Goal: Transaction & Acquisition: Obtain resource

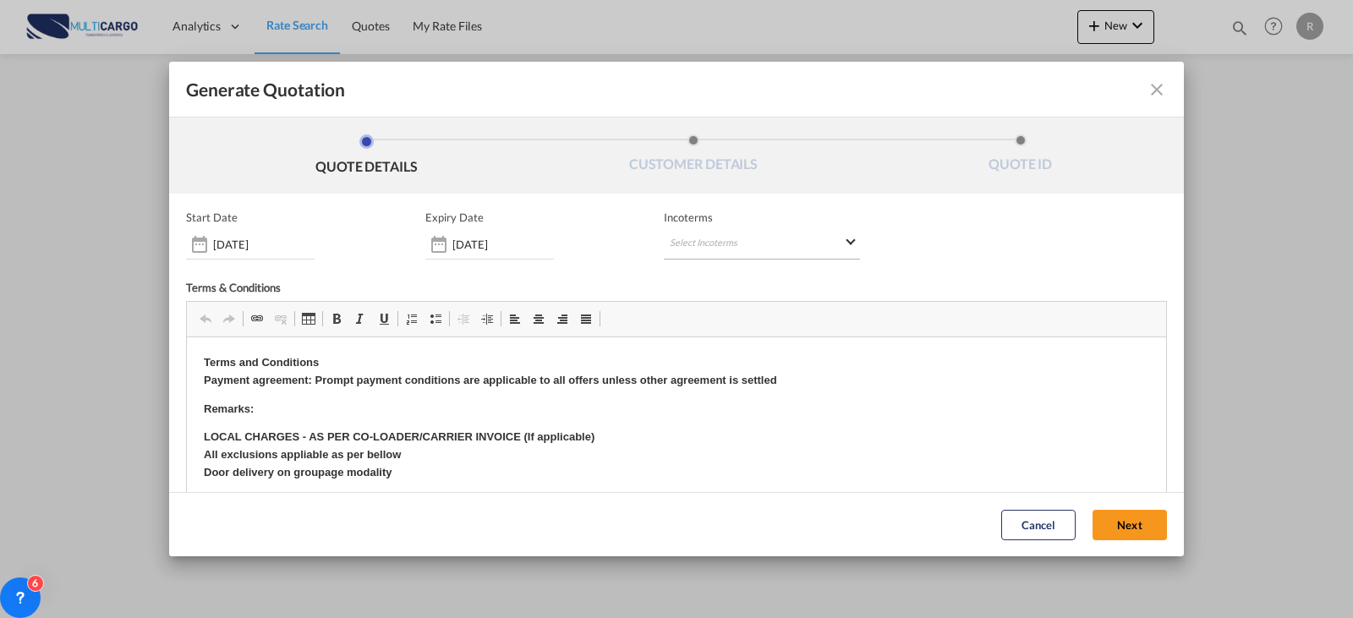
click at [727, 245] on md-select "Select Incoterms CFR - import Cost and Freight CPT - export Carrier Paid to DPU…" at bounding box center [762, 244] width 196 height 30
type md-option "[object Object]"
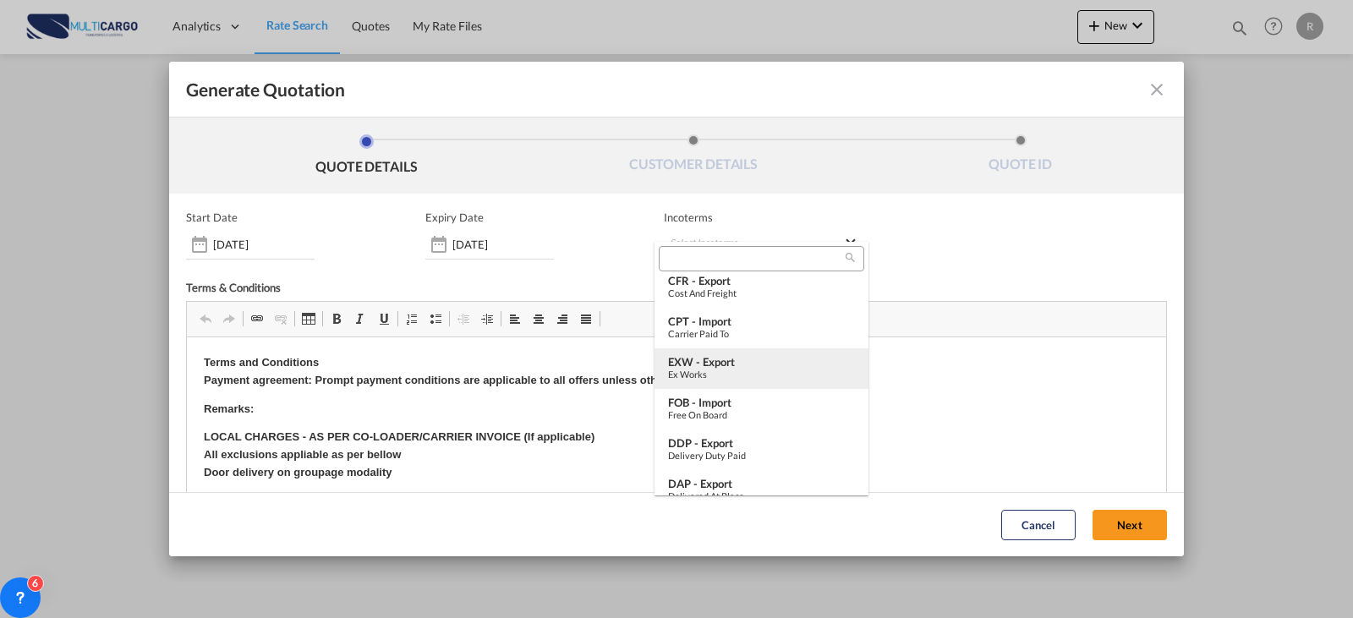
click at [743, 380] on md-option "EXW - export Ex Works" at bounding box center [762, 368] width 214 height 41
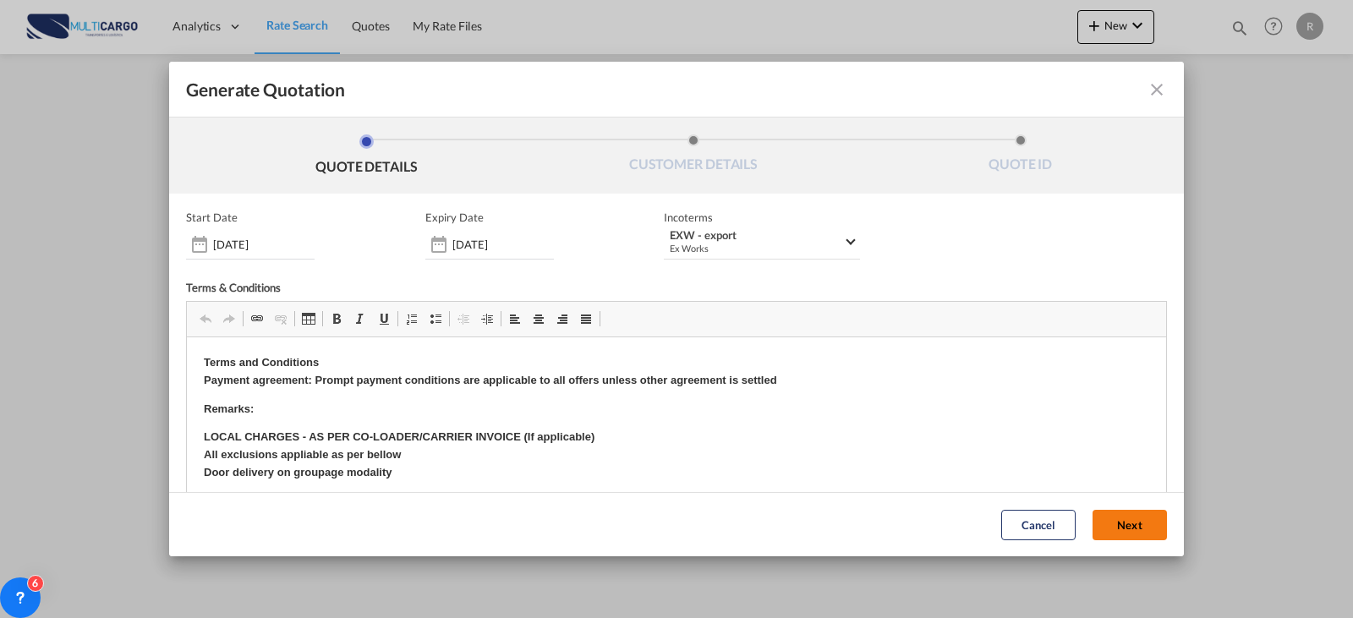
click at [1116, 524] on button "Next" at bounding box center [1130, 525] width 74 height 30
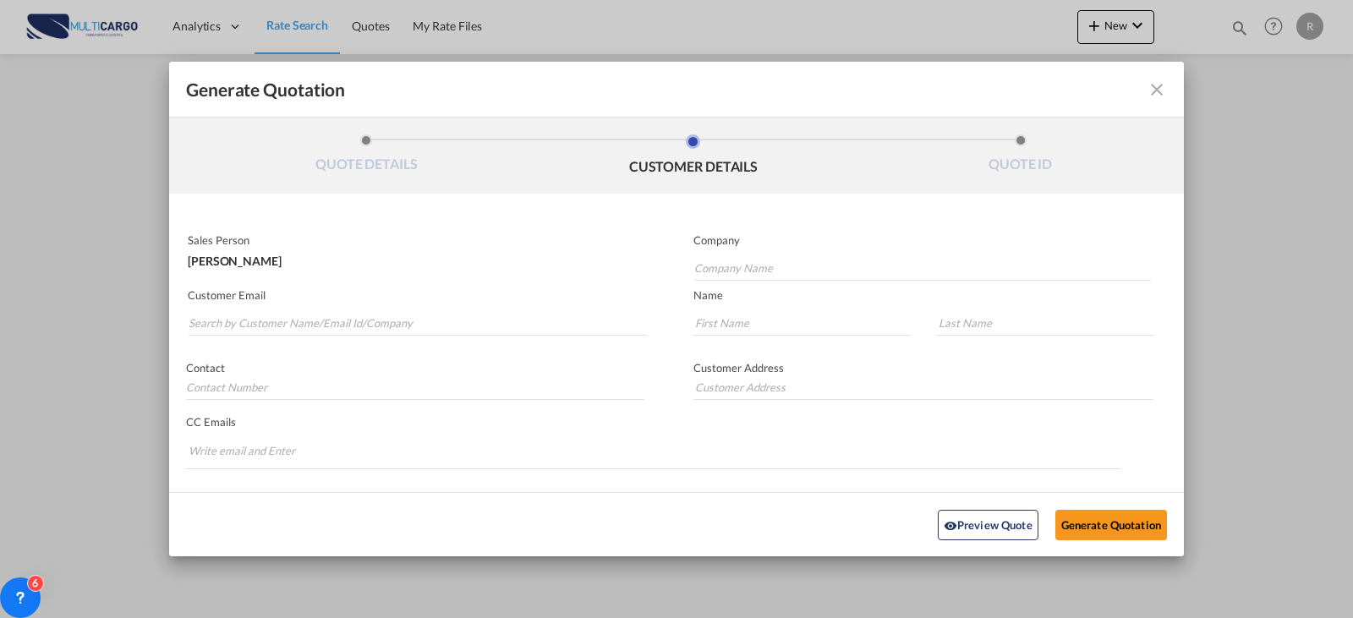
click at [1147, 90] on md-icon "icon-close fg-AAA8AD cursor m-0" at bounding box center [1157, 90] width 20 height 20
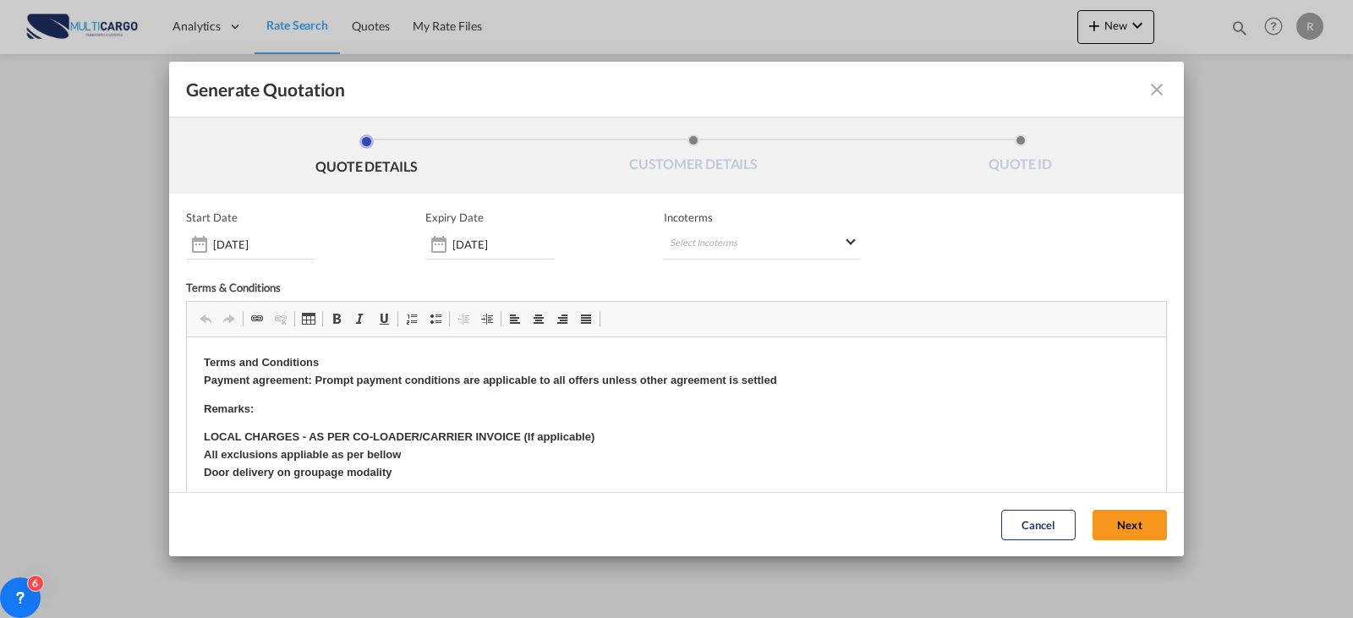
scroll to position [0, 0]
click at [740, 241] on md-select "Select Incoterms CFR - import Cost and Freight CPT - export Carrier Paid to DPU…" at bounding box center [762, 244] width 196 height 30
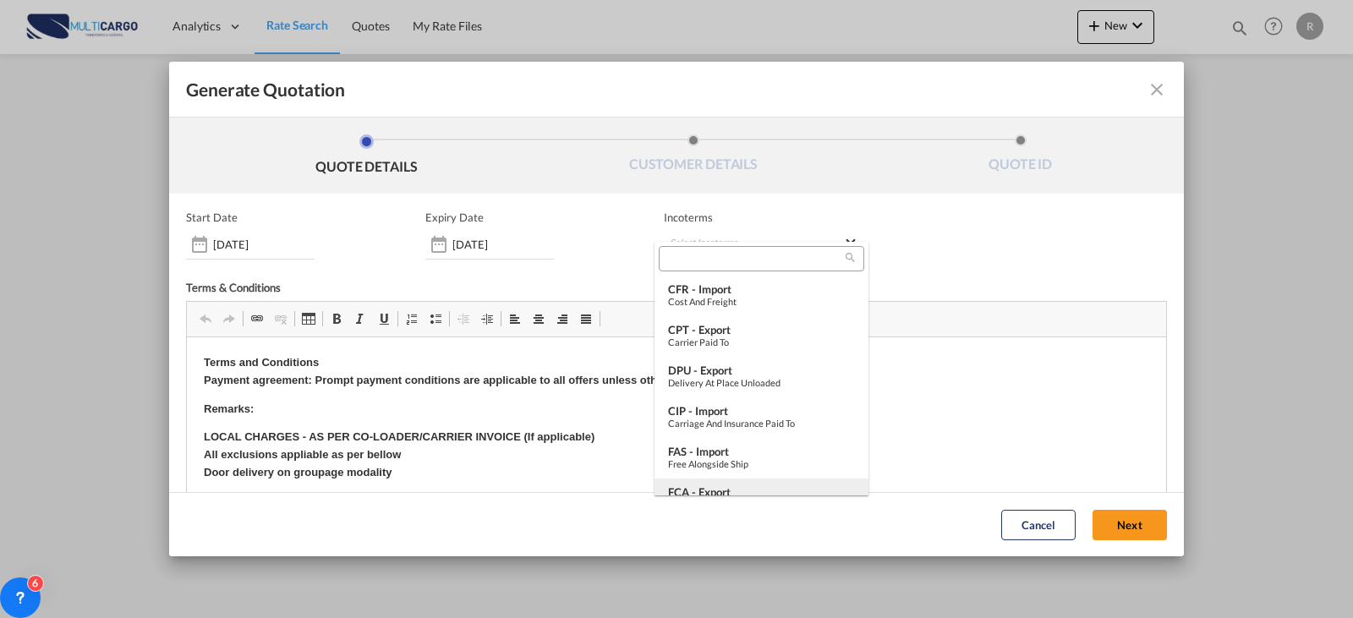
click at [735, 491] on div "FCA - export" at bounding box center [761, 492] width 187 height 14
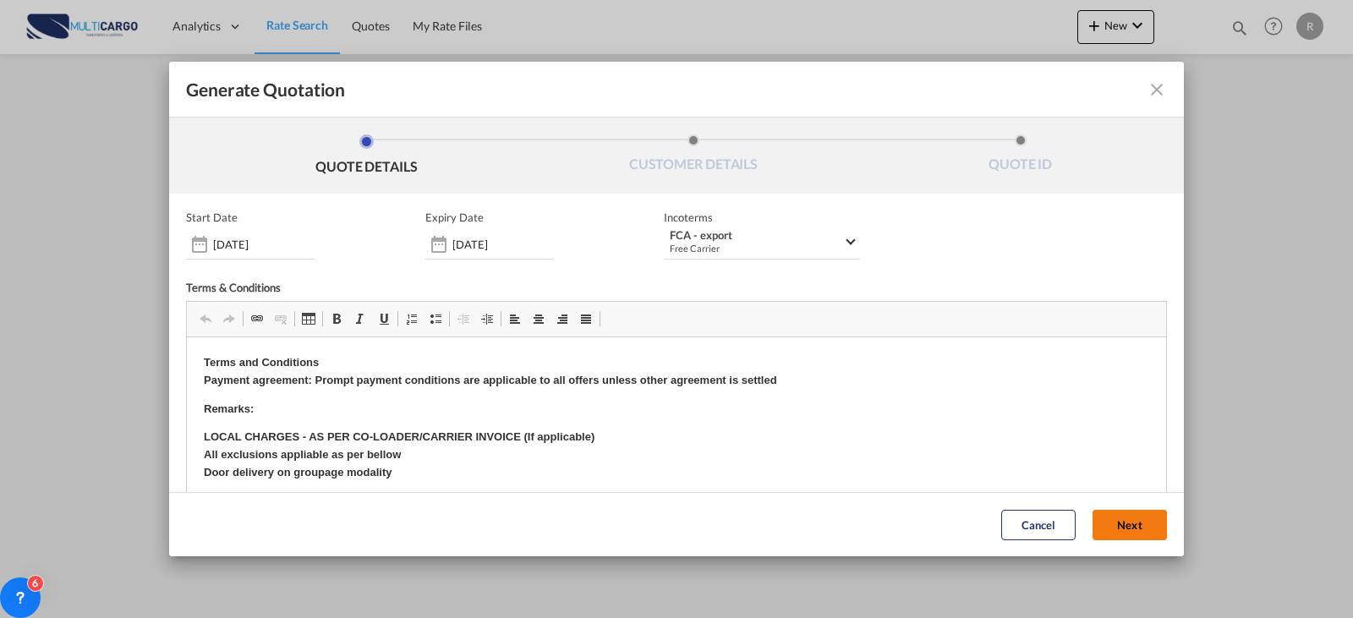
click at [1126, 521] on button "Next" at bounding box center [1130, 525] width 74 height 30
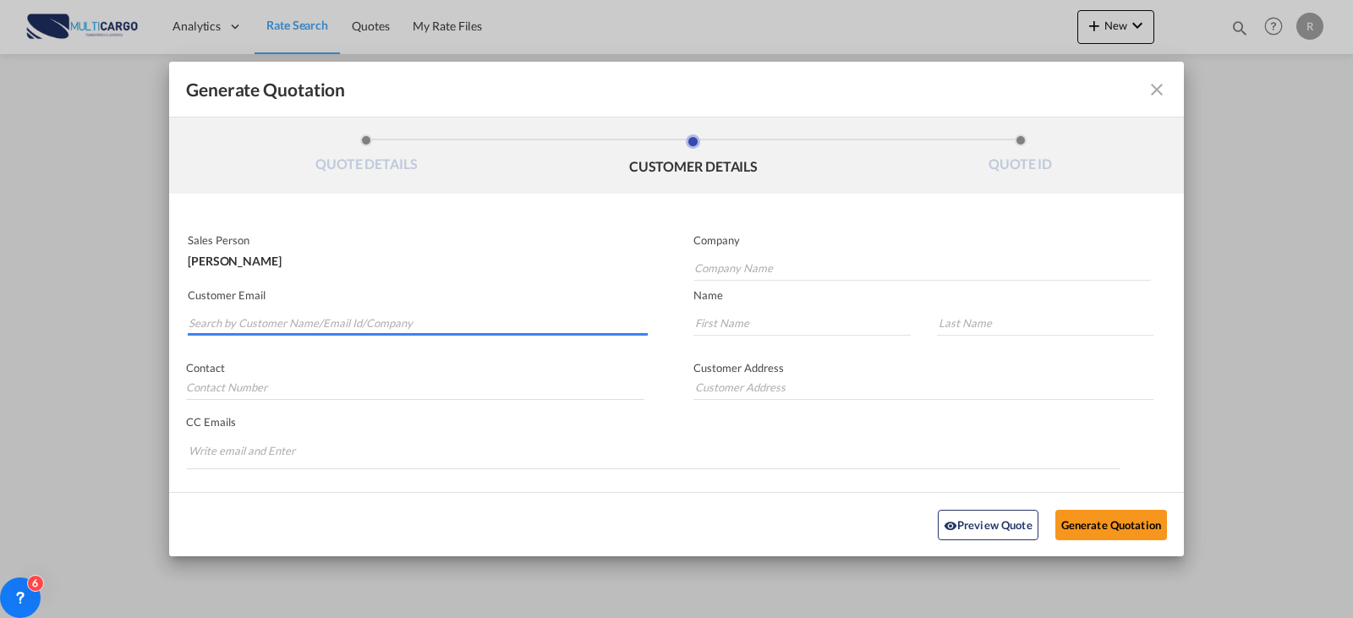
click at [390, 334] on md-autocomplete-wrap "Generate QuotationQUOTE ..." at bounding box center [418, 319] width 460 height 34
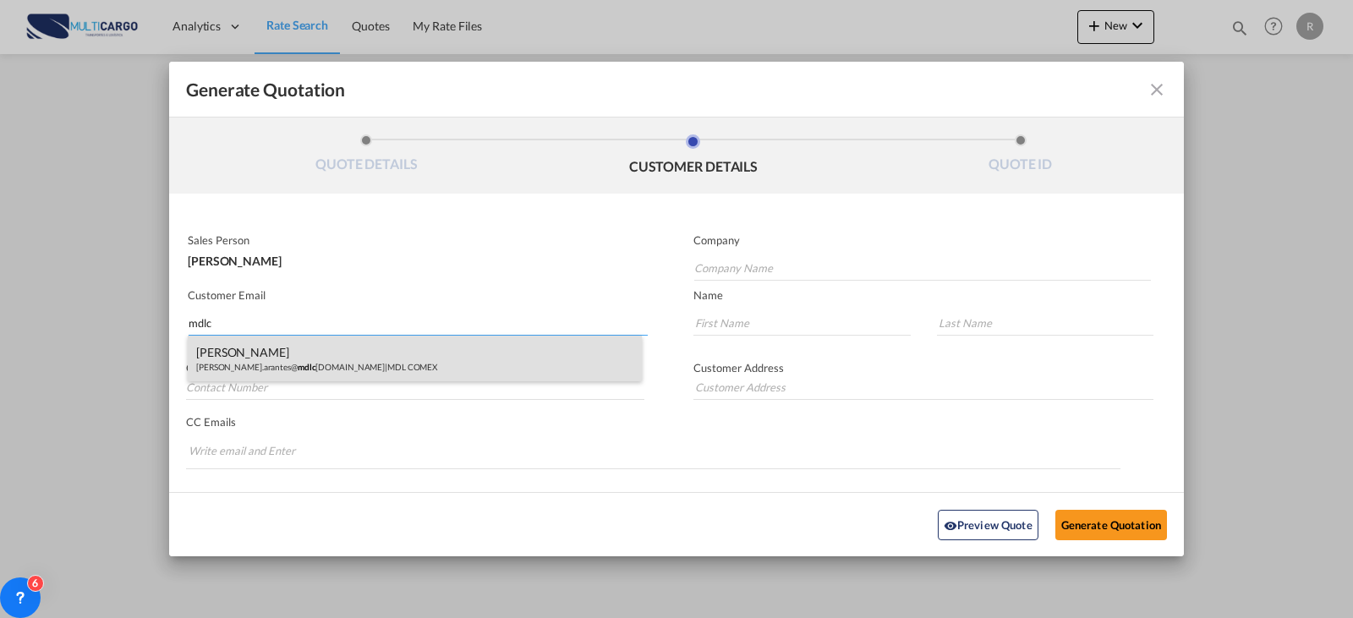
type input "mdlc"
click at [404, 363] on div "[PERSON_NAME] [PERSON_NAME].arantes@ mdlc [DOMAIN_NAME] | MDL COMEX" at bounding box center [415, 359] width 454 height 46
type input "MDL COMEX"
type input "[PERSON_NAME][EMAIL_ADDRESS][DOMAIN_NAME]"
type input "[PERSON_NAME]"
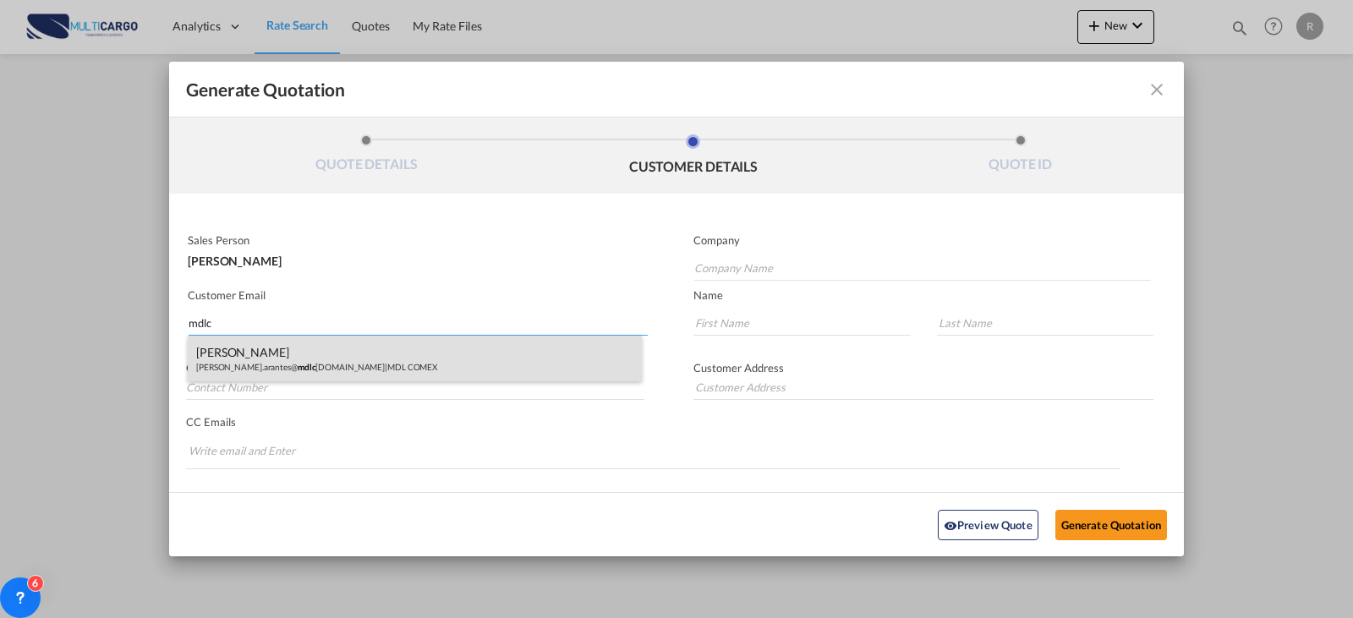
type input "Arantes"
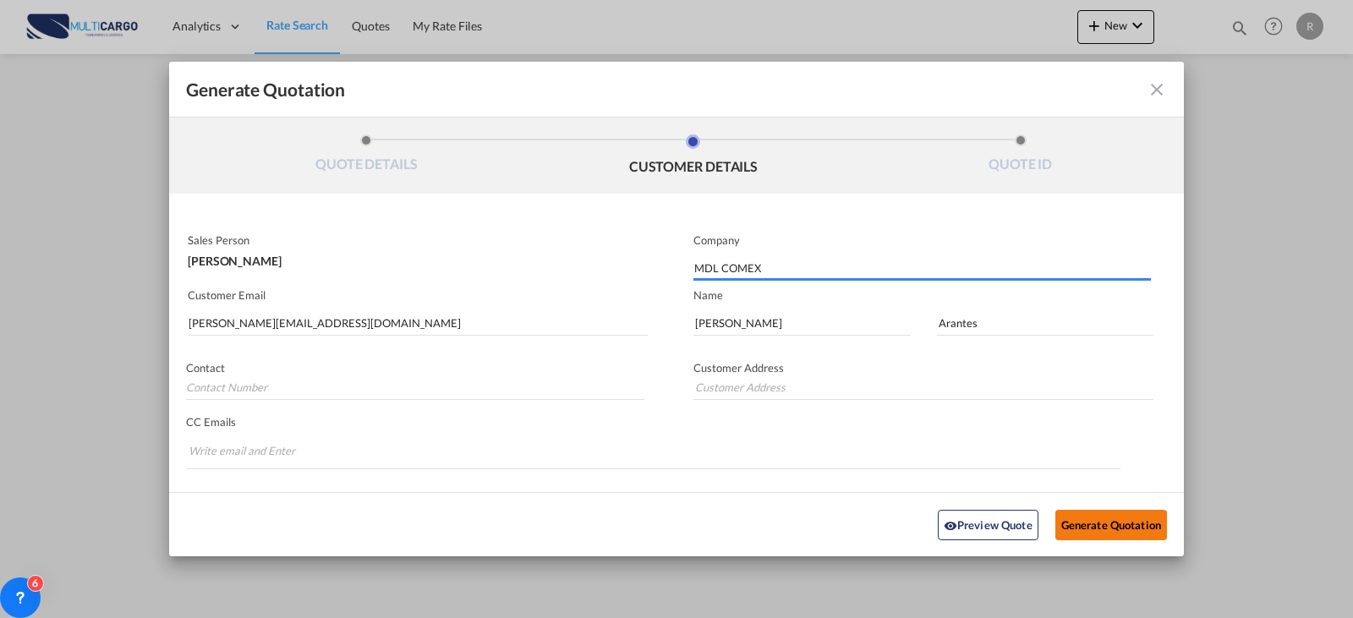
click at [1109, 519] on button "Generate Quotation" at bounding box center [1112, 524] width 112 height 30
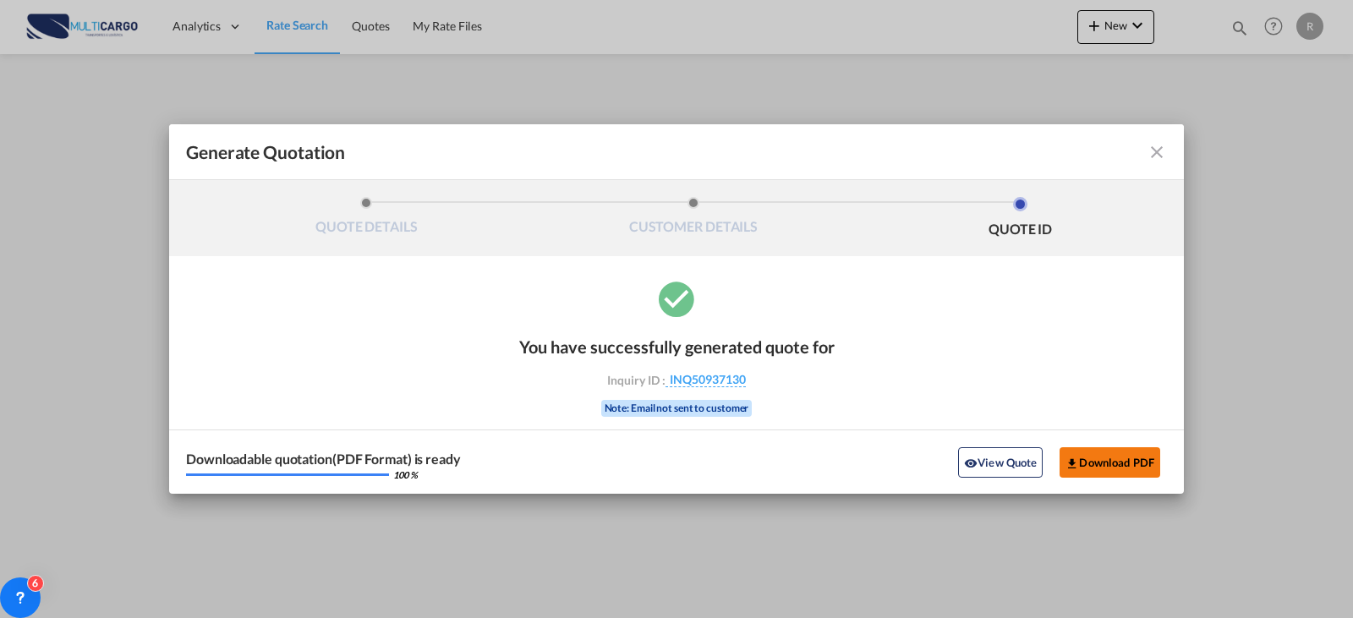
click at [1072, 452] on button "Download PDF" at bounding box center [1110, 462] width 101 height 30
click at [1151, 156] on md-icon "icon-close fg-AAA8AD cursor m-0" at bounding box center [1157, 152] width 20 height 20
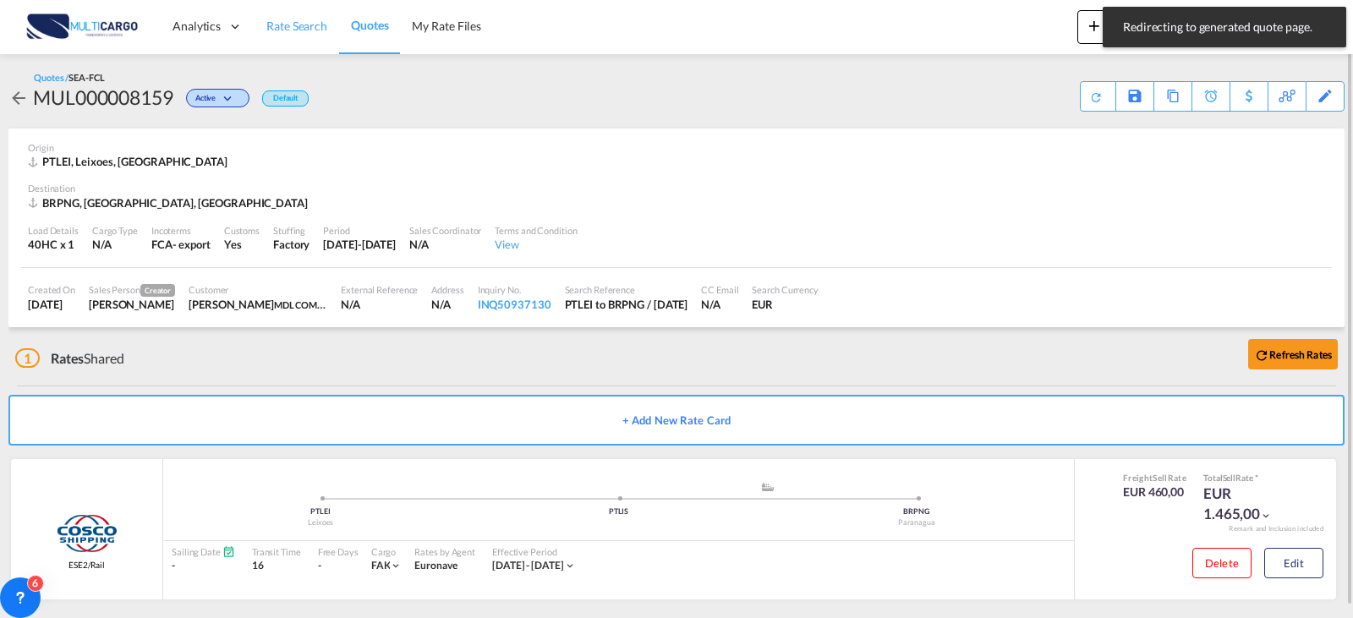
click at [284, 33] on span "Rate Search" at bounding box center [296, 26] width 61 height 14
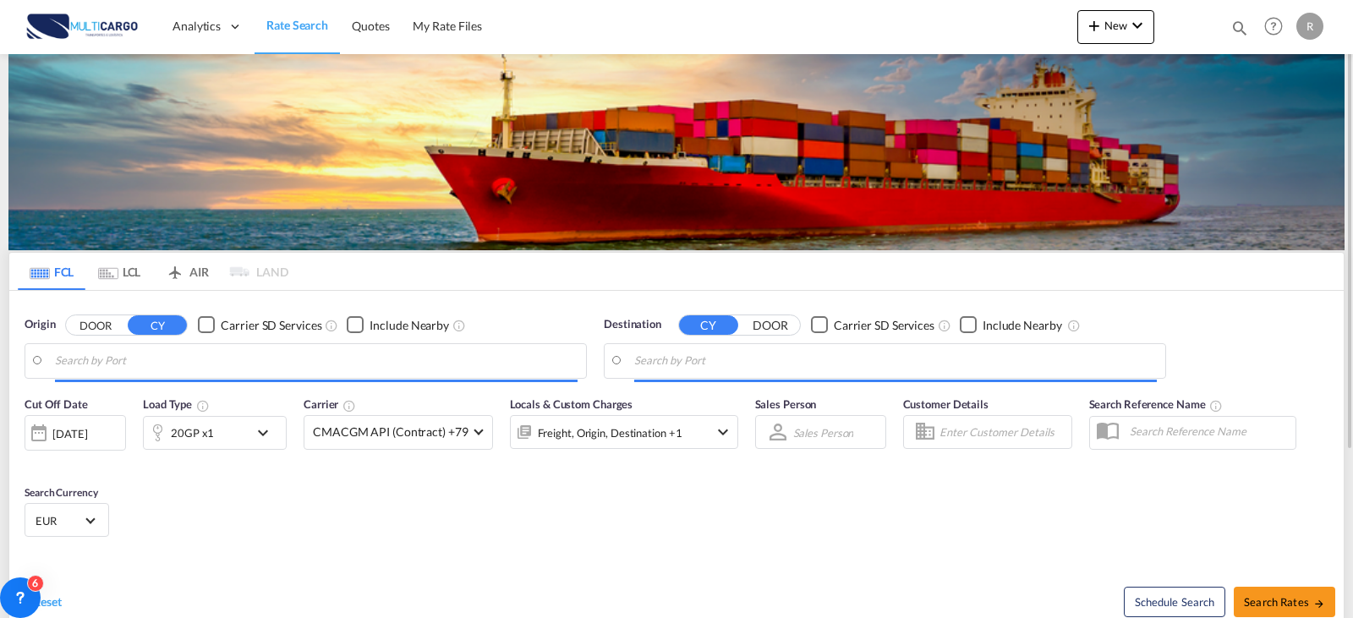
type input "Leixoes, PTLEI"
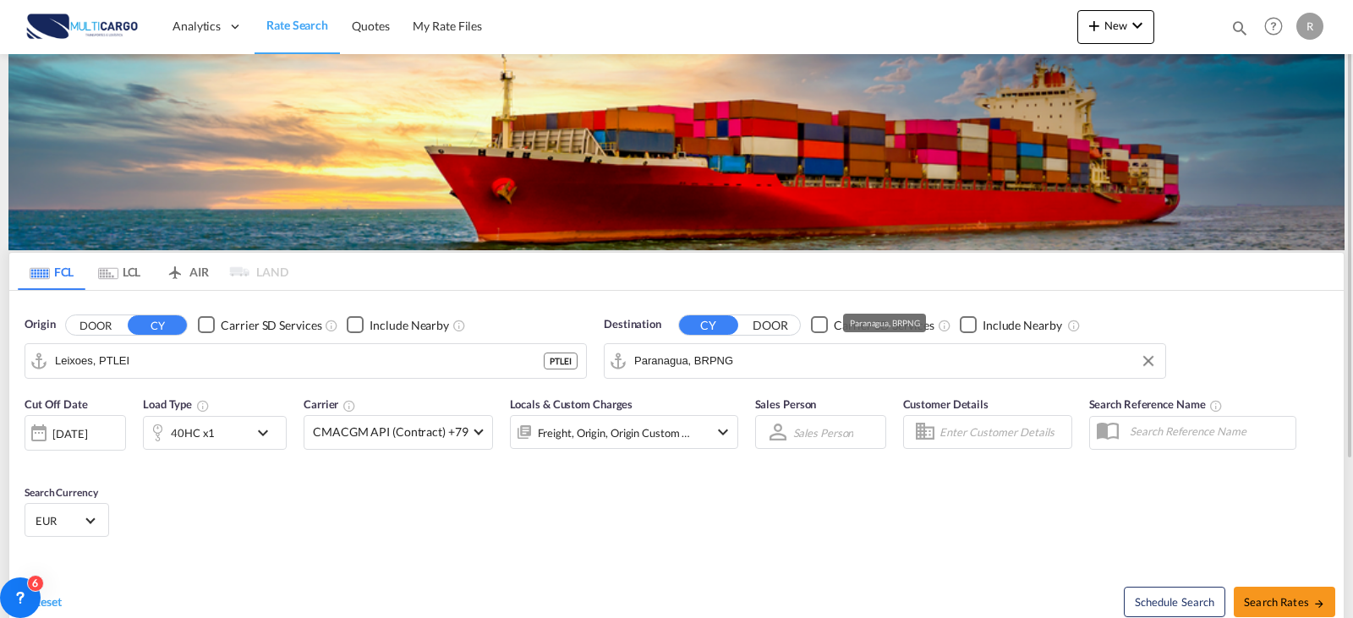
click at [796, 362] on input "Paranagua, BRPNG" at bounding box center [895, 360] width 523 height 25
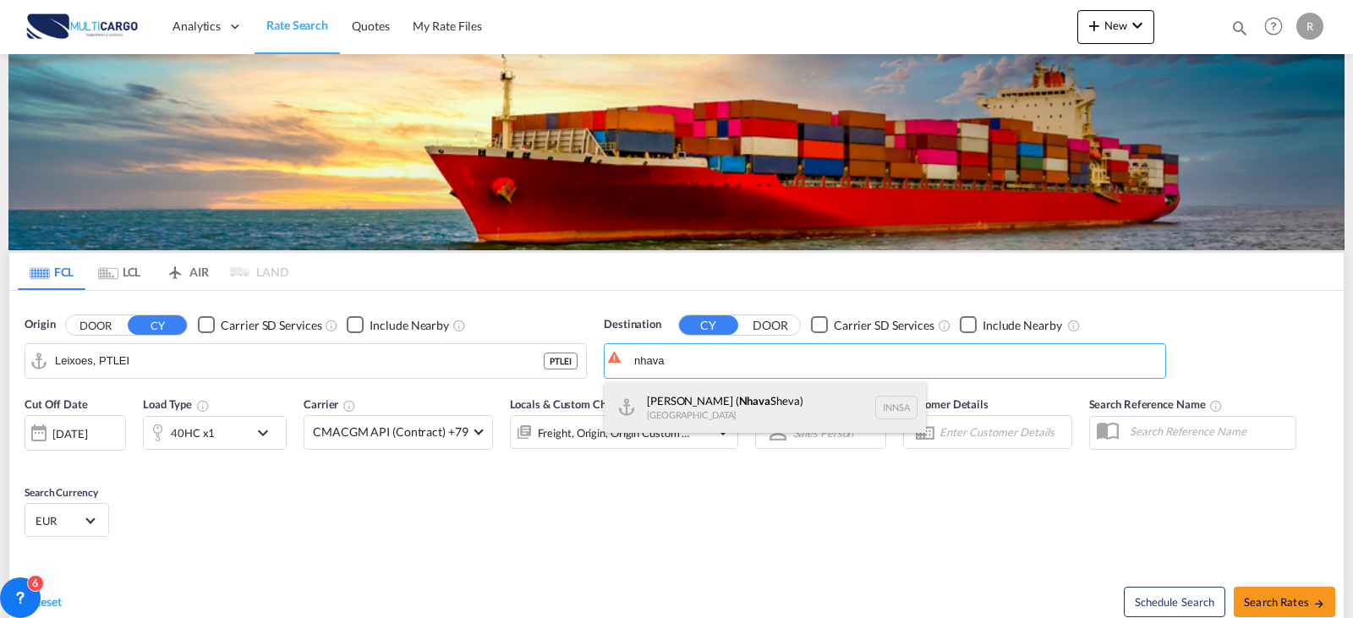
click at [876, 398] on div "[PERSON_NAME] ( [GEOGRAPHIC_DATA]) [GEOGRAPHIC_DATA] [GEOGRAPHIC_DATA]" at bounding box center [765, 407] width 321 height 51
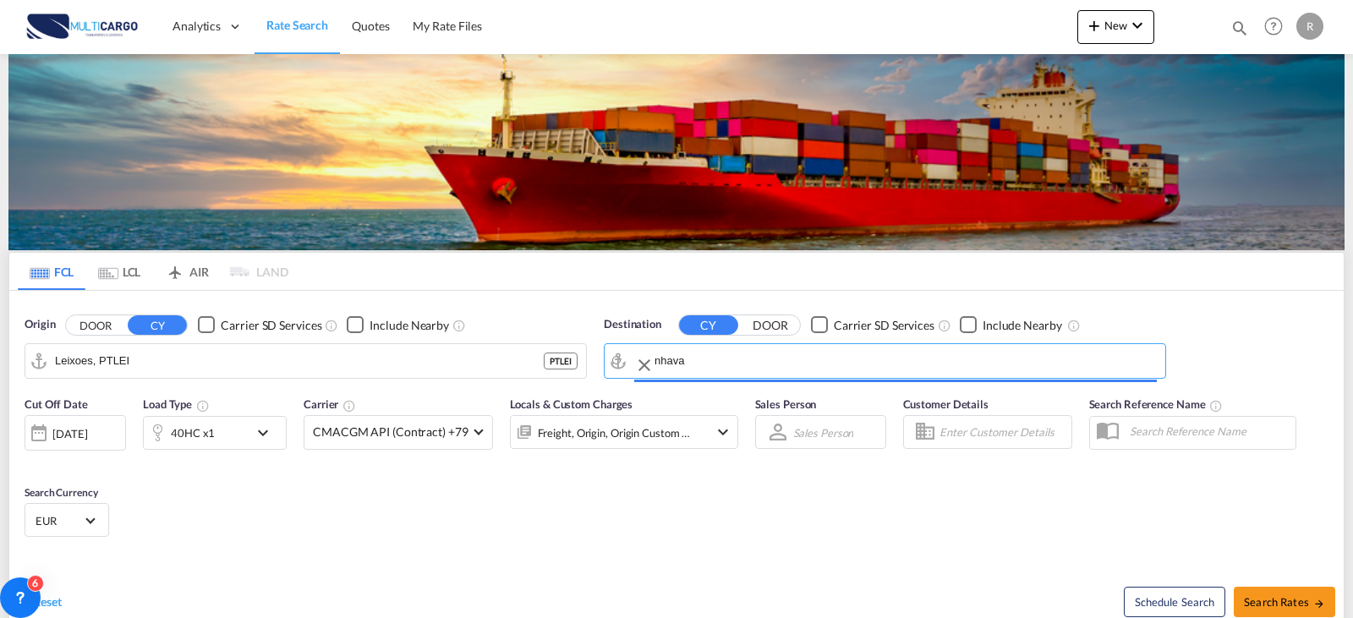
type input "[PERSON_NAME] ([PERSON_NAME]), [GEOGRAPHIC_DATA]"
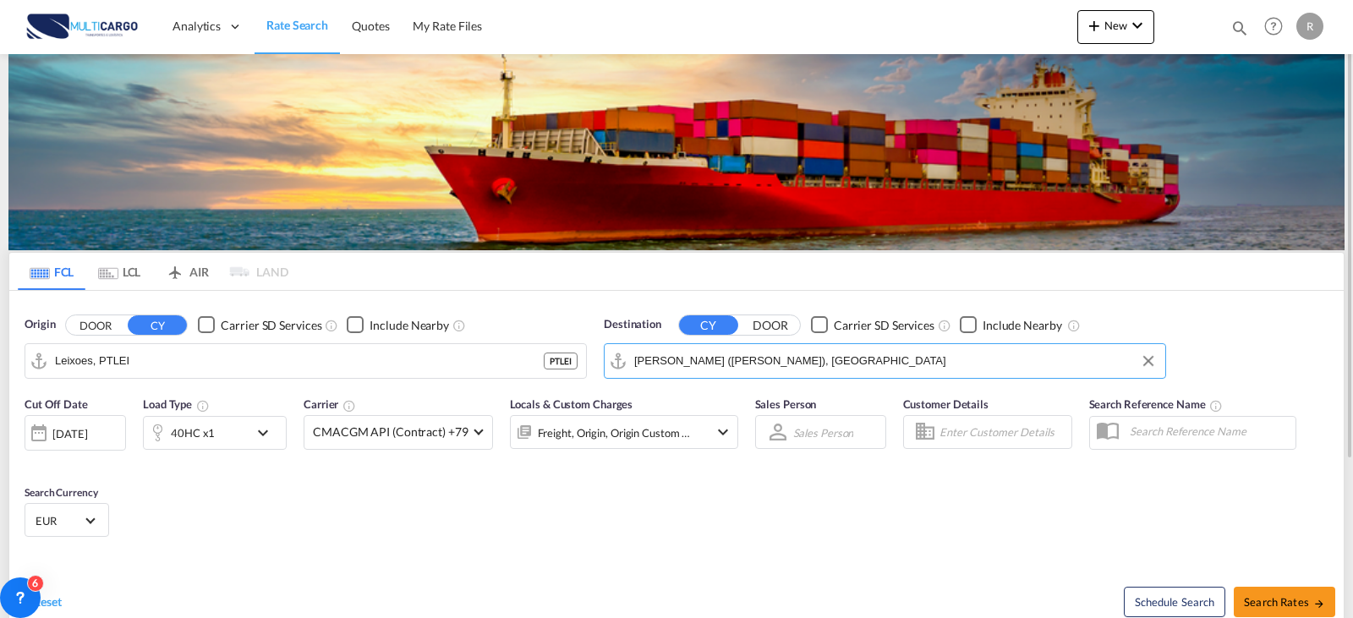
click at [724, 433] on md-icon "icon-chevron-down" at bounding box center [723, 432] width 20 height 20
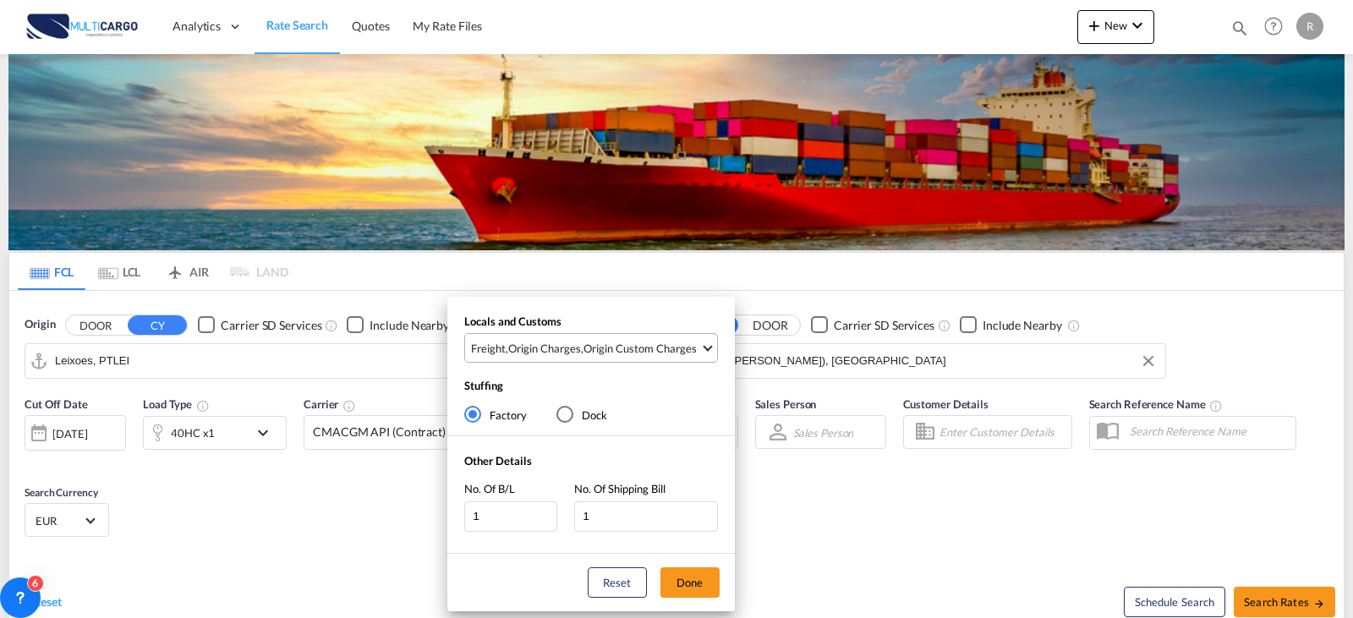
click at [707, 352] on md-select-value "Freight , Origin Charges , Origin Custom Charges" at bounding box center [593, 348] width 248 height 28
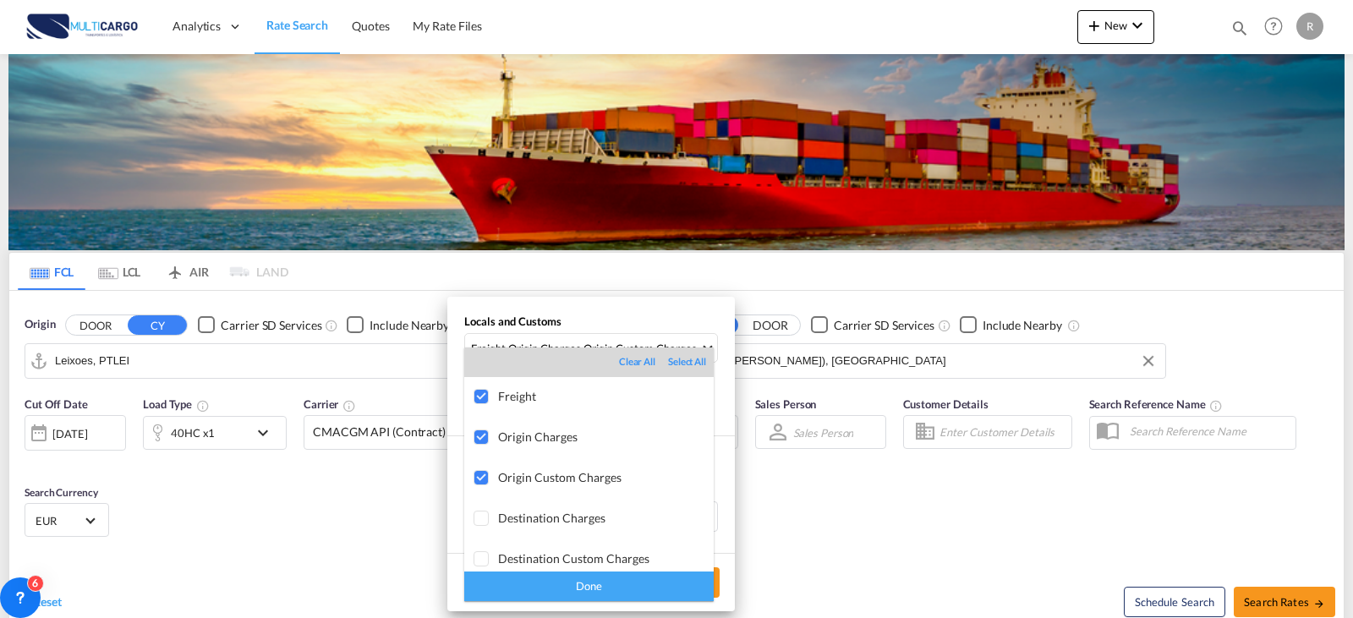
click at [585, 576] on div "Done" at bounding box center [589, 587] width 250 height 30
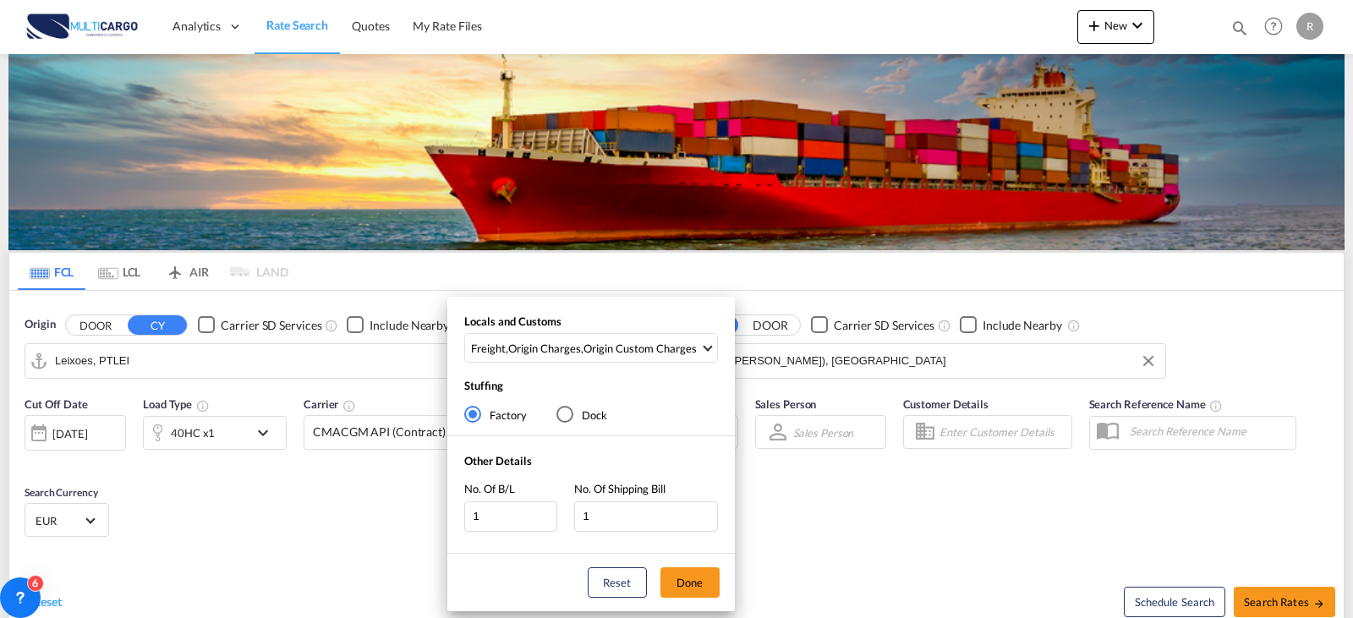
click at [1274, 596] on div "Locals and Customs Freight , Origin Charges , Origin Custom Charges Stuffing Fa…" at bounding box center [676, 309] width 1353 height 618
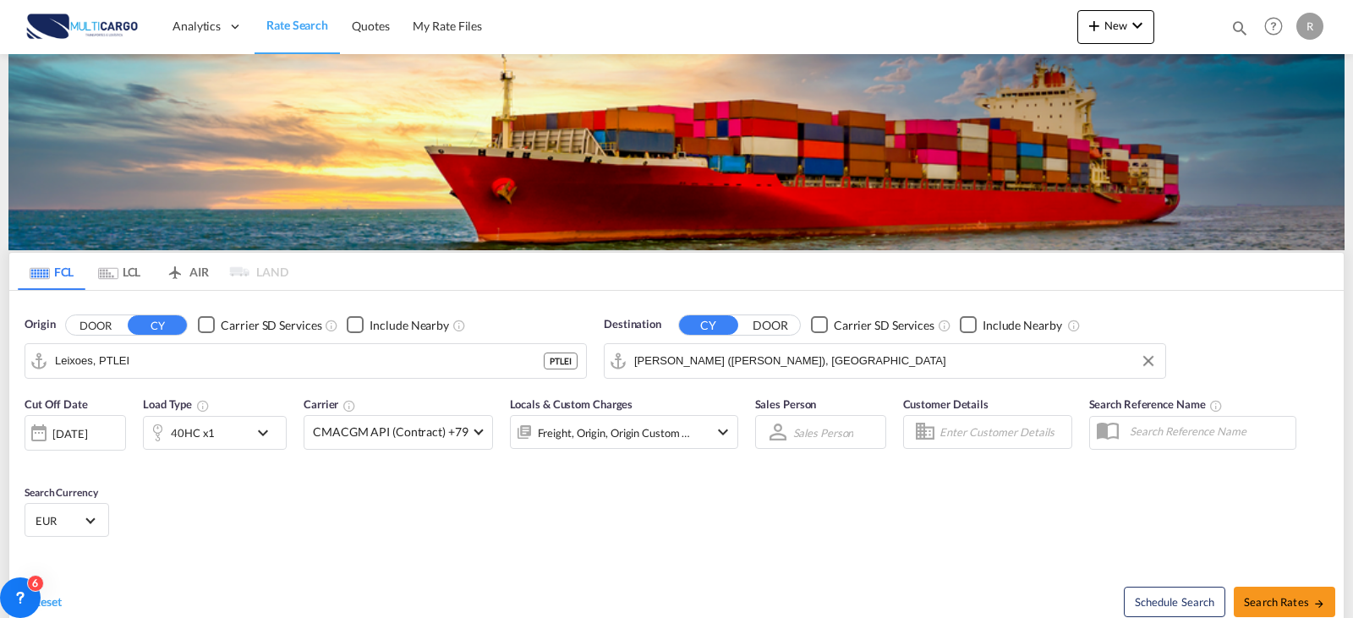
click at [1274, 596] on span "Search Rates" at bounding box center [1284, 602] width 81 height 14
type input "PTLEI to INNSA / [DATE]"
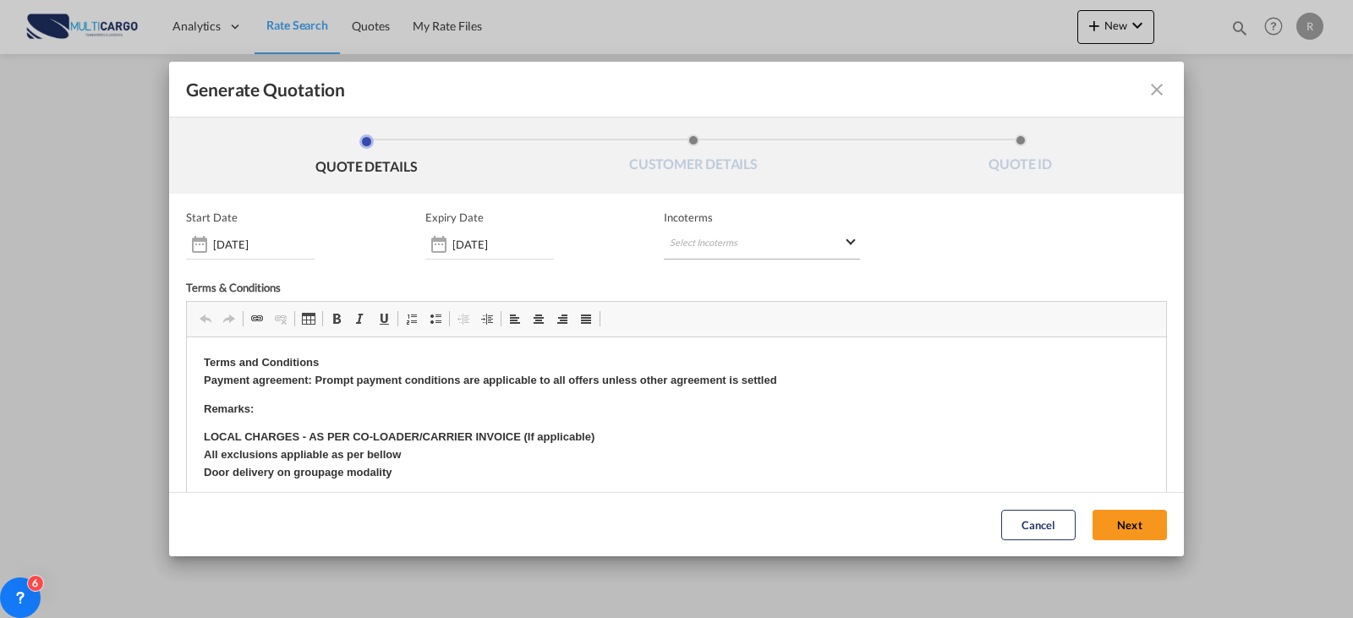
click at [760, 241] on md-select "Select Incoterms CFR - import Cost and Freight CPT - export Carrier Paid to DPU…" at bounding box center [762, 244] width 196 height 30
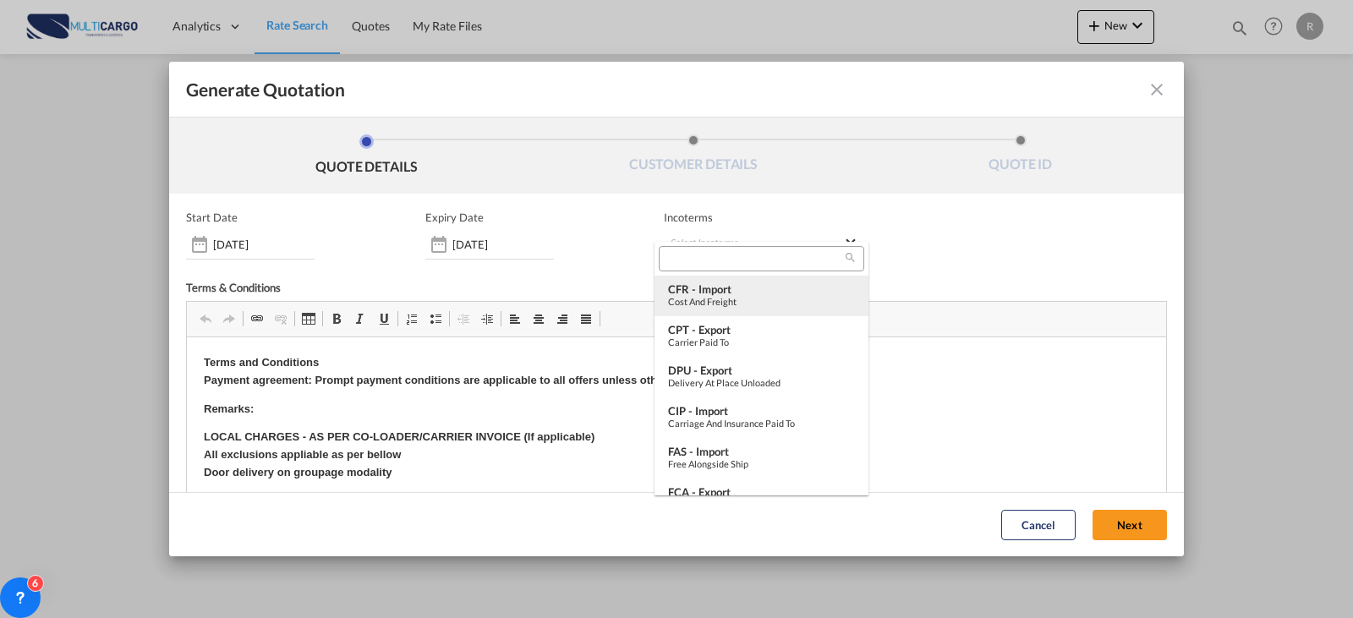
type md-option "[object Object]"
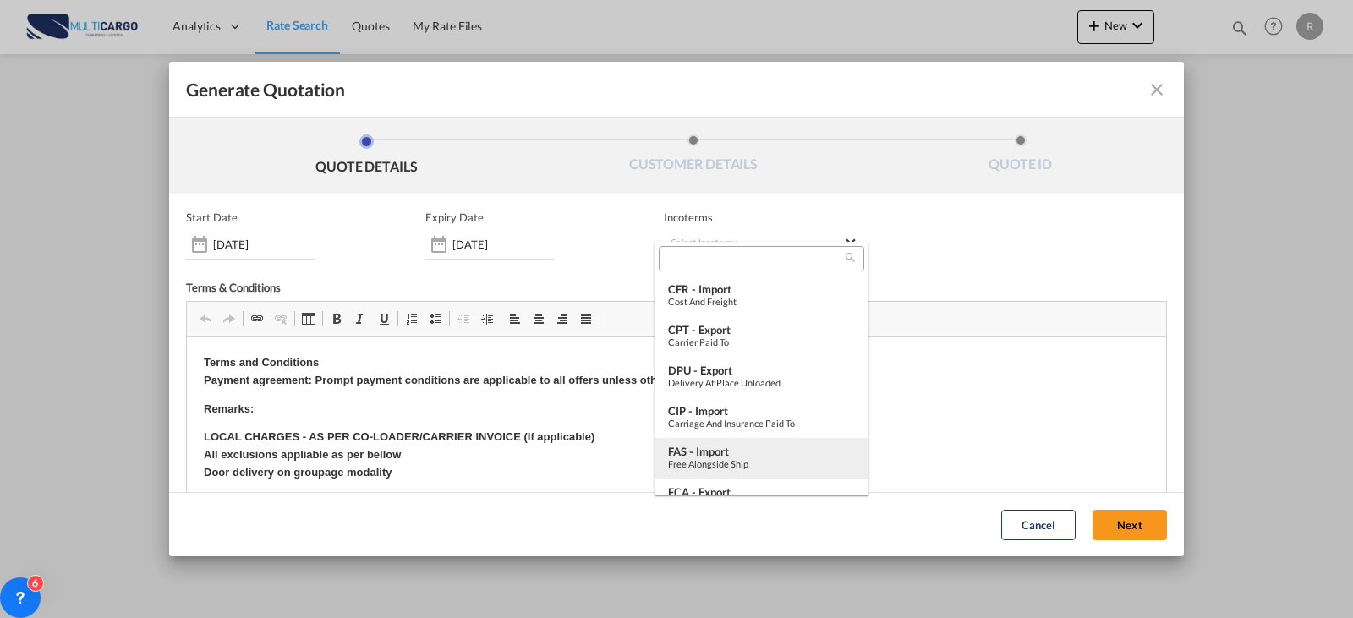
type md-option "[object Object]"
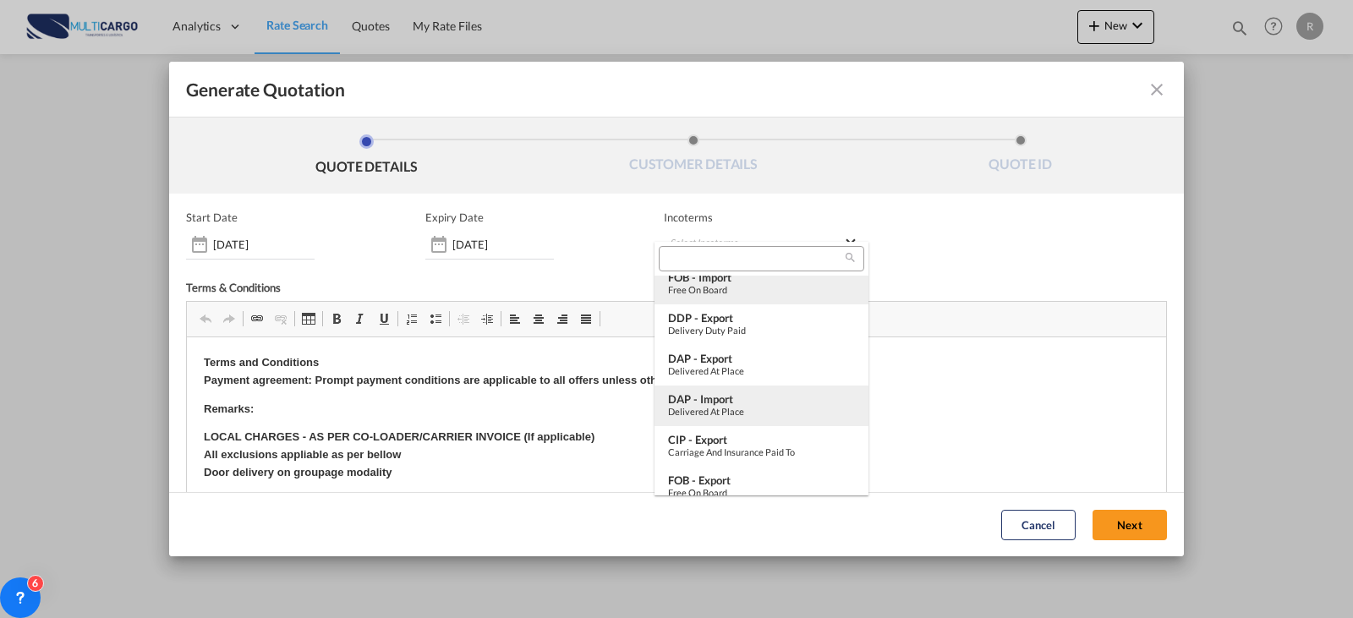
scroll to position [502, 0]
click at [748, 395] on div "FOB - export" at bounding box center [761, 396] width 187 height 14
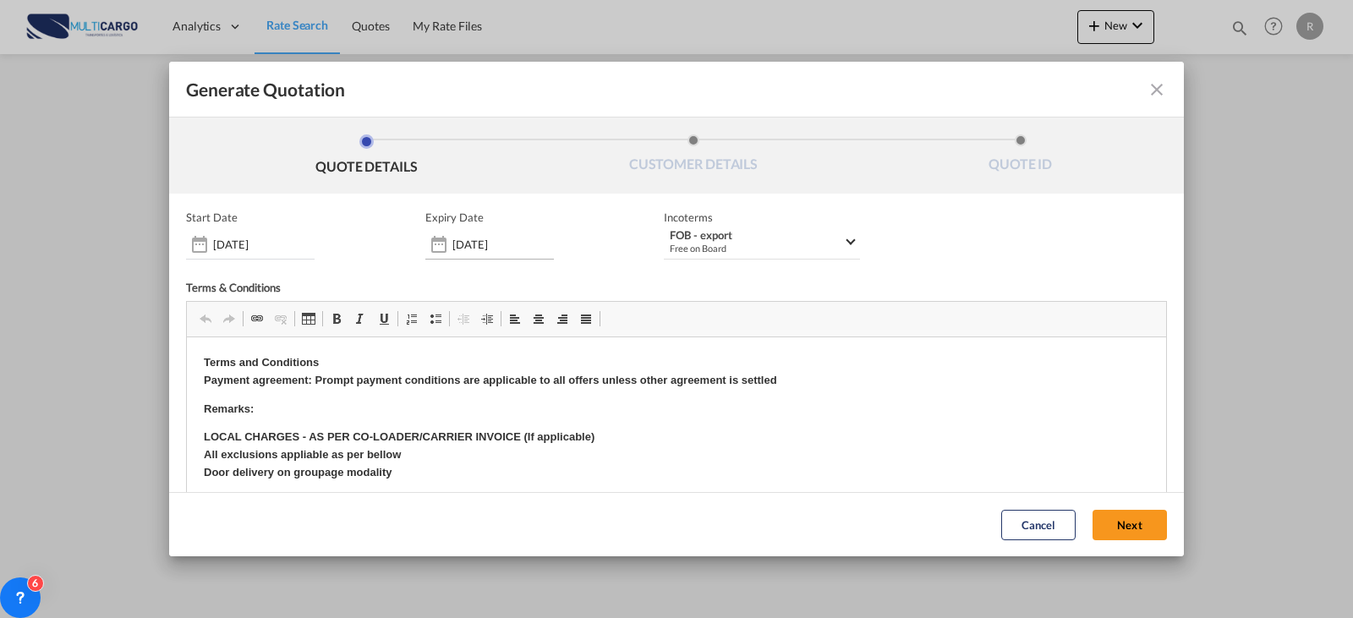
click at [430, 237] on div "Generate QuotationQUOTE ..." at bounding box center [438, 245] width 27 height 34
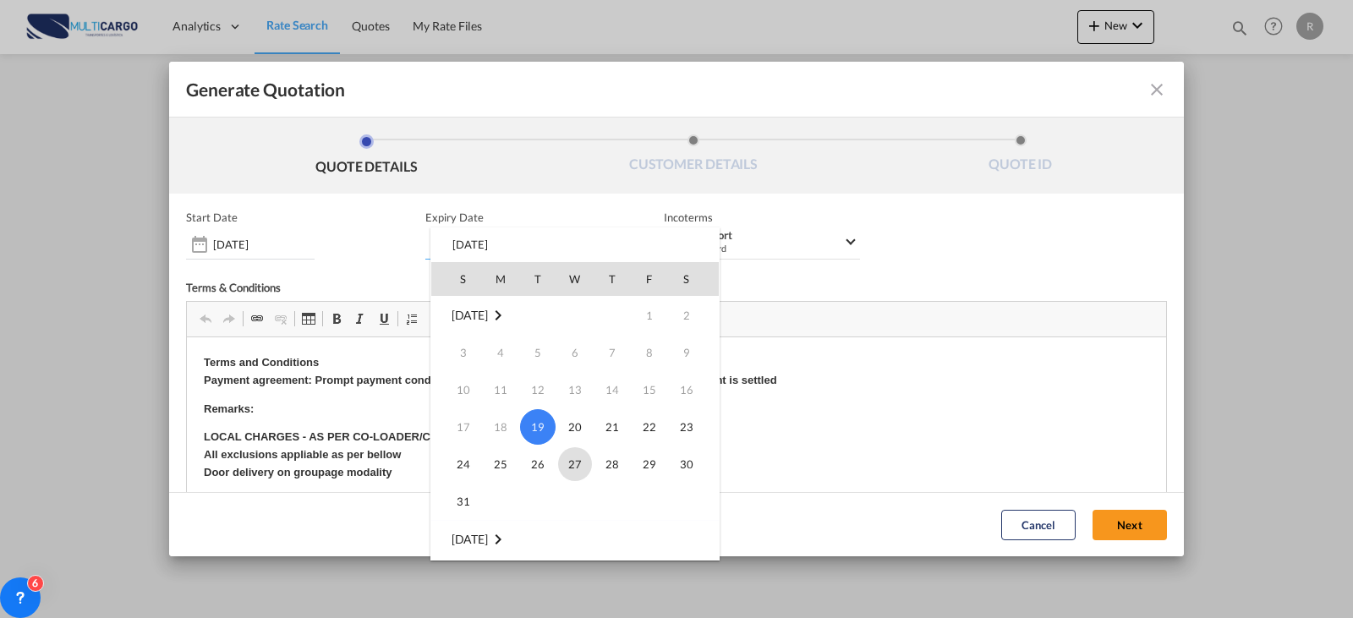
scroll to position [169, 0]
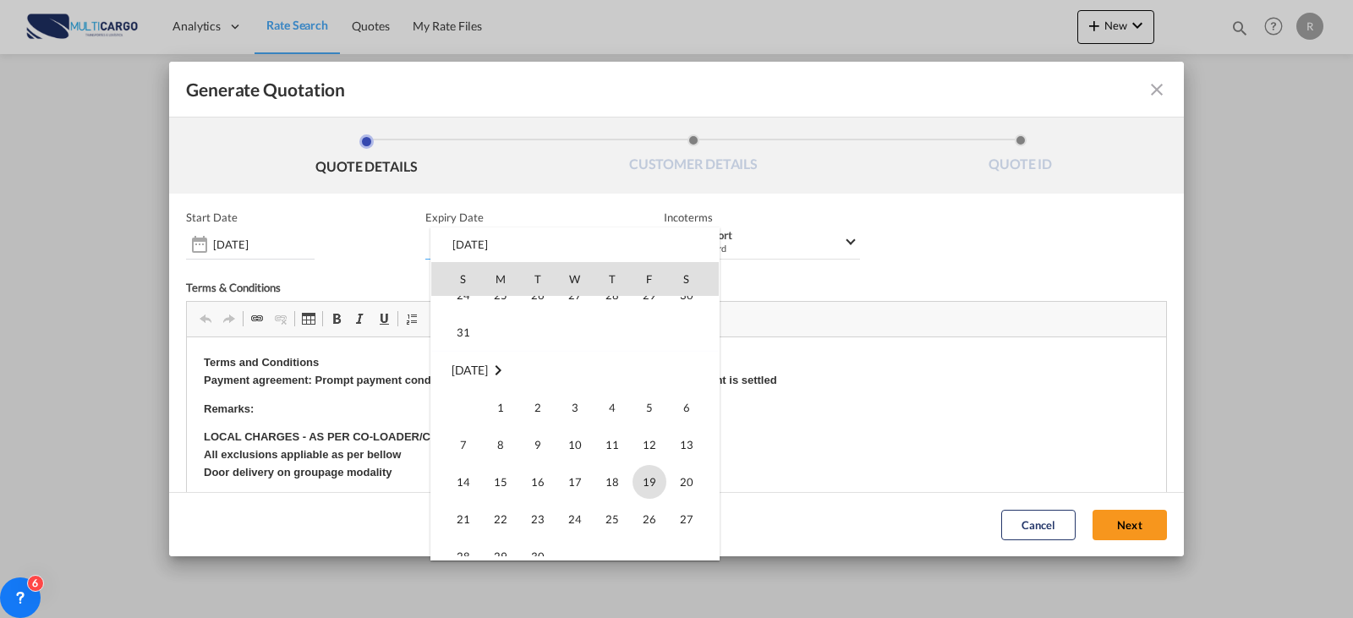
click at [650, 482] on span "19" at bounding box center [650, 482] width 34 height 34
type input "[DATE]"
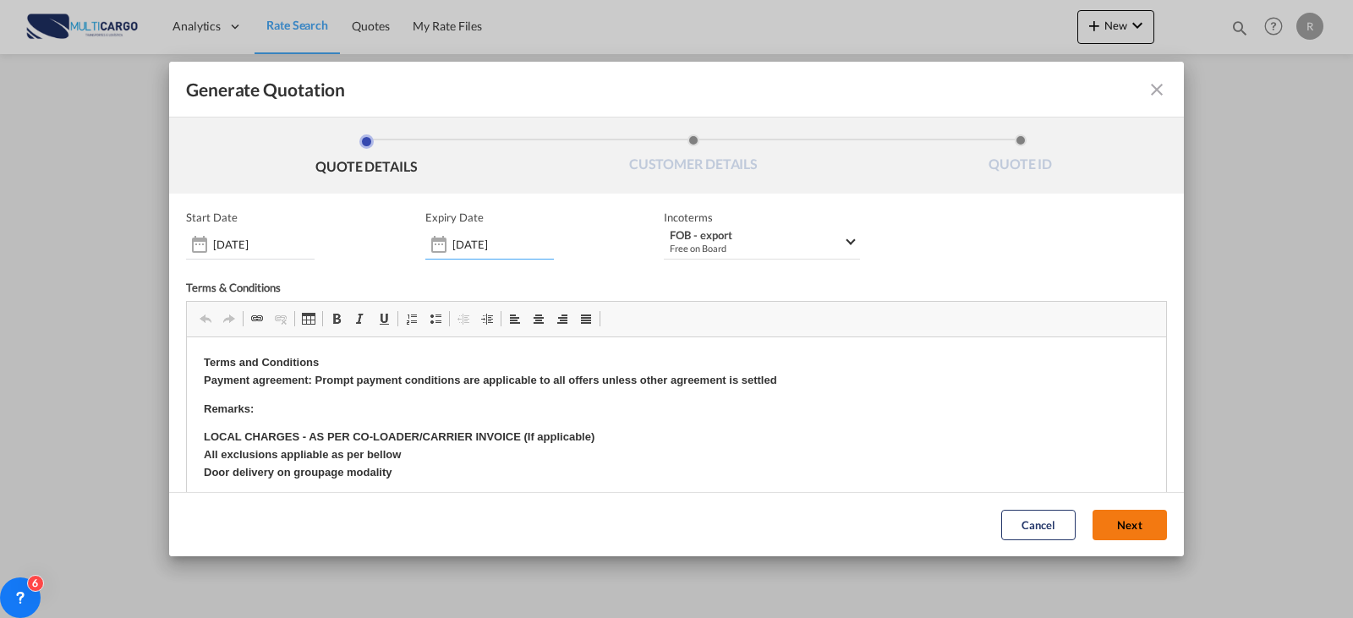
click at [1114, 522] on button "Next" at bounding box center [1130, 525] width 74 height 30
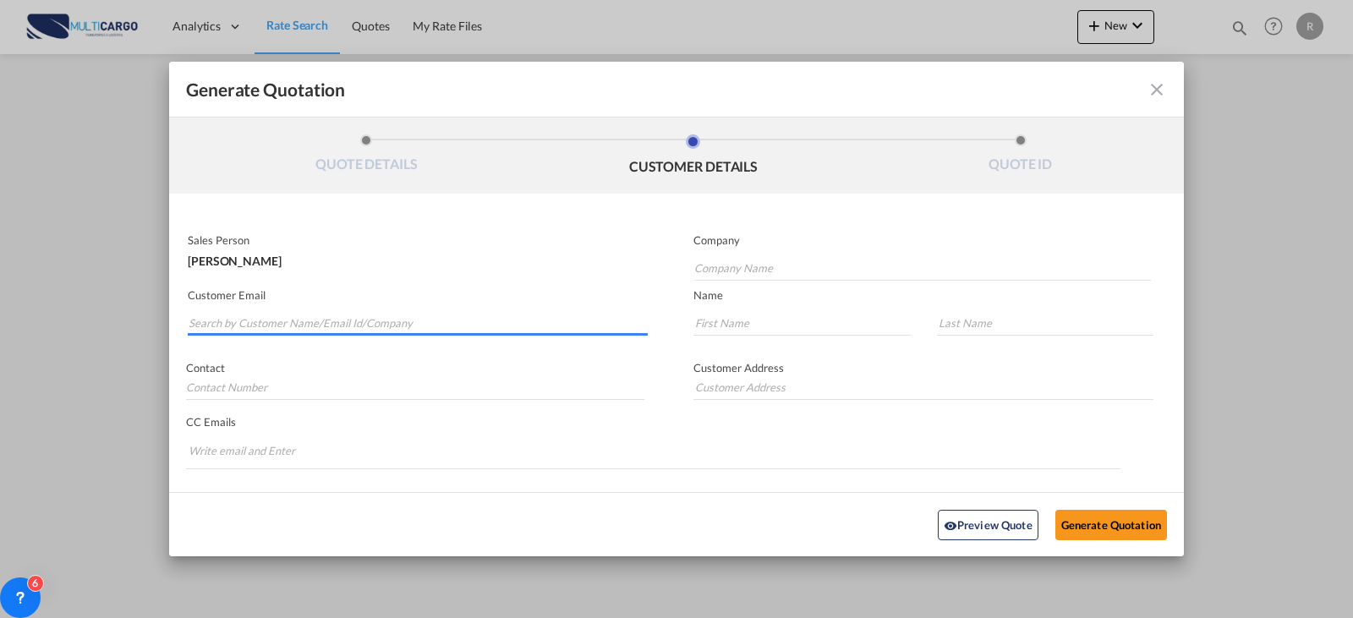
click at [420, 325] on input "Search by Customer Name/Email Id/Company" at bounding box center [418, 322] width 459 height 25
type input "ptgli"
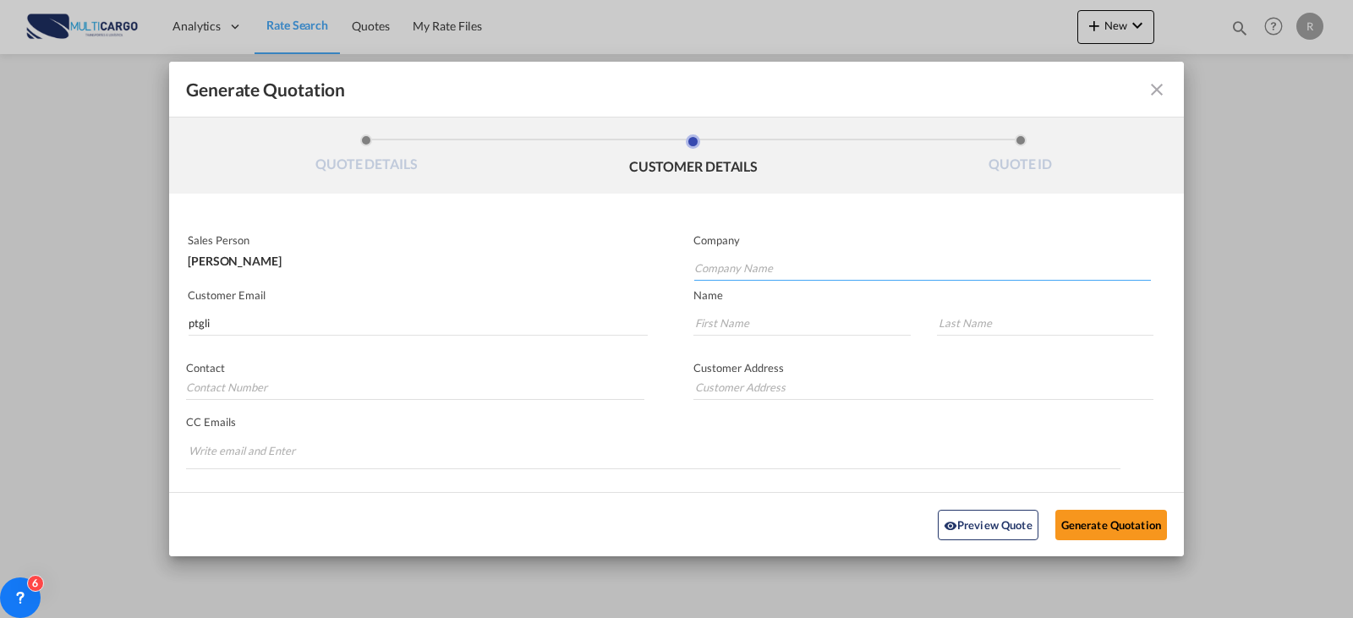
click at [809, 275] on input "Company Name" at bounding box center [922, 267] width 457 height 25
type input "PTGL"
click at [271, 326] on input "ptgli" at bounding box center [418, 322] width 459 height 25
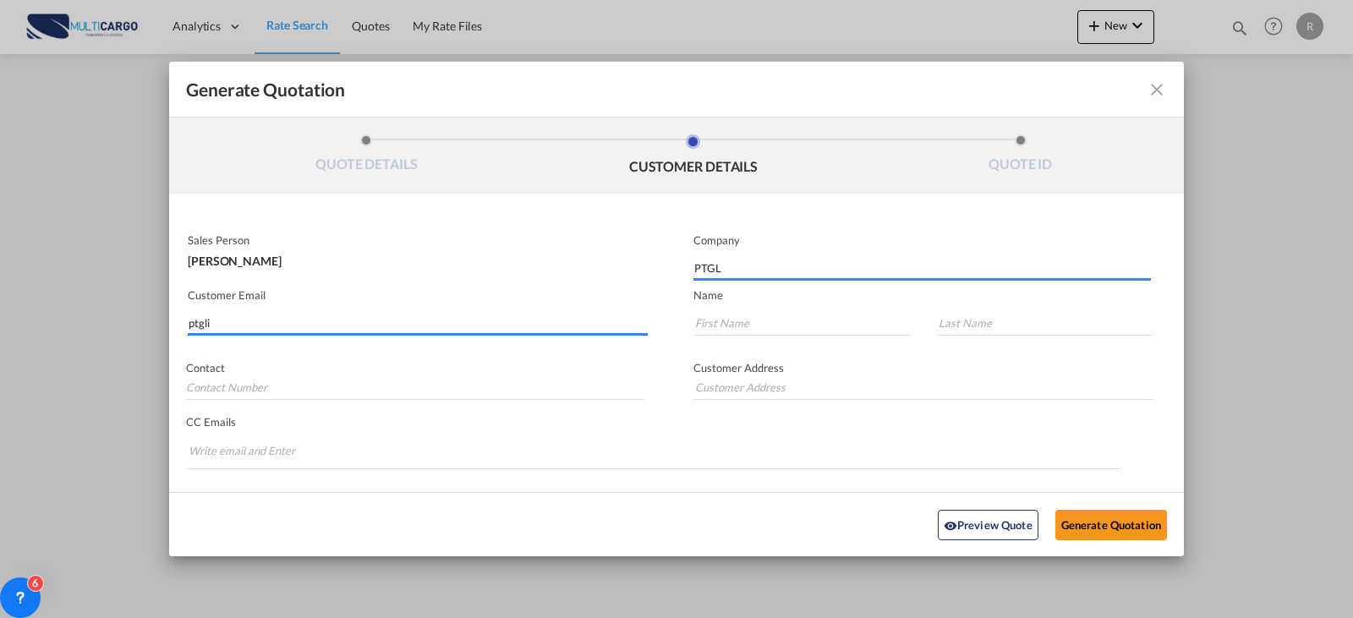
drag, startPoint x: 247, startPoint y: 326, endPoint x: 122, endPoint y: 326, distance: 125.2
click at [122, 326] on div "Generate Quotation QUOTE DETAILS CUSTOMER DETAILS QUOTE ID Start Date [DATE] Ex…" at bounding box center [676, 309] width 1353 height 618
paste input "[EMAIL_ADDRESS][DOMAIN_NAME]"
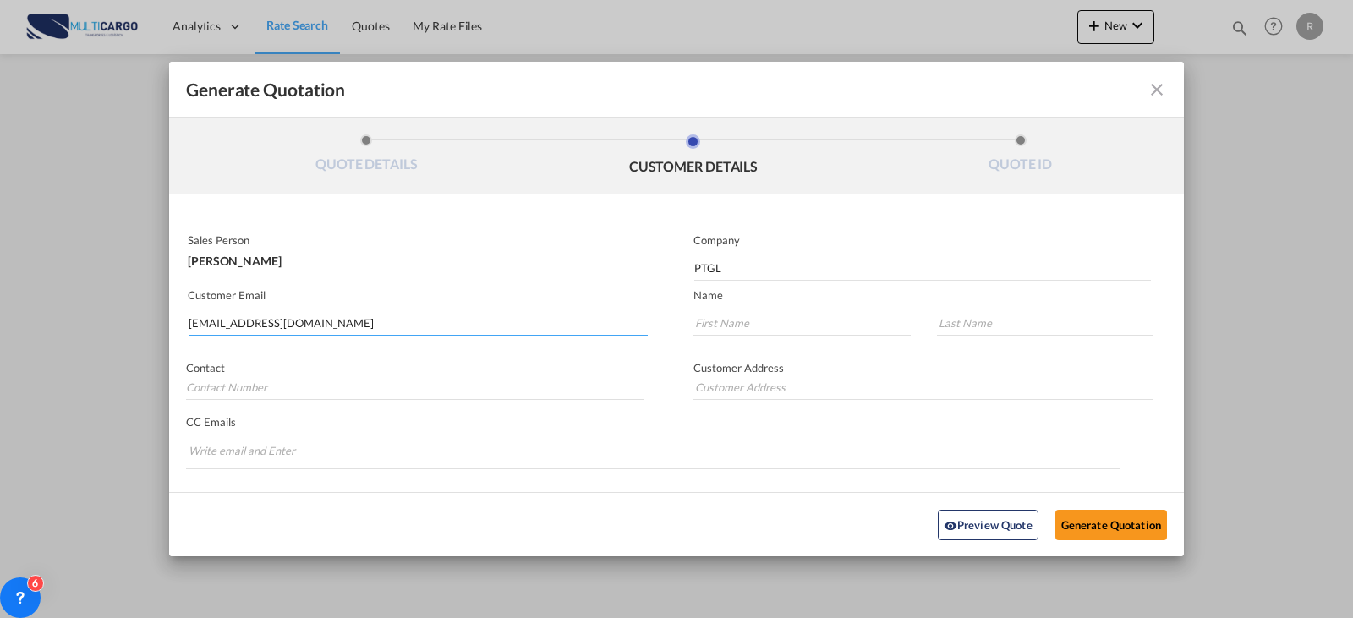
type input "[EMAIL_ADDRESS][DOMAIN_NAME]"
type input "i"
type input "INFO"
type input "PTGL"
click at [1090, 510] on button "Generate Quotation" at bounding box center [1112, 524] width 112 height 30
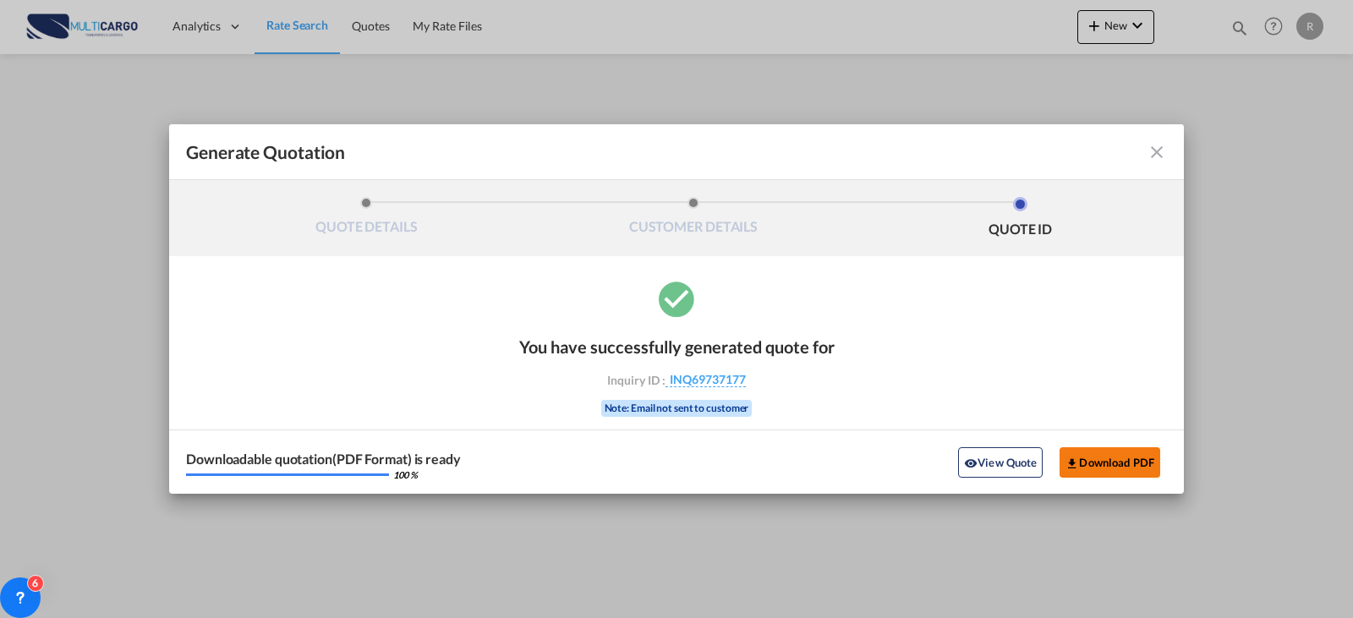
click at [1104, 450] on button "Download PDF" at bounding box center [1110, 462] width 101 height 30
click at [1161, 157] on md-icon "icon-close fg-AAA8AD cursor m-0" at bounding box center [1157, 152] width 20 height 20
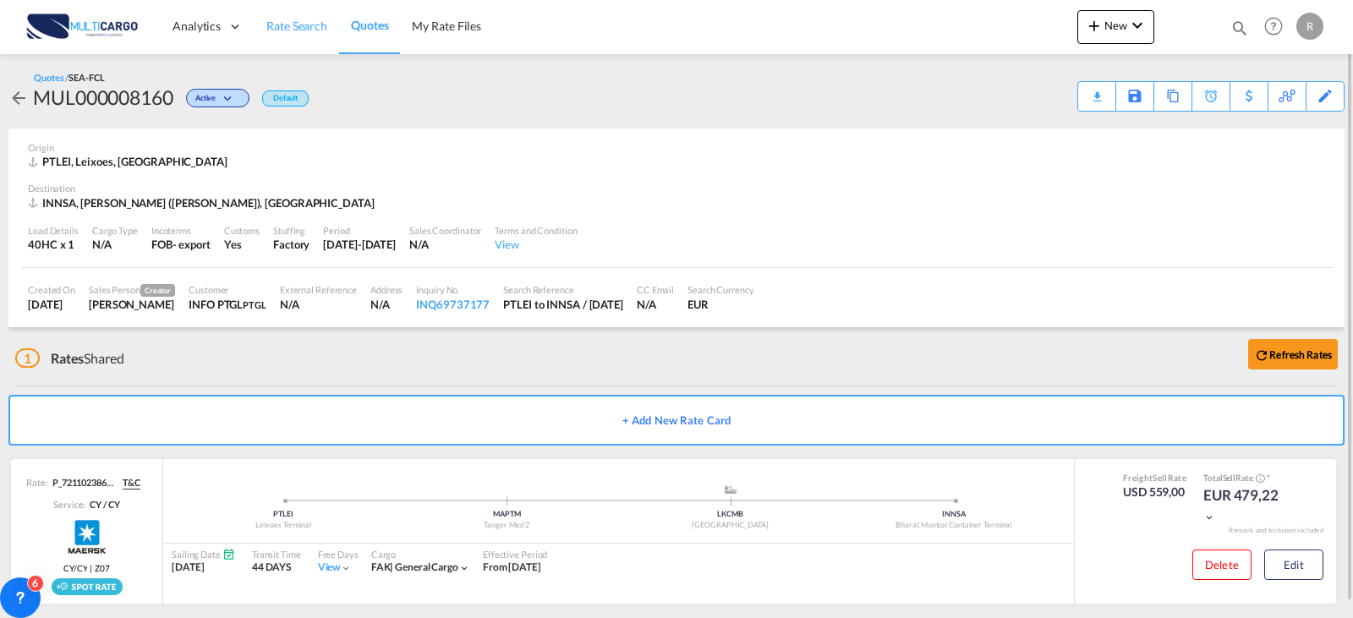
click at [305, 45] on link "Rate Search" at bounding box center [297, 26] width 85 height 55
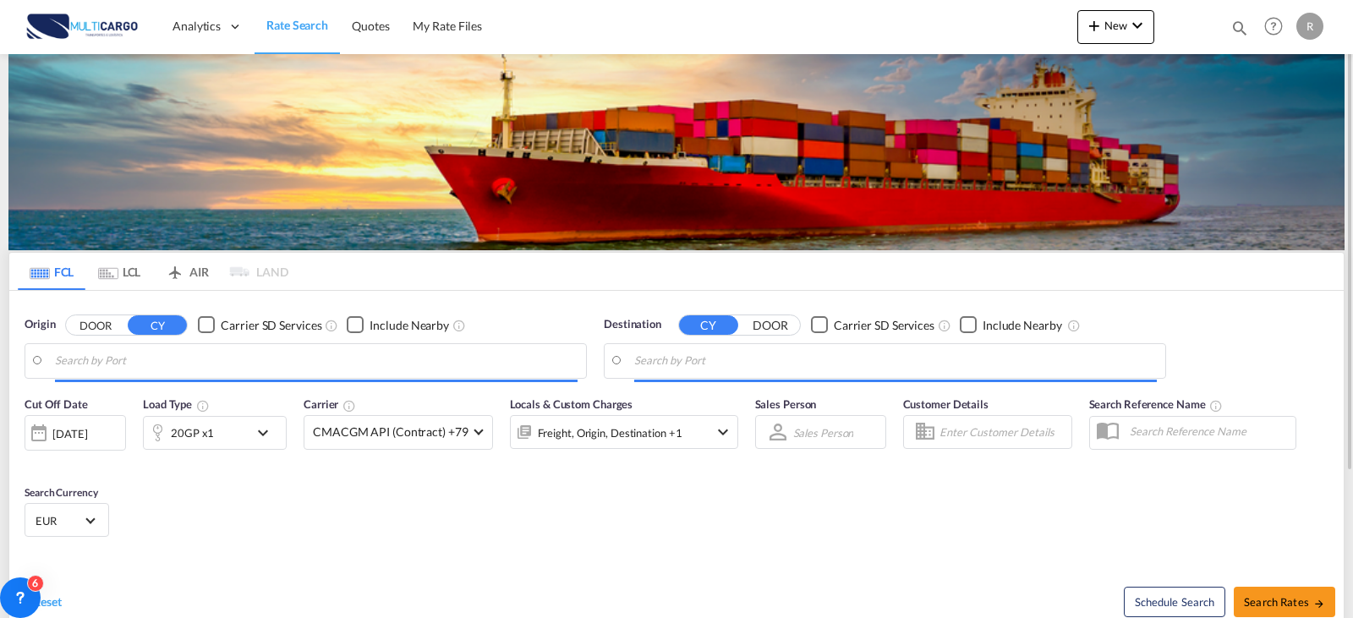
type input "Leixoes, PTLEI"
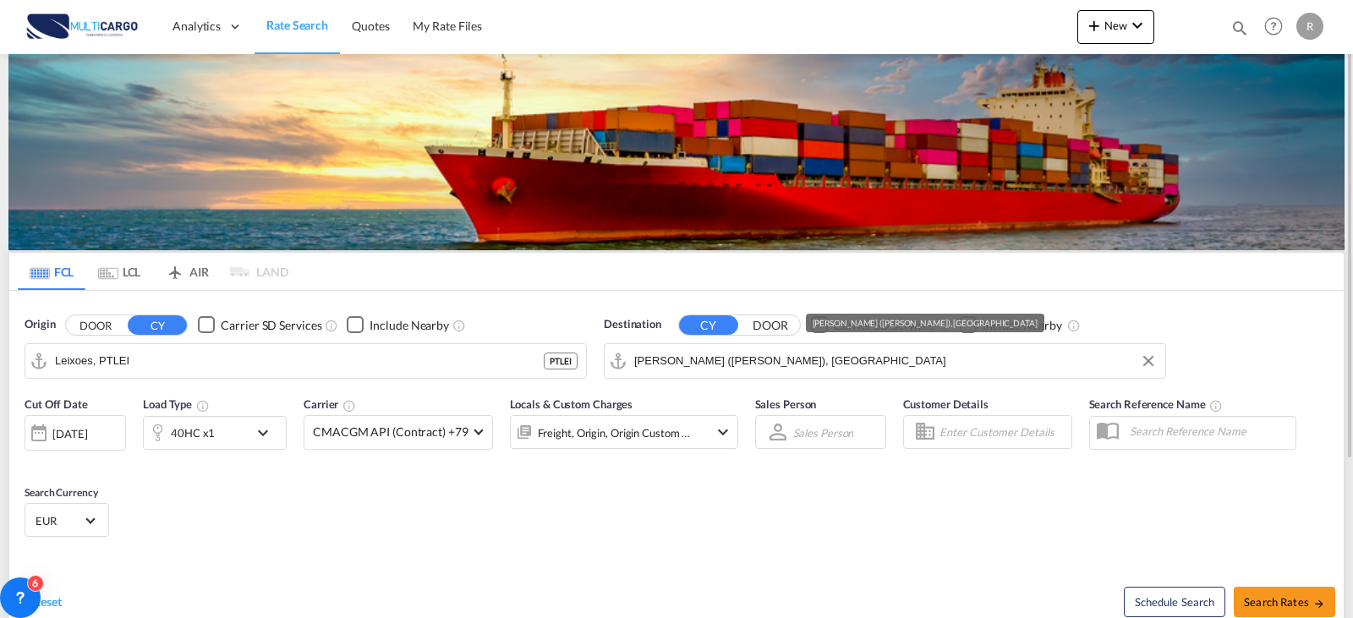
click at [800, 367] on input "[PERSON_NAME] ([PERSON_NAME]), [GEOGRAPHIC_DATA]" at bounding box center [895, 360] width 523 height 25
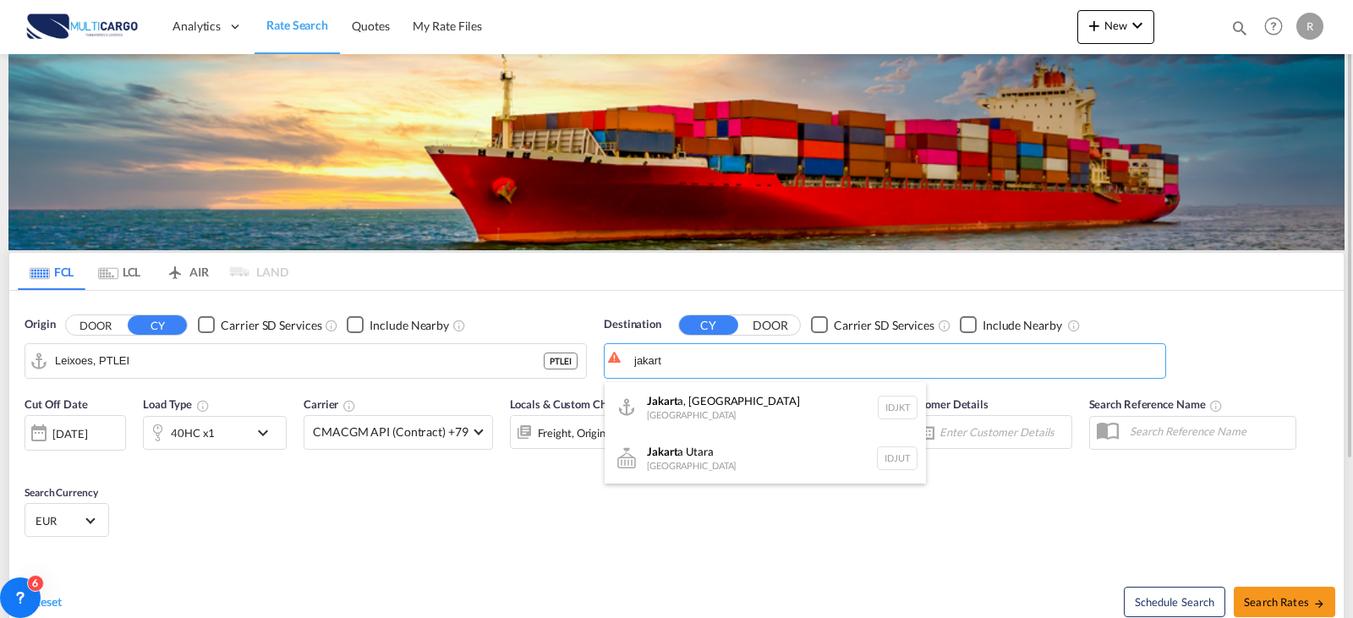
click at [754, 400] on div "Jakart a, Java [GEOGRAPHIC_DATA] IDJKT" at bounding box center [765, 407] width 321 height 51
type input "[GEOGRAPHIC_DATA], [GEOGRAPHIC_DATA], IDJKT"
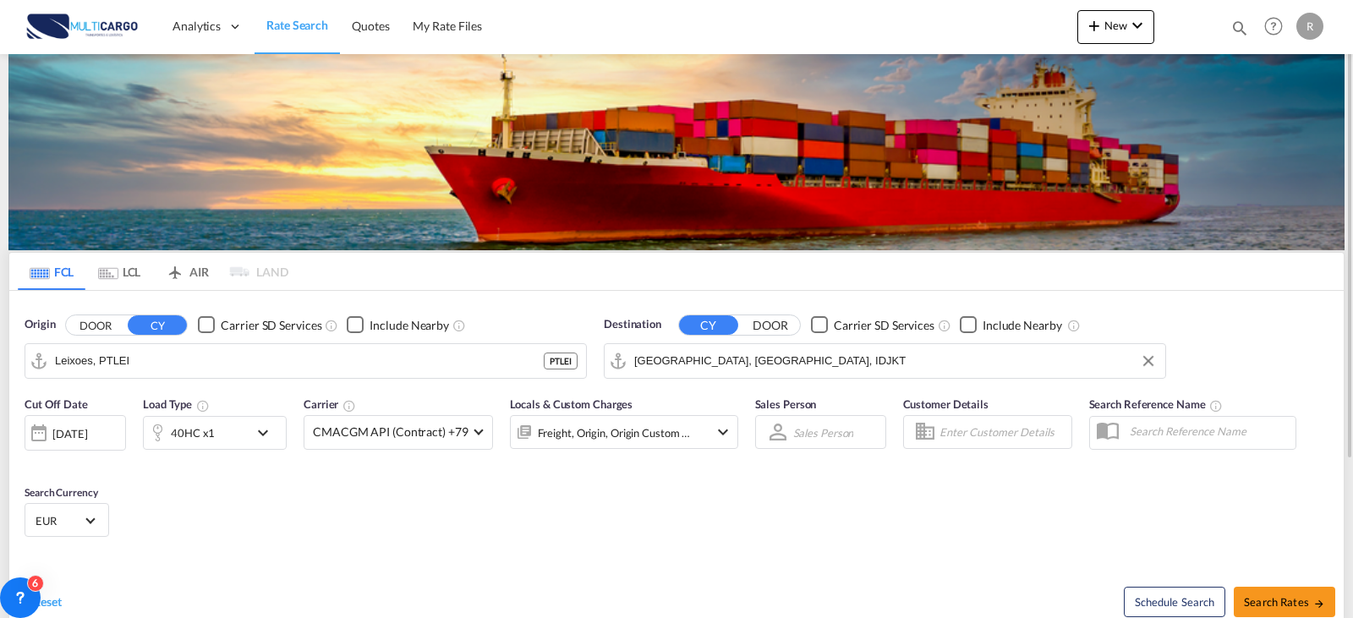
click at [245, 441] on div "40HC x1" at bounding box center [196, 433] width 105 height 34
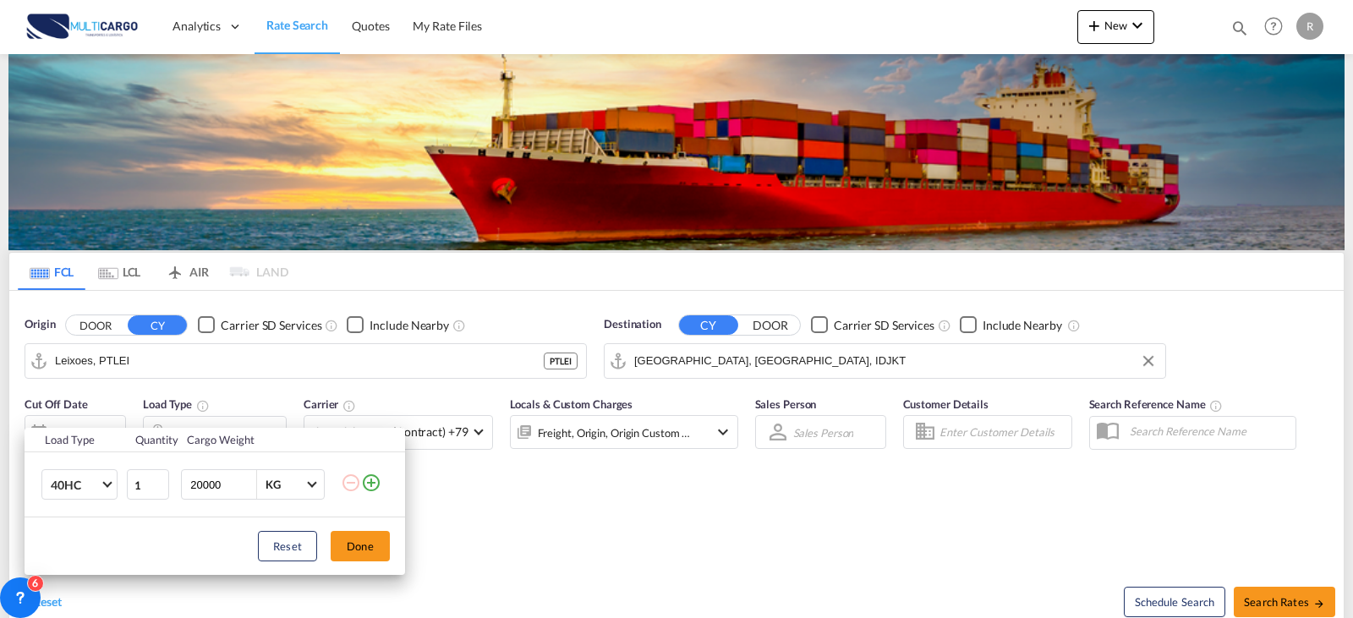
click at [851, 573] on div "Load Type Quantity Cargo Weight 40HC 20GP 40GP 40HC 45HC 20RE 40RE 40HR 20OT 40…" at bounding box center [676, 309] width 1353 height 618
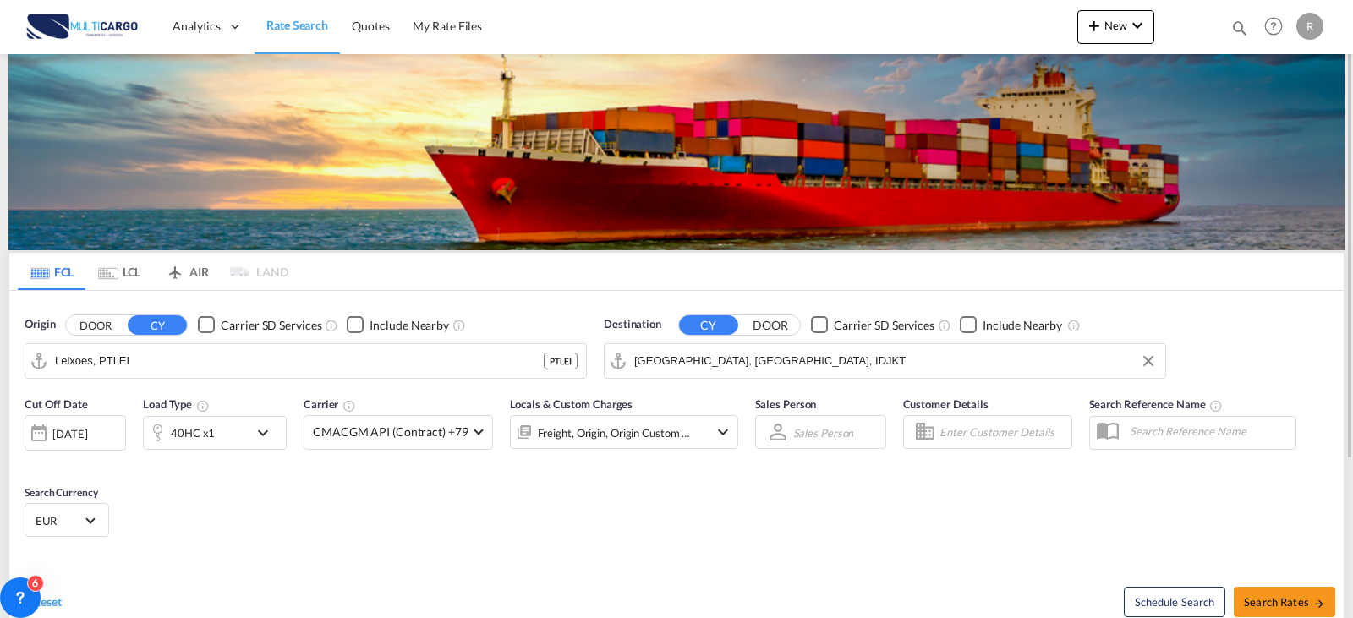
click at [281, 430] on md-icon "icon-chevron-down" at bounding box center [267, 433] width 29 height 20
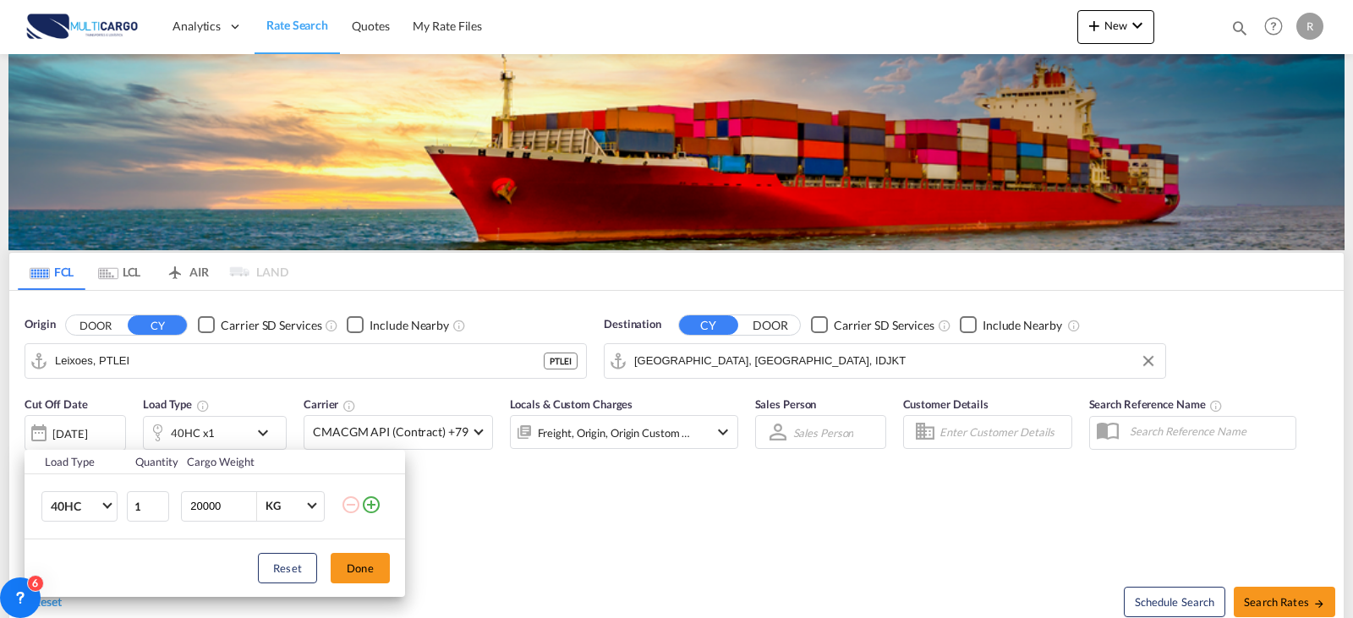
click at [118, 511] on td "40HC 20GP 40GP 40HC 45HC 20RE 40RE 40HR 20OT 40OT 20FR 40FR 40NR 20NR 45S 20TK …" at bounding box center [75, 506] width 101 height 65
click at [98, 507] on span "40HC" at bounding box center [75, 507] width 49 height 17
click at [369, 506] on md-backdrop at bounding box center [676, 309] width 1353 height 618
click at [368, 506] on md-icon "icon-plus-circle-outline" at bounding box center [371, 505] width 20 height 20
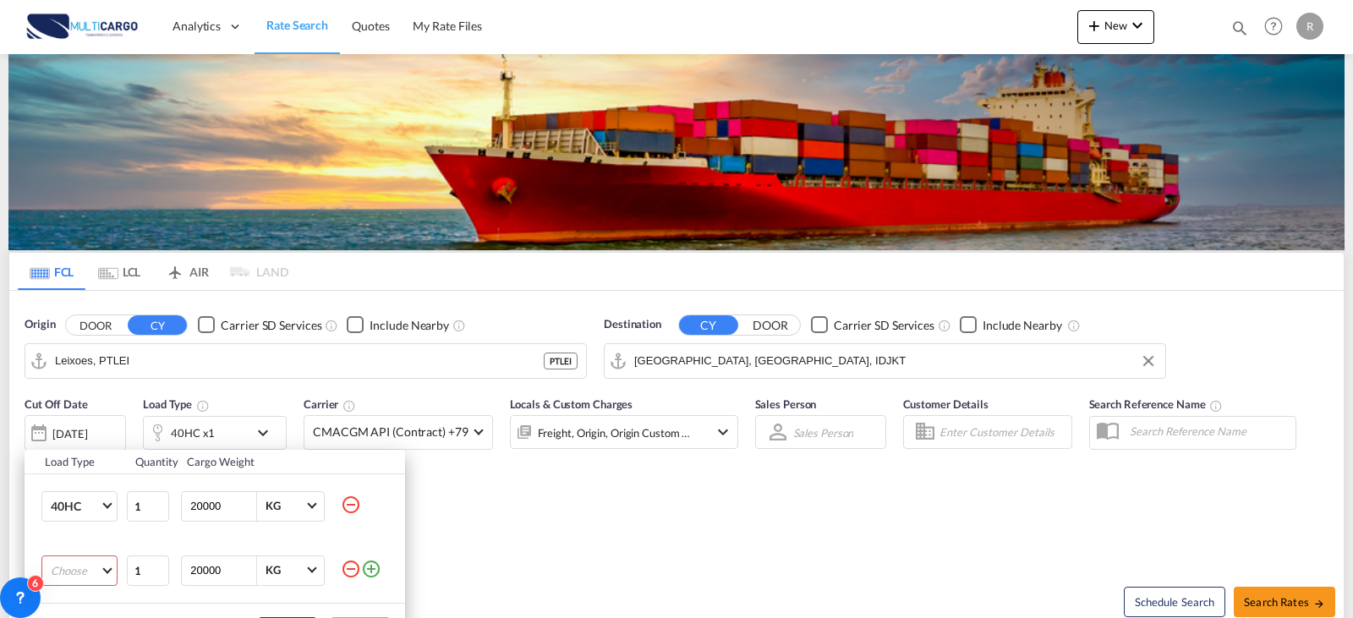
click at [80, 579] on md-select "Choose 20GP 40GP 40HC 45HC 20RE 40RE 40HR 20OT 40OT 20FR 40FR 40NR 20NR 45S 20T…" at bounding box center [79, 571] width 76 height 30
click at [98, 425] on md-option "20GP" at bounding box center [94, 414] width 115 height 41
drag, startPoint x: 824, startPoint y: 552, endPoint x: 905, endPoint y: 538, distance: 82.5
click at [825, 551] on div "Load Type Quantity Cargo Weight 40HC 1 20000 KG KG 20GP 1 20000 KG KG Load type…" at bounding box center [676, 309] width 1353 height 618
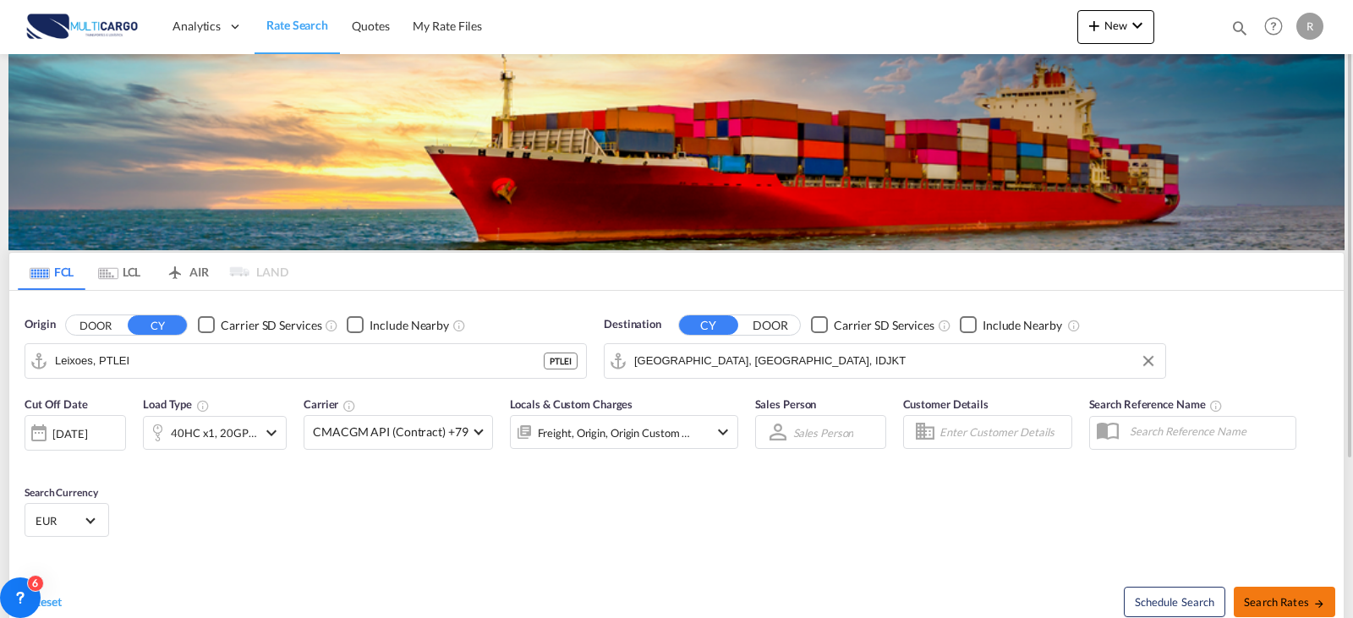
click at [1263, 592] on button "Search Rates" at bounding box center [1284, 602] width 101 height 30
type input "PTLEI to IDJKT / [DATE]"
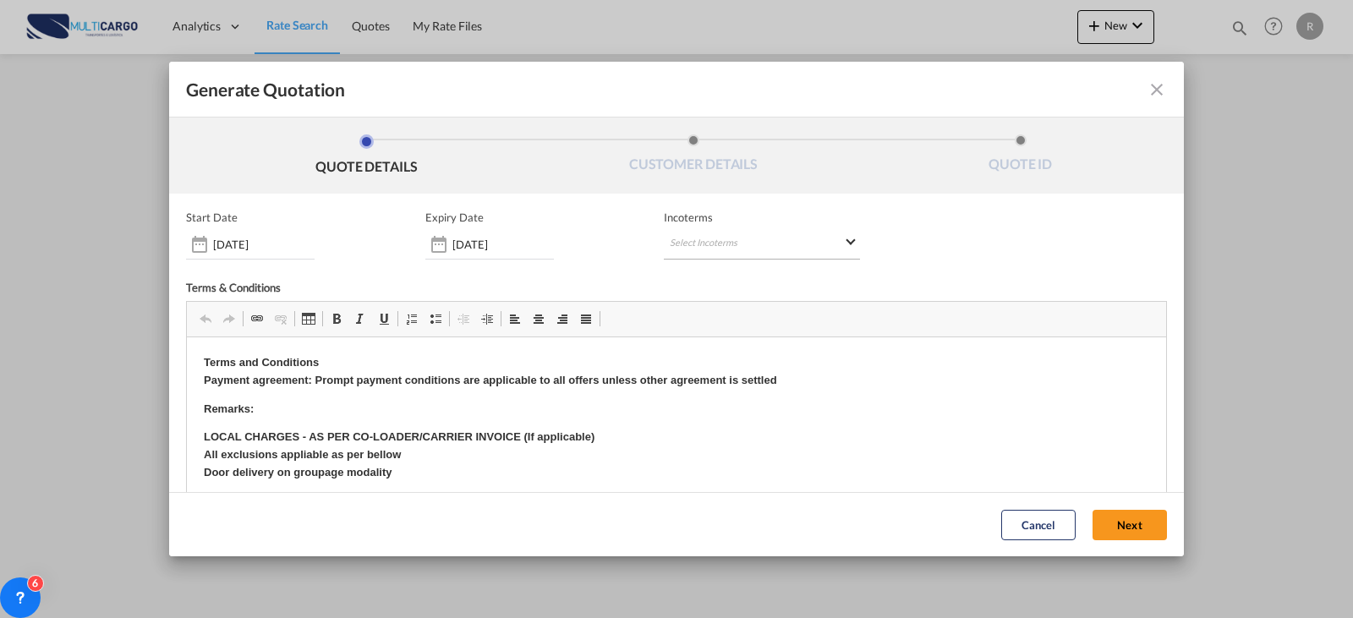
click at [733, 233] on md-select "Select Incoterms CFR - import Cost and Freight CPT - export Carrier Paid to DPU…" at bounding box center [762, 244] width 196 height 30
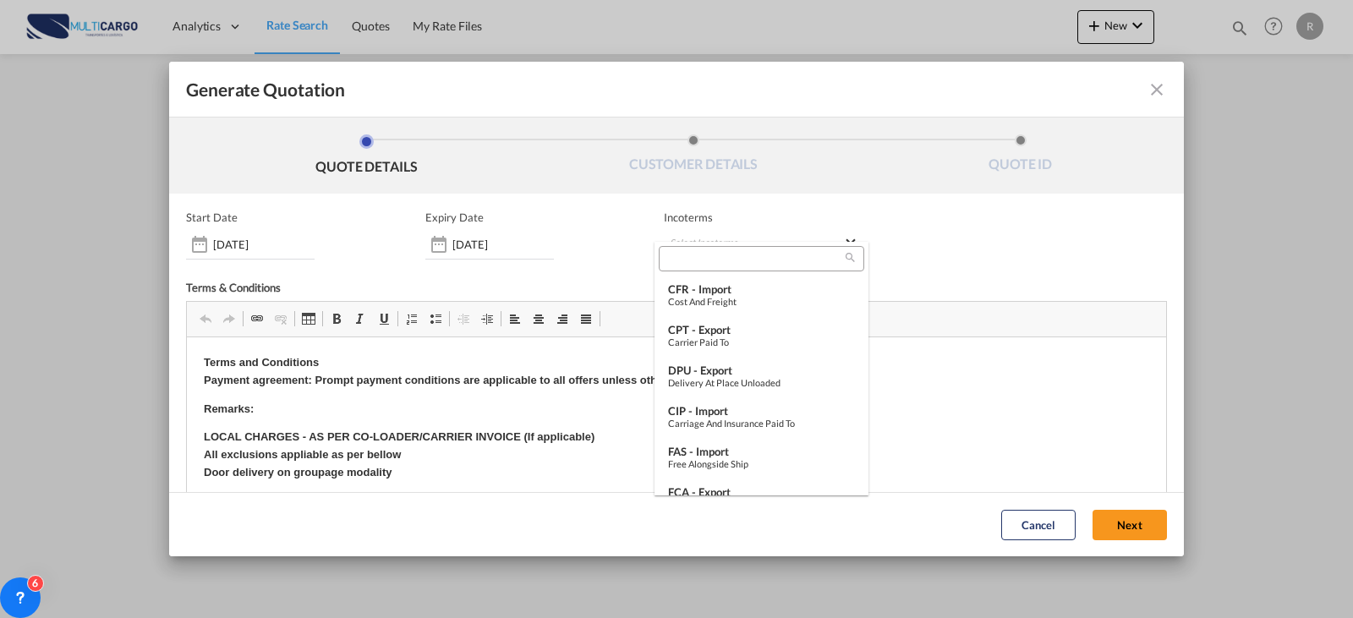
click at [453, 253] on md-backdrop at bounding box center [676, 309] width 1353 height 618
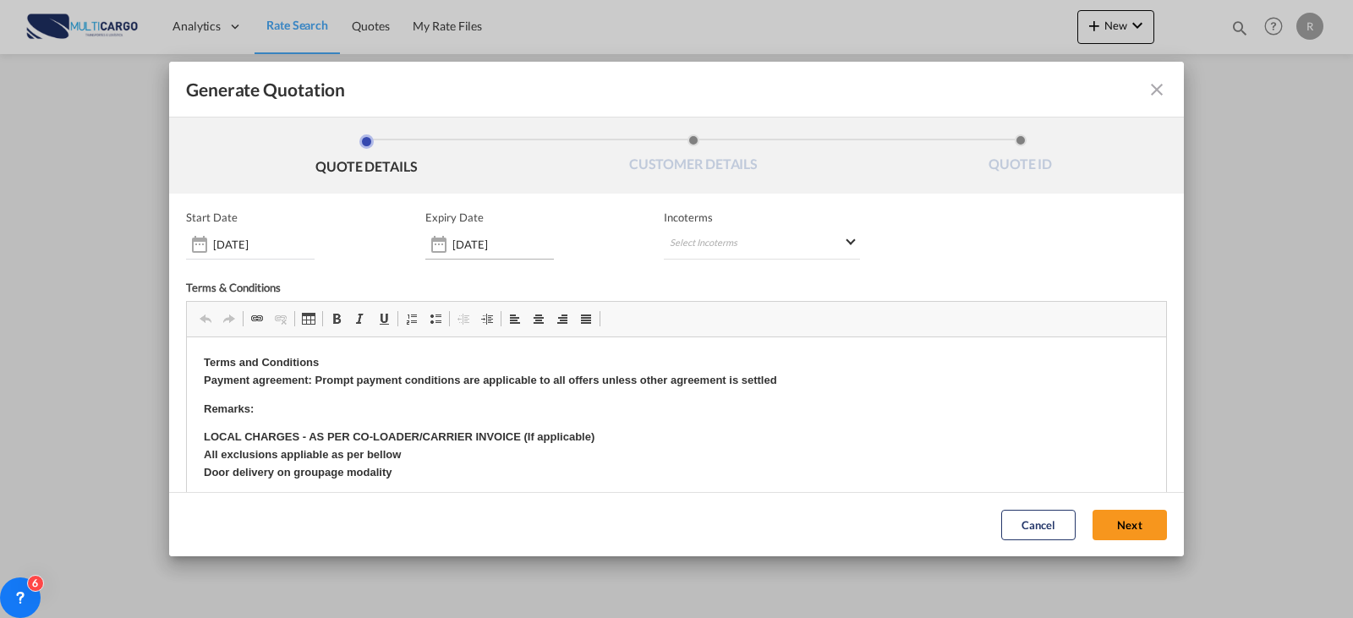
click at [480, 240] on input "[DATE]" at bounding box center [502, 245] width 101 height 14
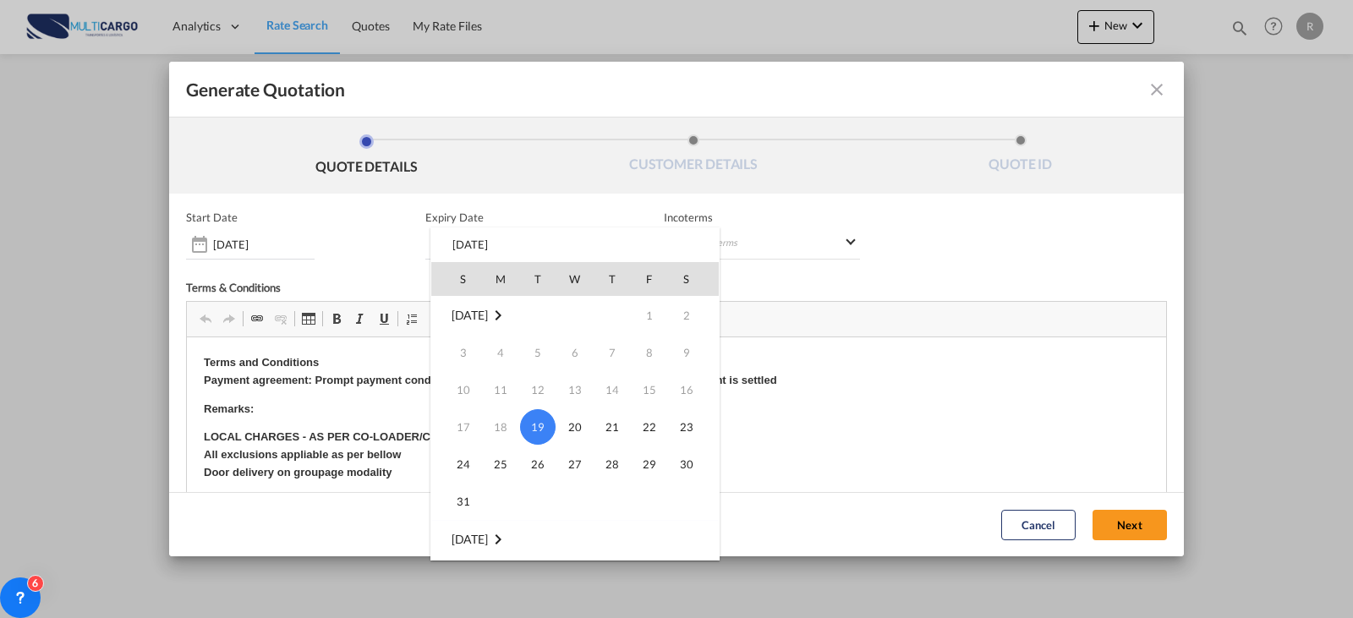
scroll to position [254, 0]
click at [686, 406] on span "20" at bounding box center [687, 398] width 34 height 34
type input "[DATE]"
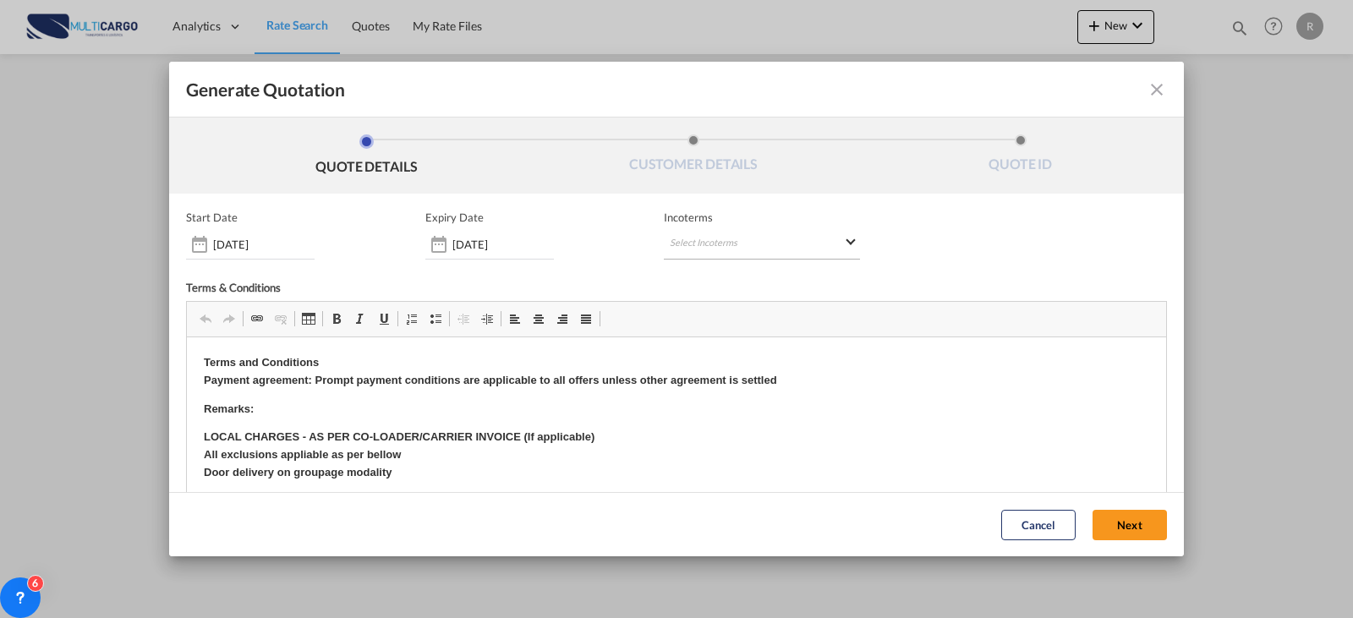
click at [788, 244] on md-select "Select Incoterms" at bounding box center [762, 244] width 196 height 30
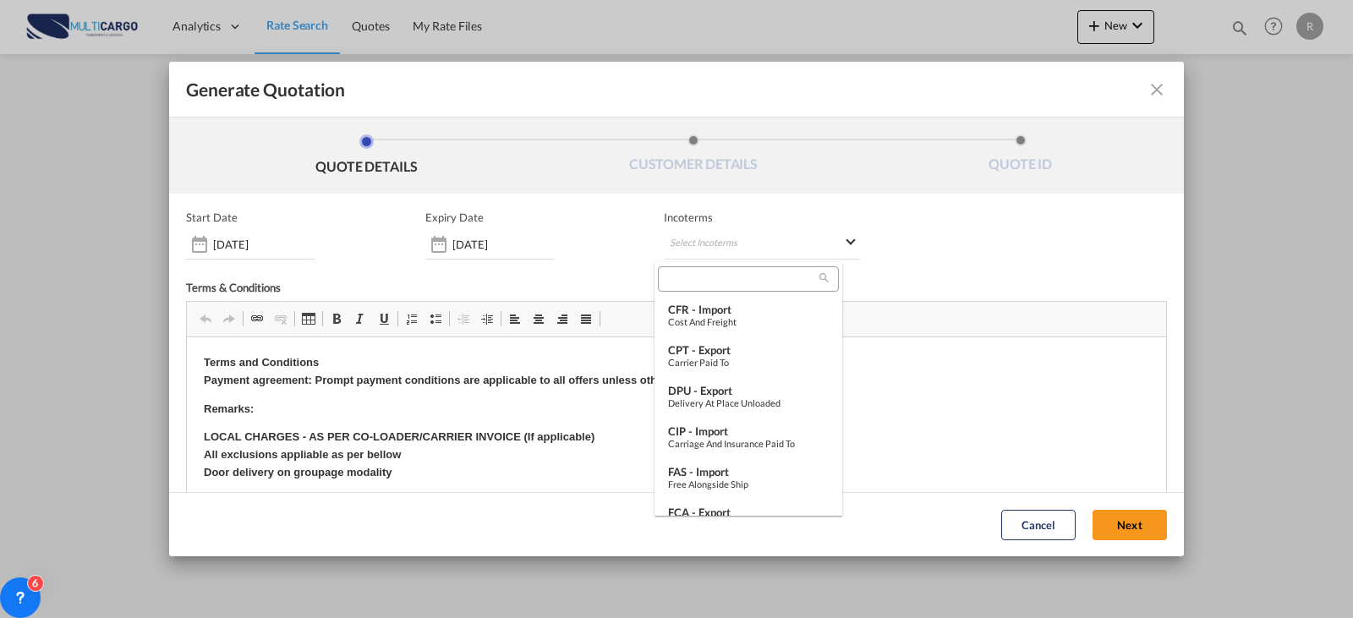
type md-option "[object Object]"
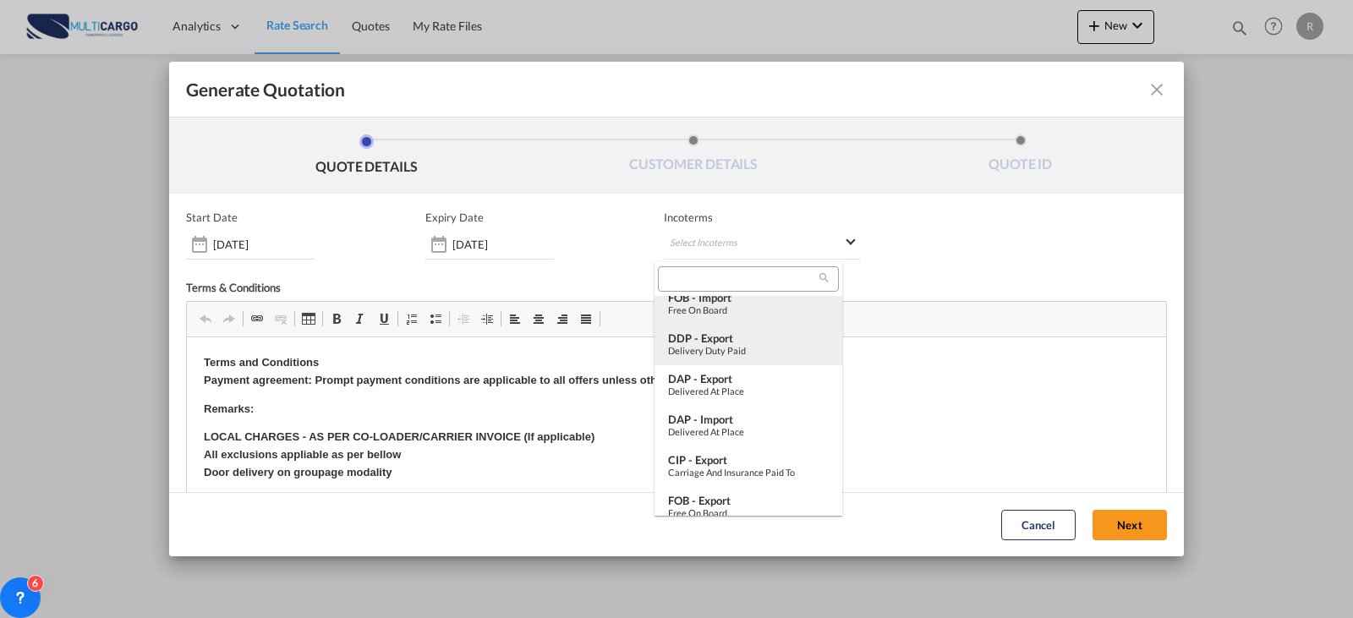
scroll to position [502, 0]
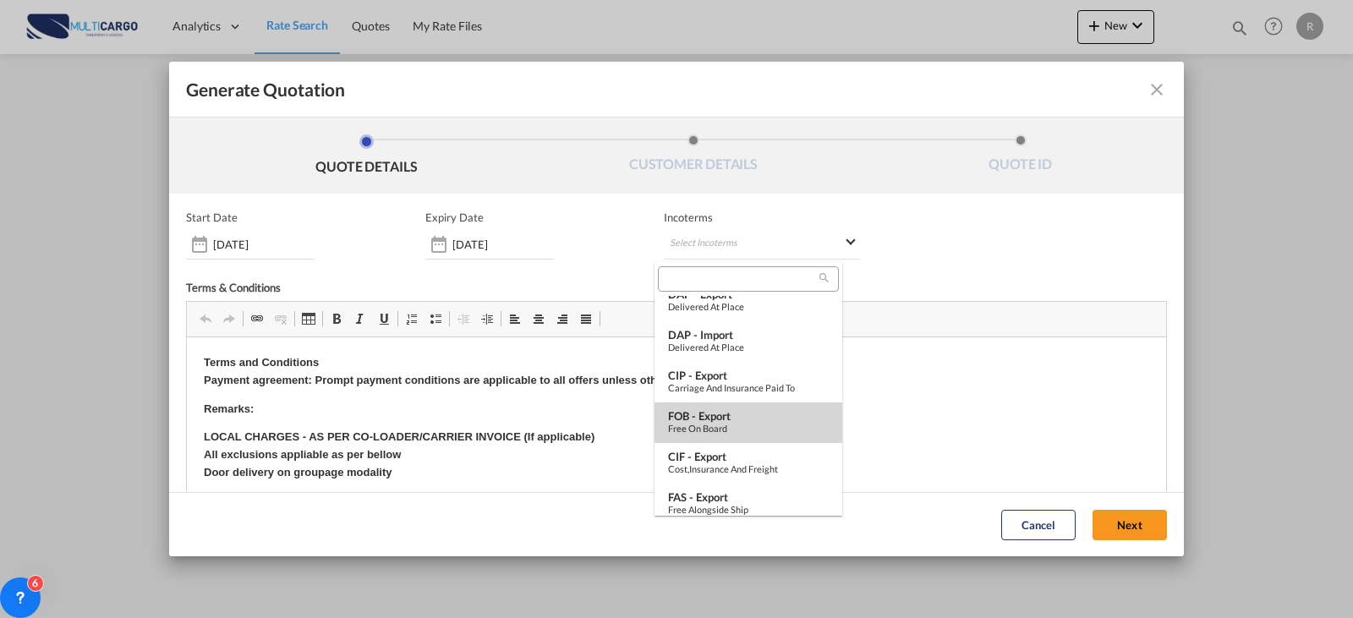
click at [751, 436] on md-option "FOB - export Free on Board" at bounding box center [749, 423] width 188 height 41
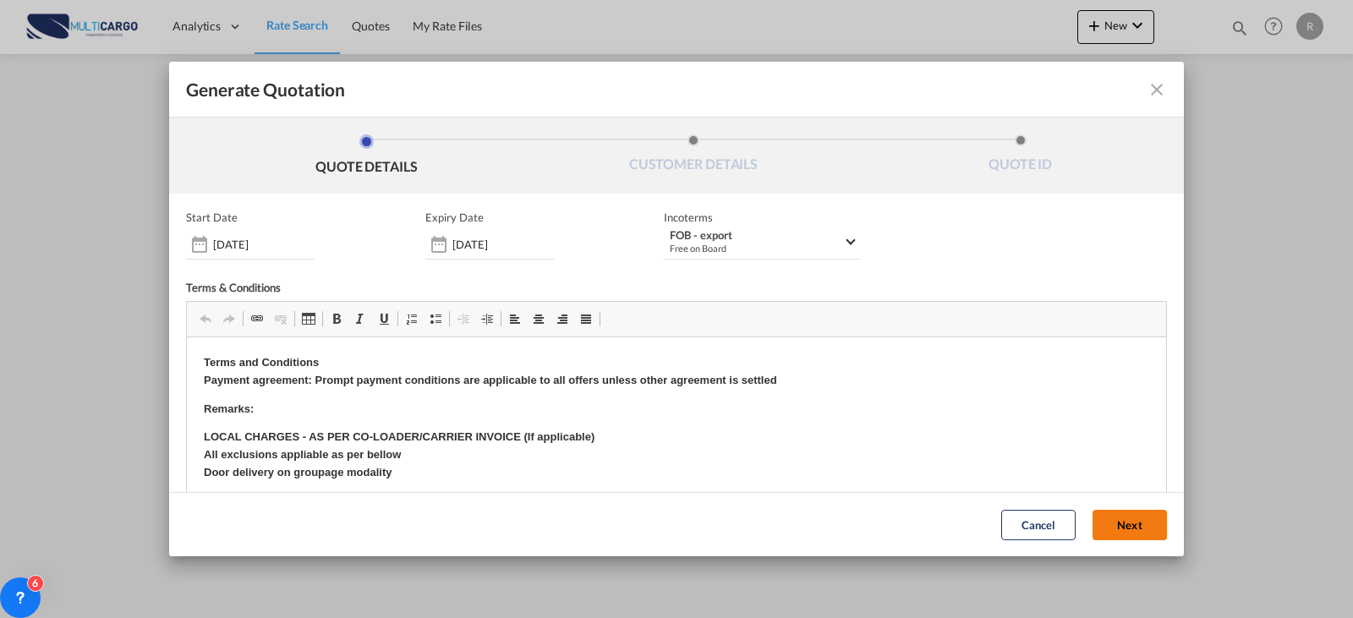
click at [1093, 520] on button "Next" at bounding box center [1130, 525] width 74 height 30
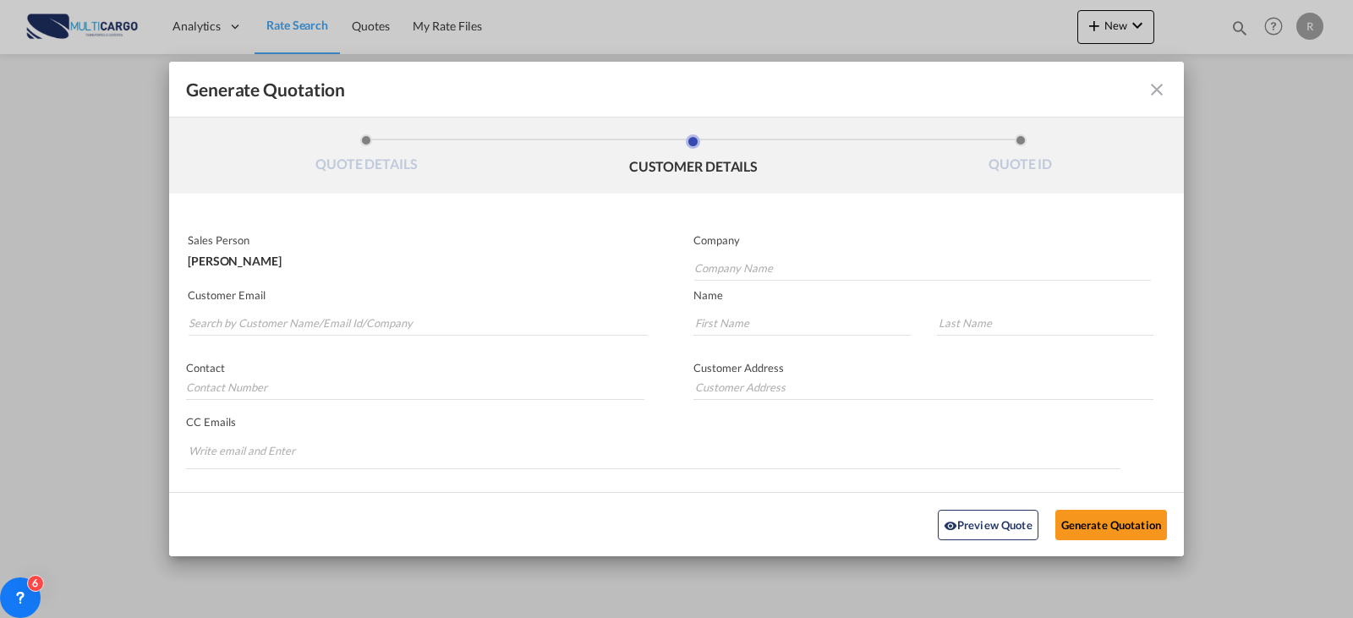
click at [406, 306] on md-autocomplete-wrap "Generate QuotationQUOTE ..." at bounding box center [418, 319] width 460 height 34
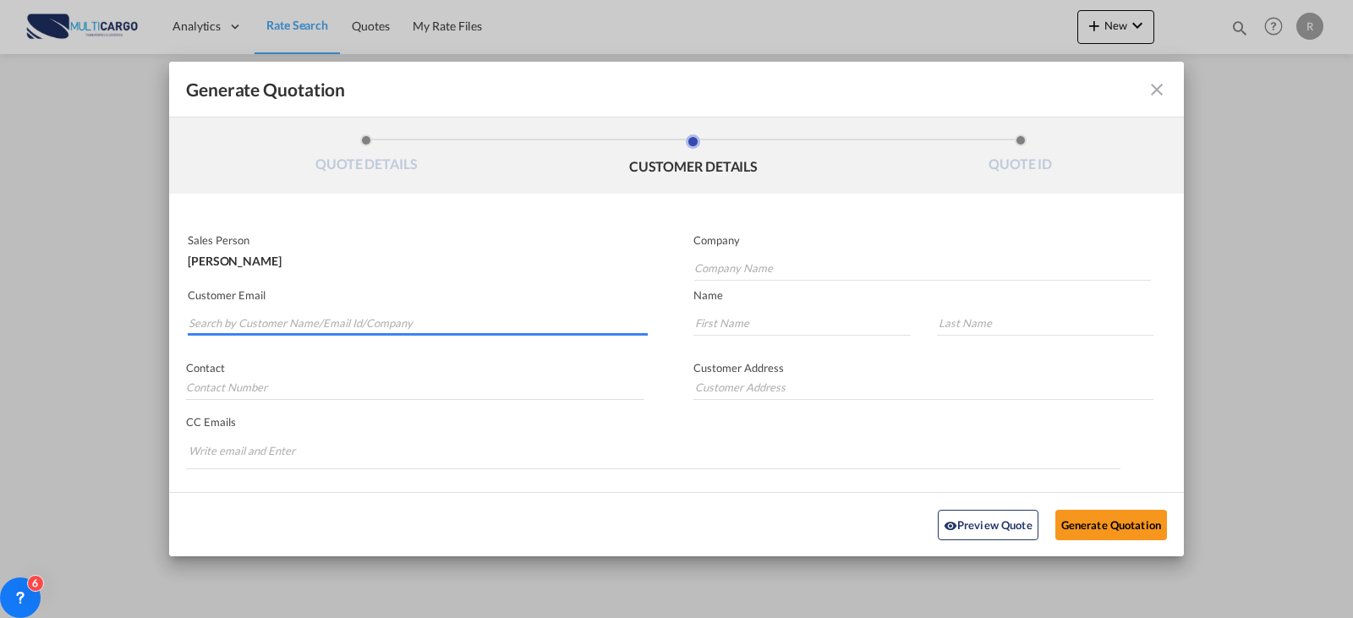
click at [407, 315] on input "Search by Customer Name/Email Id/Company" at bounding box center [418, 322] width 459 height 25
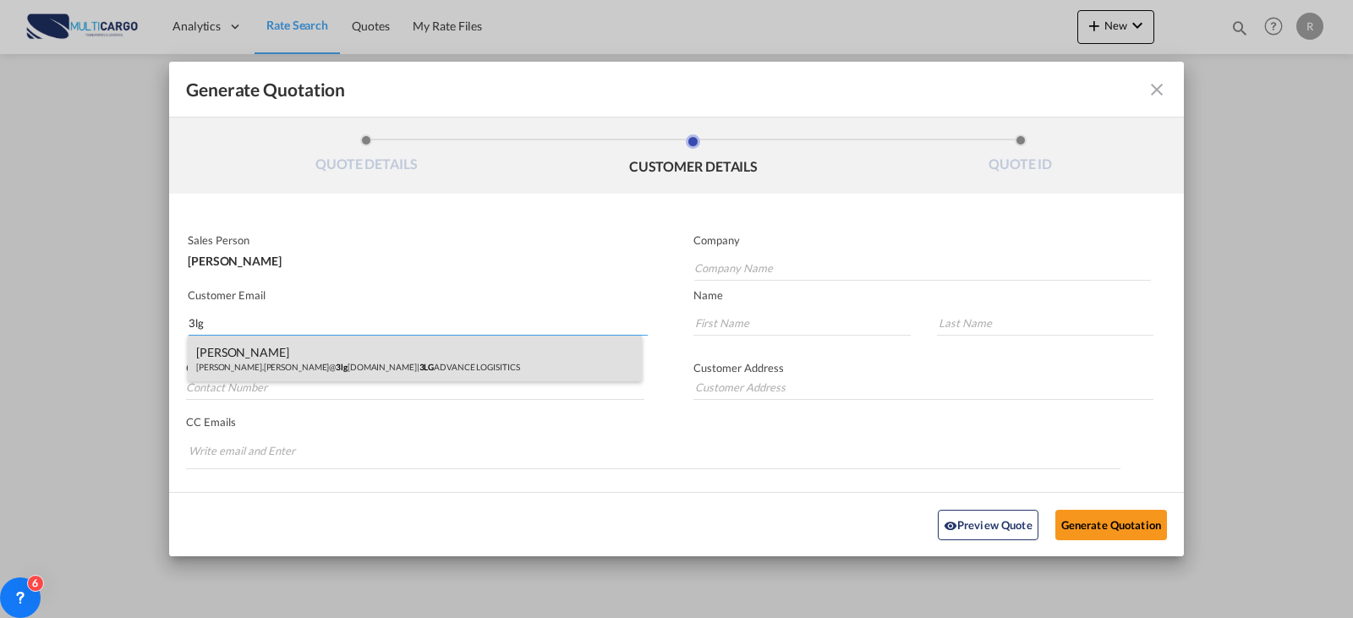
type input "3lg"
click at [354, 352] on div "[PERSON_NAME] [PERSON_NAME].[PERSON_NAME]@ 3lg [DOMAIN_NAME] | 3LG ADVANCE LOGI…" at bounding box center [415, 359] width 454 height 46
type input "3LG ADVANCE LOGISITICS"
type input "[PERSON_NAME][EMAIL_ADDRESS][PERSON_NAME][DOMAIN_NAME]"
type input "[PERSON_NAME]"
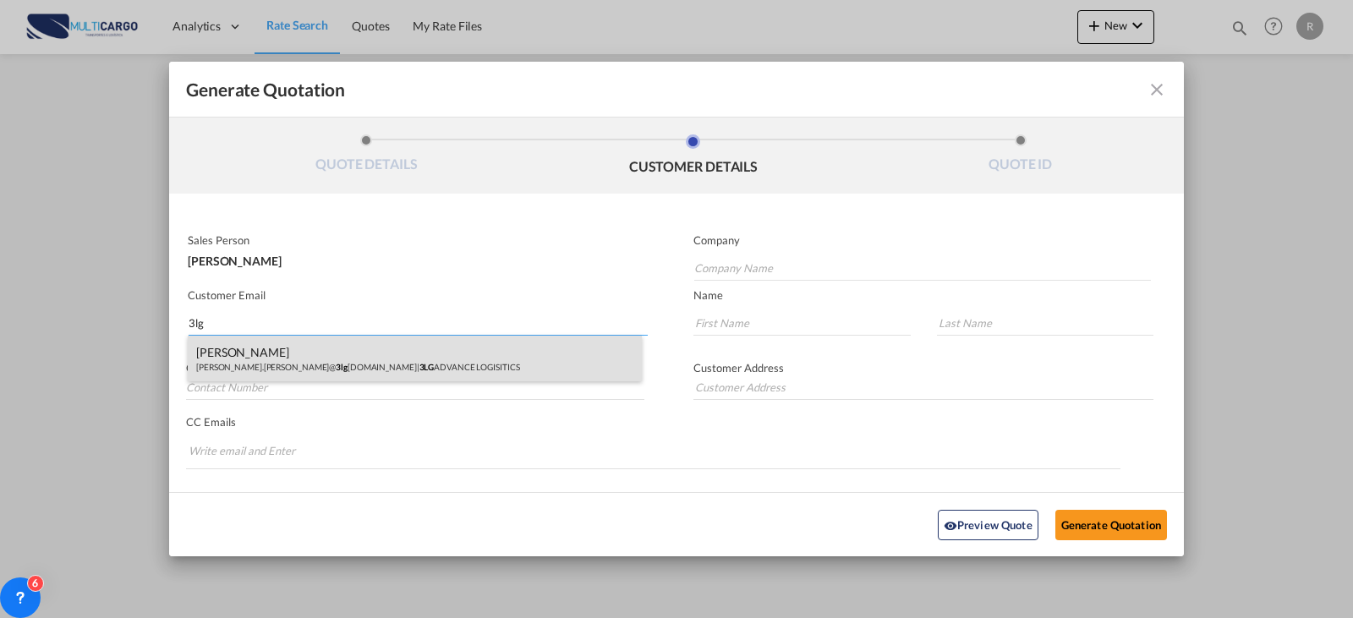
type input "[PERSON_NAME]"
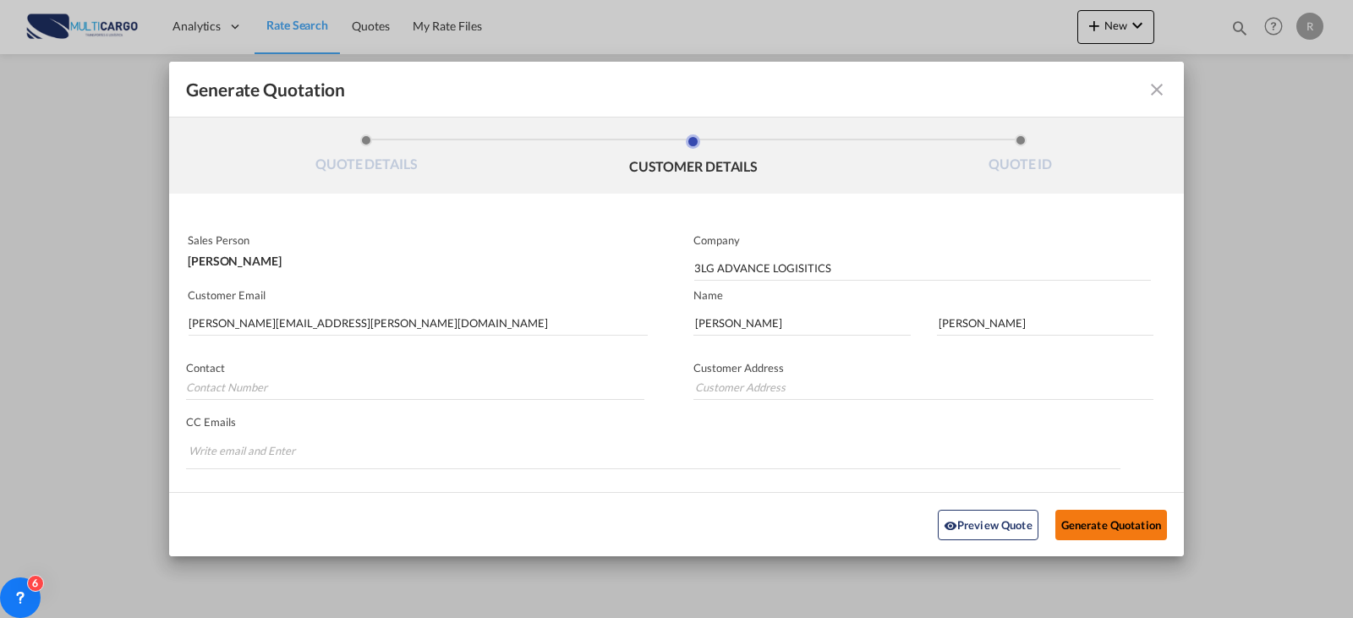
click at [1120, 526] on button "Generate Quotation" at bounding box center [1112, 524] width 112 height 30
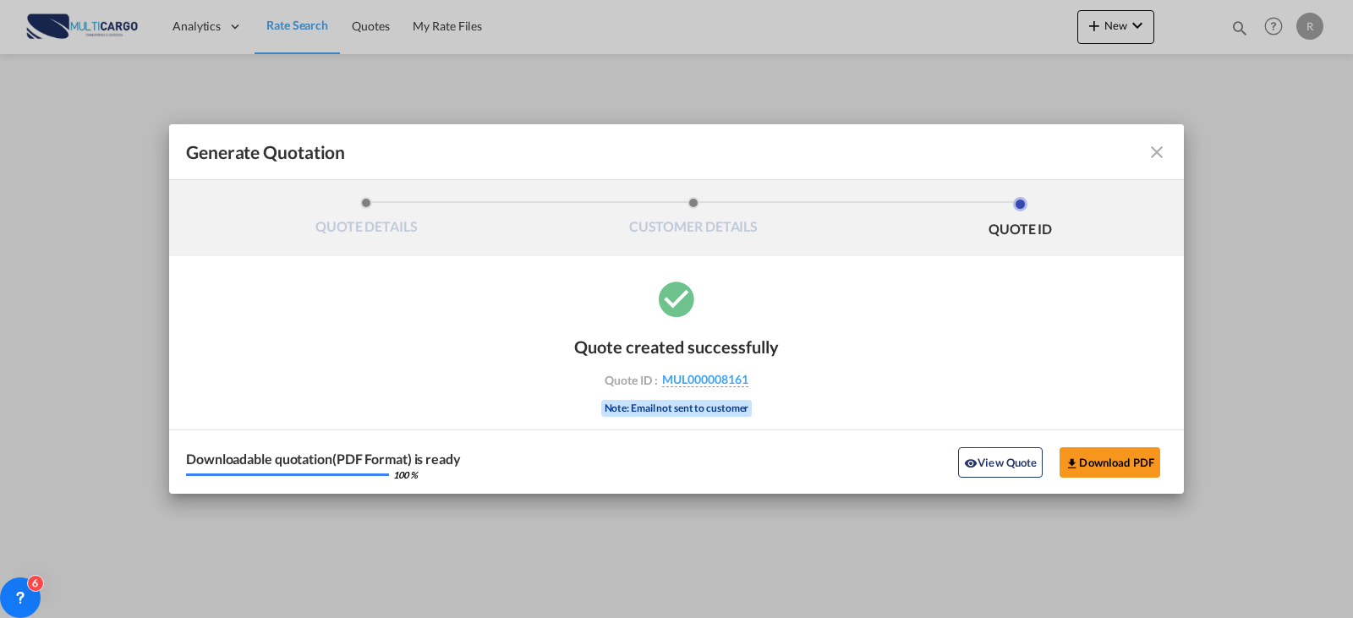
click at [196, 404] on div "Quote created successfully Quote ID : MUL000008161 Note: Email not sent to cust…" at bounding box center [676, 385] width 1015 height 217
click at [1105, 466] on button "Download PDF" at bounding box center [1110, 462] width 101 height 30
click at [1162, 146] on md-icon "icon-close fg-AAA8AD cursor m-0" at bounding box center [1157, 152] width 20 height 20
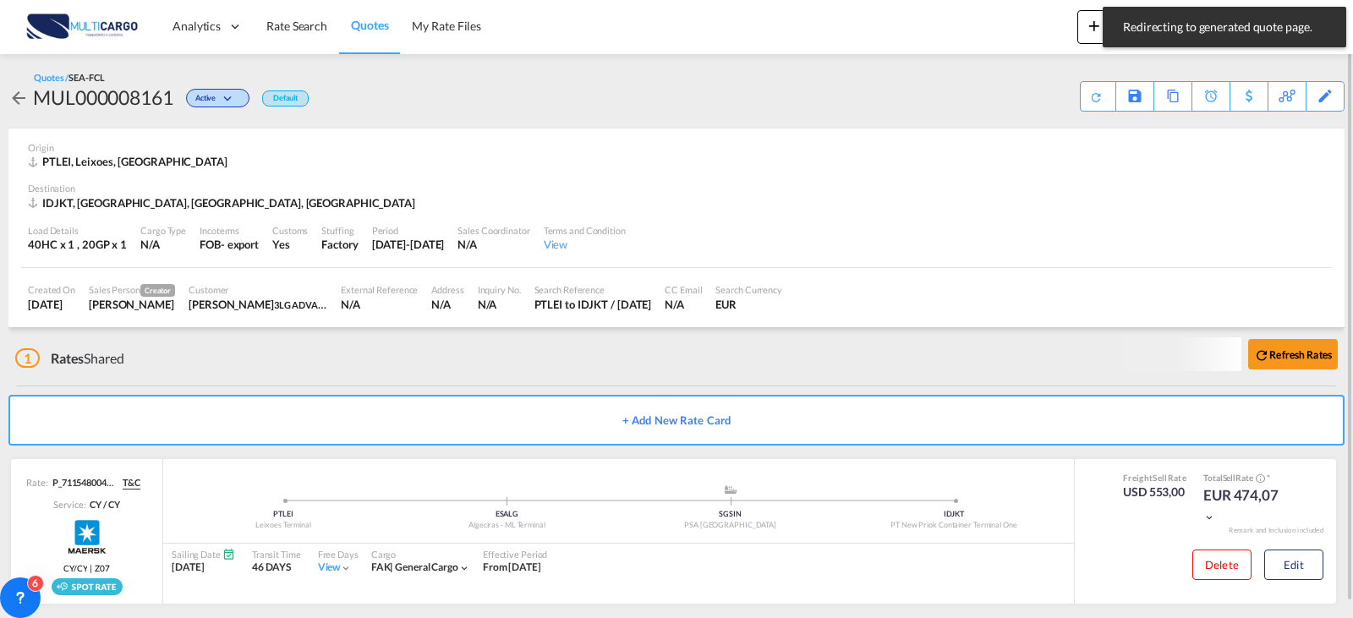
click at [354, 28] on span "Quotes" at bounding box center [369, 25] width 37 height 14
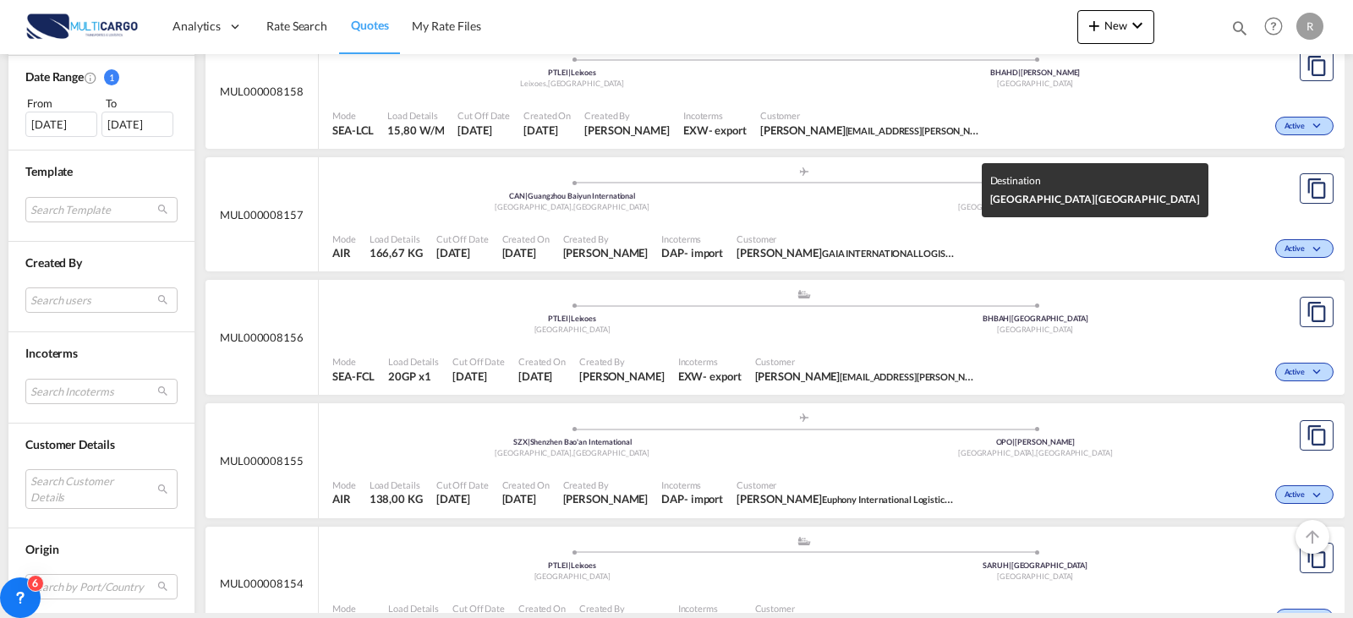
scroll to position [592, 0]
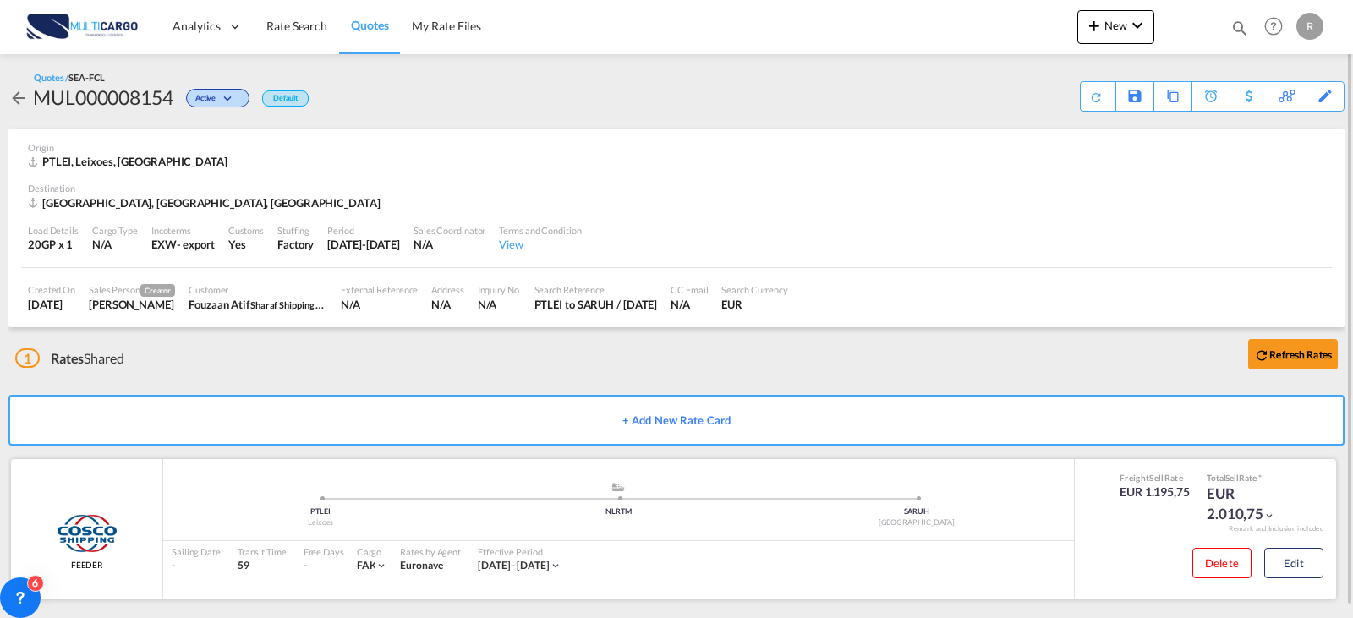
scroll to position [11, 0]
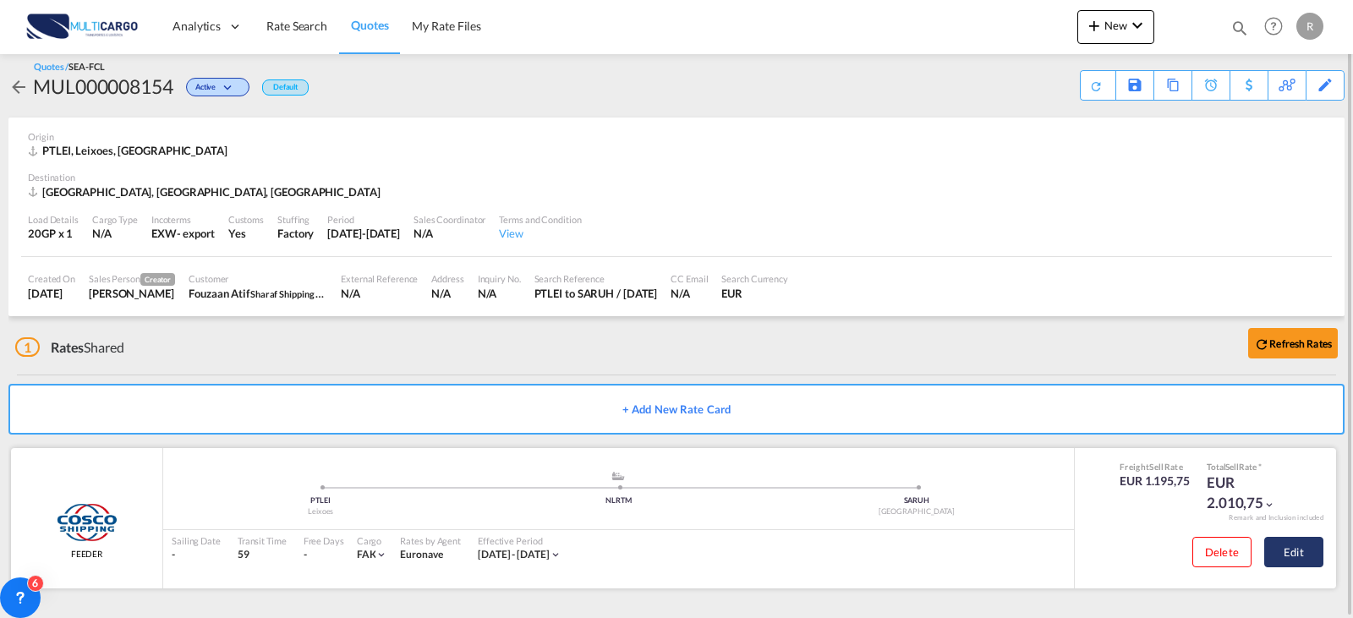
click at [1283, 561] on button "Edit" at bounding box center [1293, 552] width 59 height 30
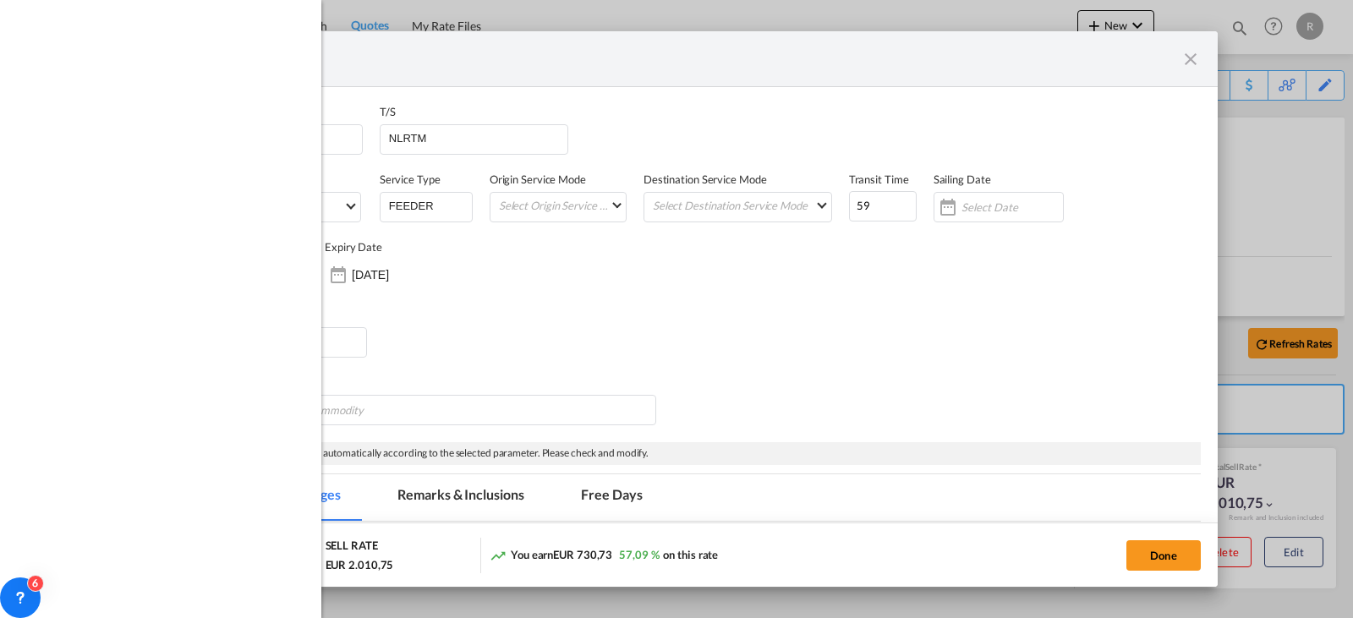
select select "per container"
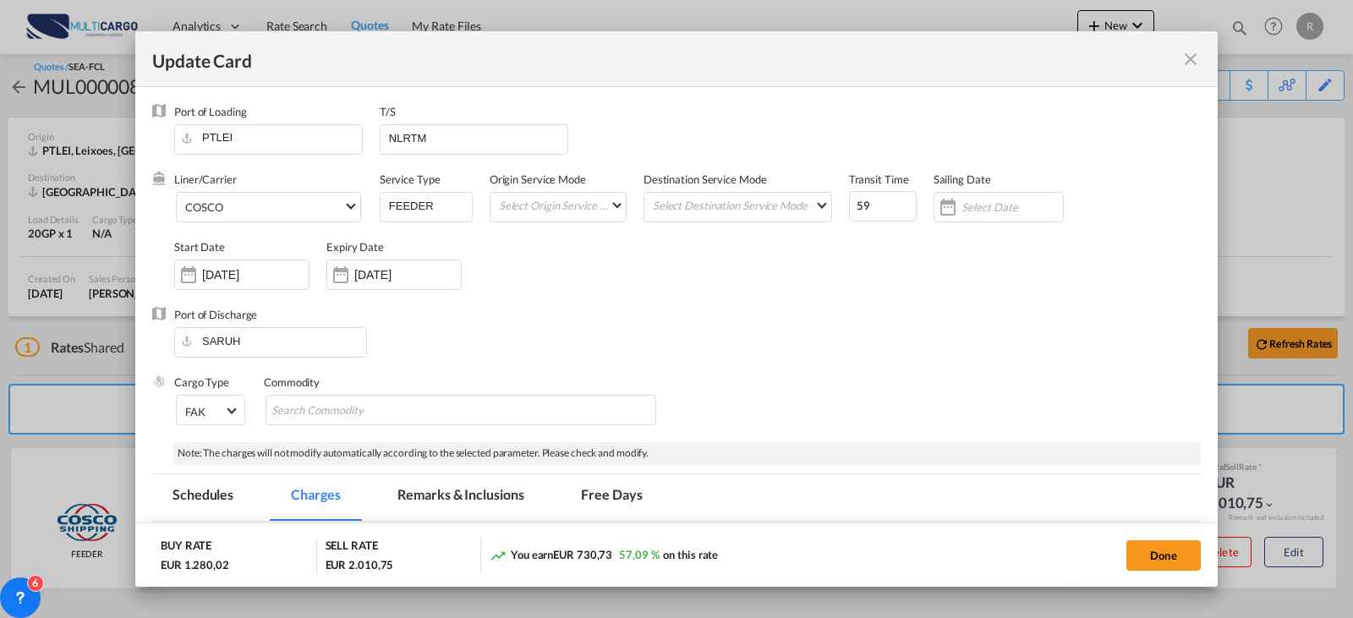
scroll to position [254, 0]
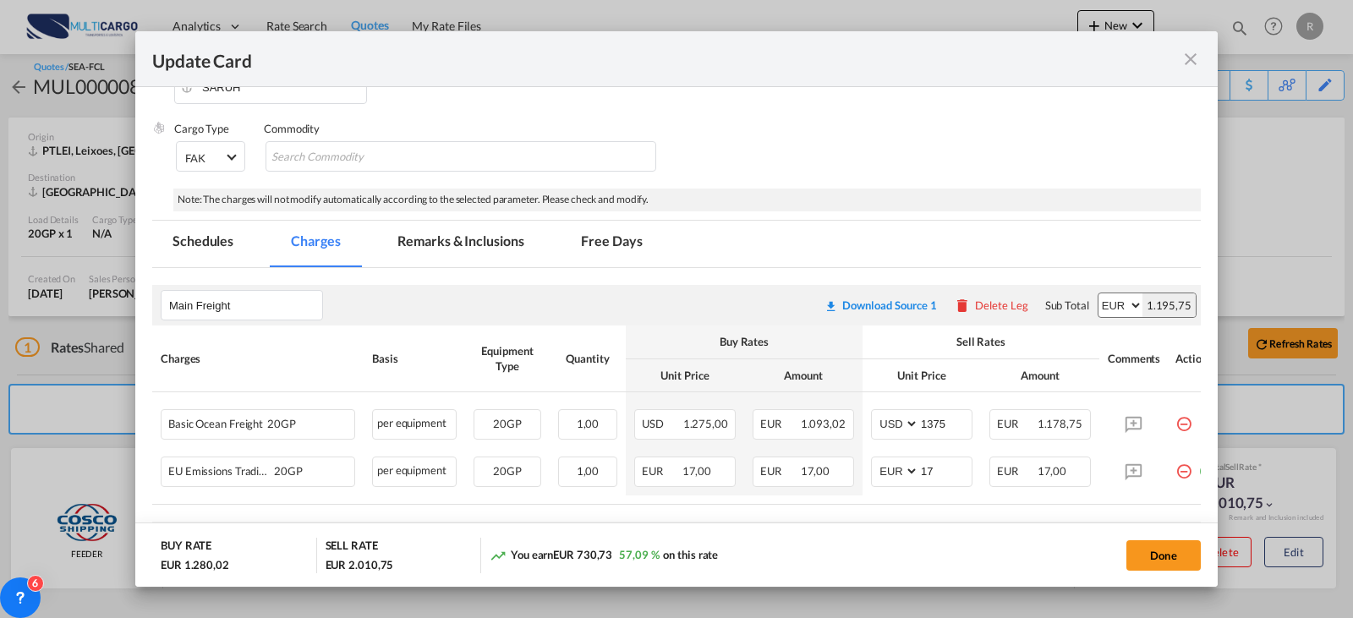
click at [1127, 304] on select "AED AFN ALL AMD ANG AOA ARS AUD AWG AZN BAM BBD BDT BGN BHD BIF BMD BND [PERSON…" at bounding box center [1121, 305] width 44 height 24
select select "string:USD"
click at [1099, 293] on select "AED AFN ALL AMD ANG AOA ARS AUD AWG AZN BAM BBD BDT BGN BHD BIF BMD BND [PERSON…" at bounding box center [1121, 305] width 44 height 24
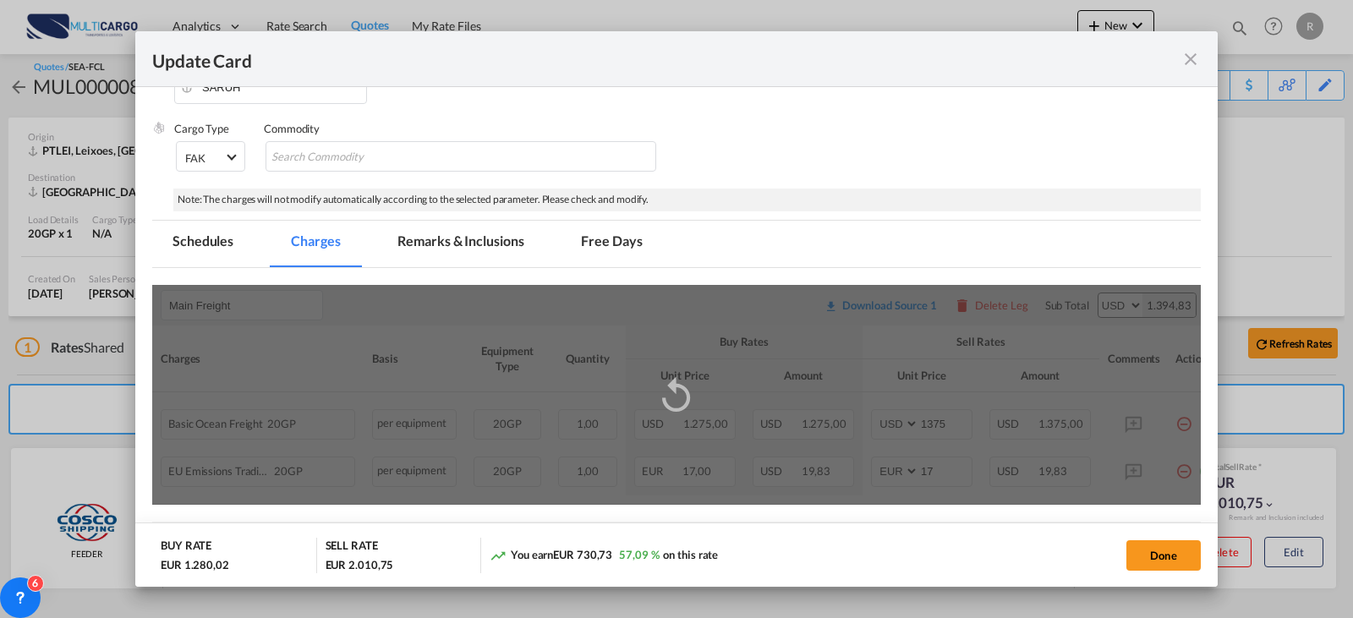
scroll to position [423, 0]
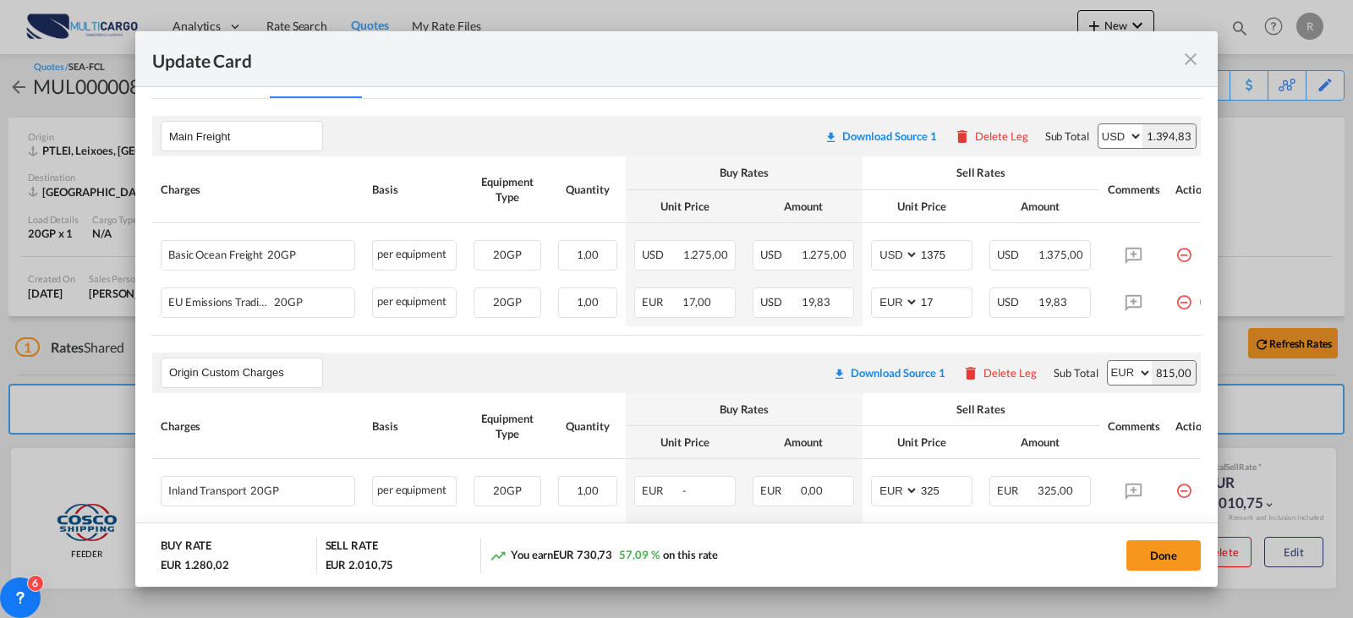
click at [1116, 385] on select "AED AFN ALL AMD ANG AOA ARS AUD AWG AZN BAM BBD BDT BGN BHD BIF BMD BND [PERSON…" at bounding box center [1130, 373] width 44 height 24
select select "string:USD"
click at [1108, 369] on select "AED AFN ALL AMD ANG AOA ARS AUD AWG AZN BAM BBD BDT BGN BHD BIF BMD BND [PERSON…" at bounding box center [1130, 373] width 44 height 24
click at [1116, 382] on select "AED AFN ALL AMD ANG AOA ARS AUD AWG AZN BAM BBD BDT BGN BHD BIF BMD BND [PERSON…" at bounding box center [1130, 373] width 44 height 24
click at [1108, 369] on select "AED AFN ALL AMD ANG AOA ARS AUD AWG AZN BAM BBD BDT BGN BHD BIF BMD BND [PERSON…" at bounding box center [1130, 373] width 44 height 24
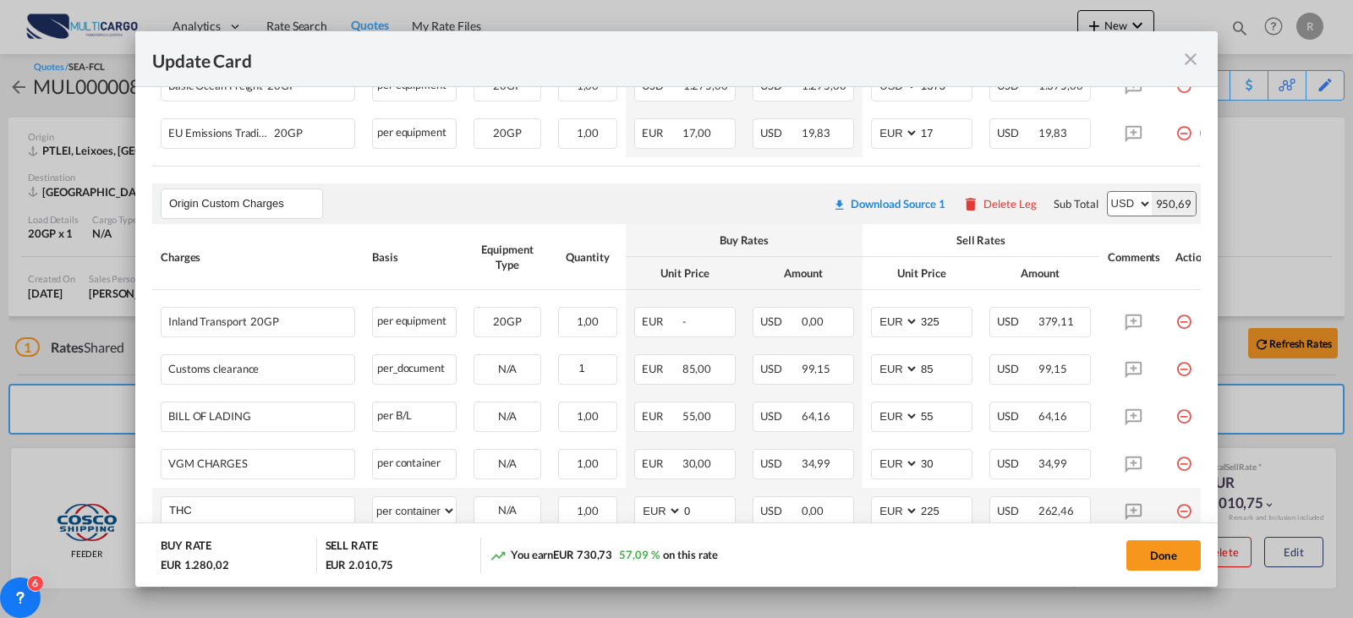
scroll to position [761, 0]
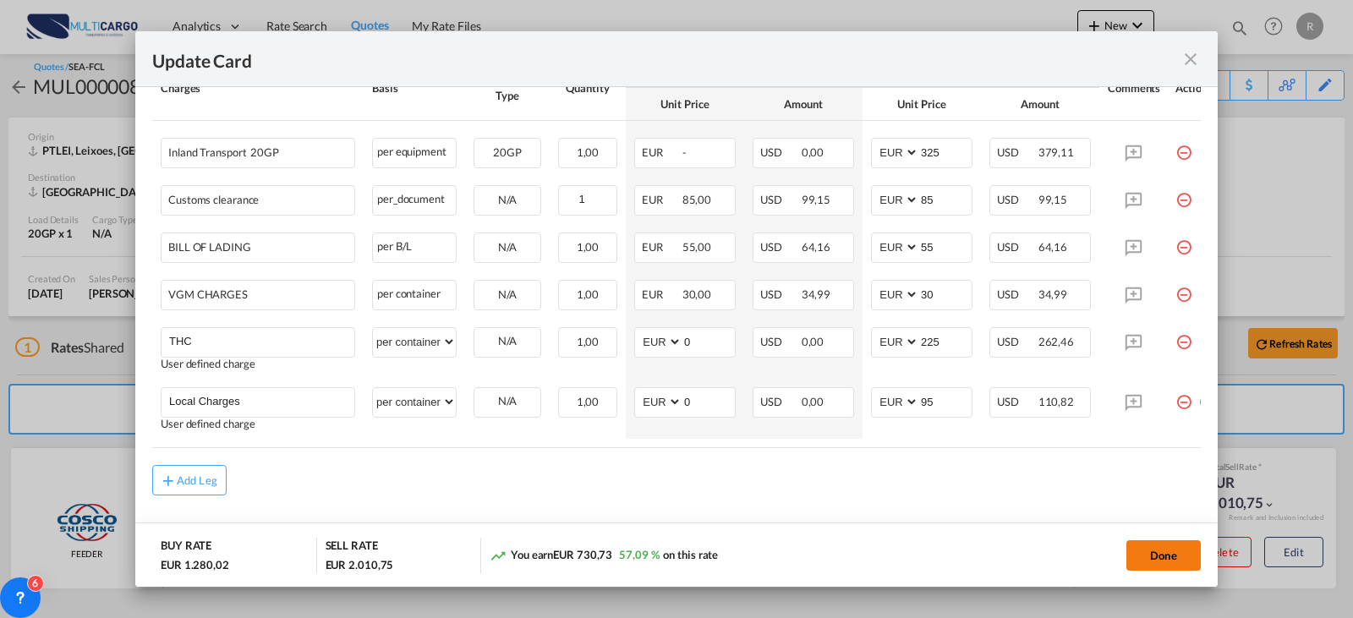
click at [1177, 549] on button "Done" at bounding box center [1164, 555] width 74 height 30
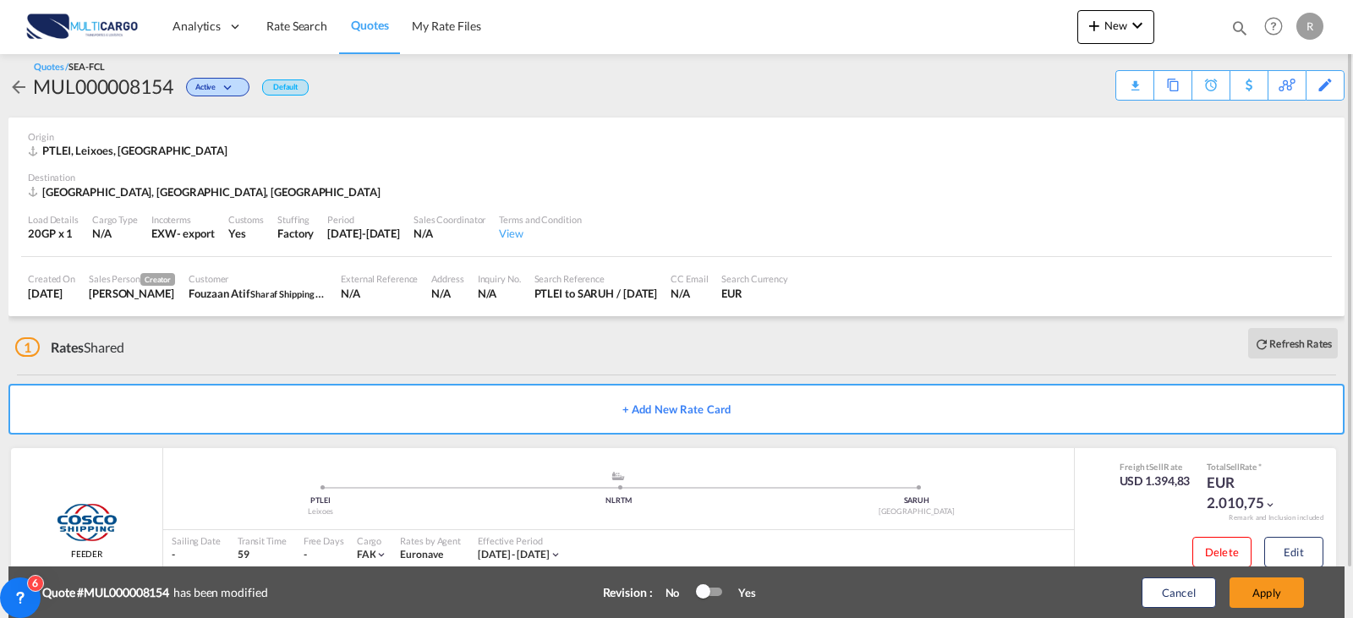
click at [709, 586] on div at bounding box center [703, 591] width 14 height 14
click at [1255, 600] on button "Apply" at bounding box center [1267, 593] width 74 height 30
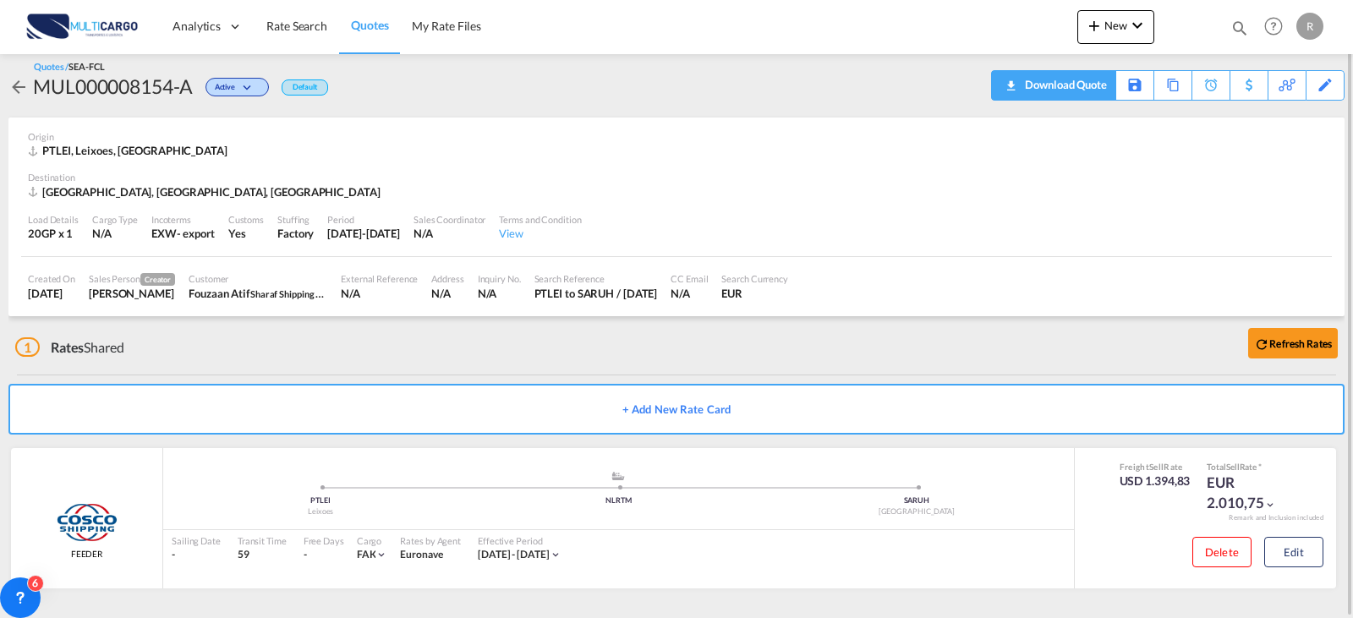
click at [1096, 96] on div "Download Quote" at bounding box center [1064, 84] width 86 height 27
click at [274, 25] on span "Rate Search" at bounding box center [296, 26] width 61 height 14
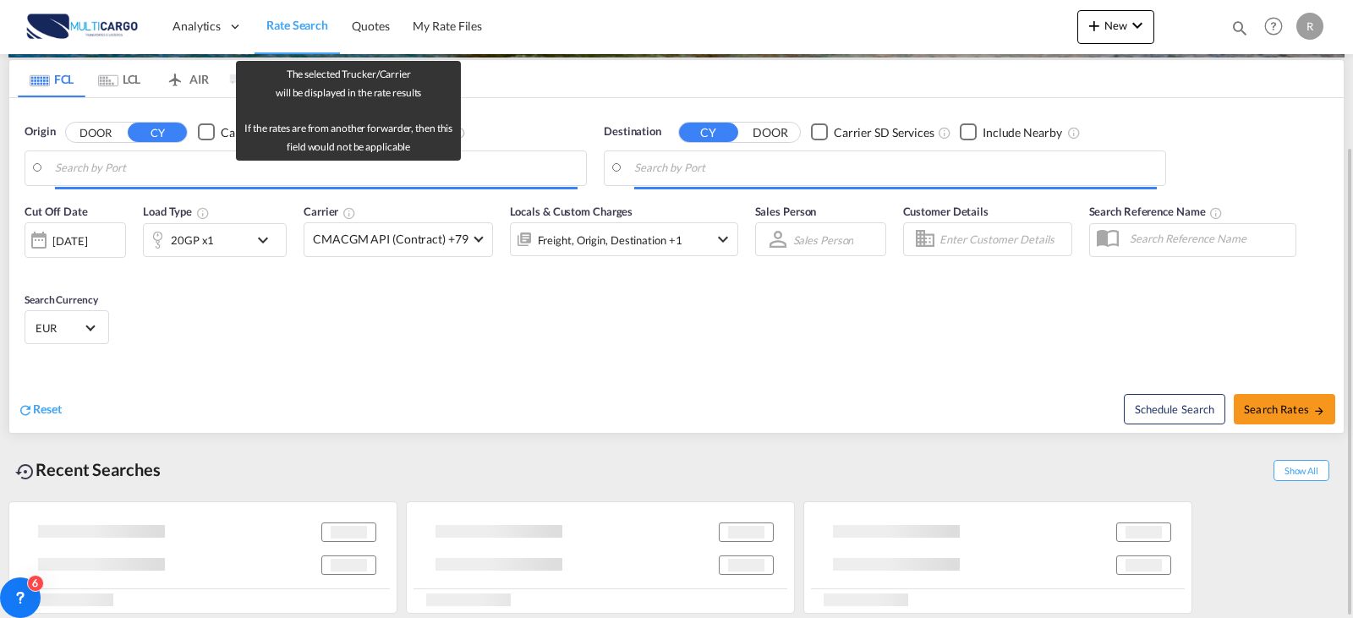
scroll to position [193, 0]
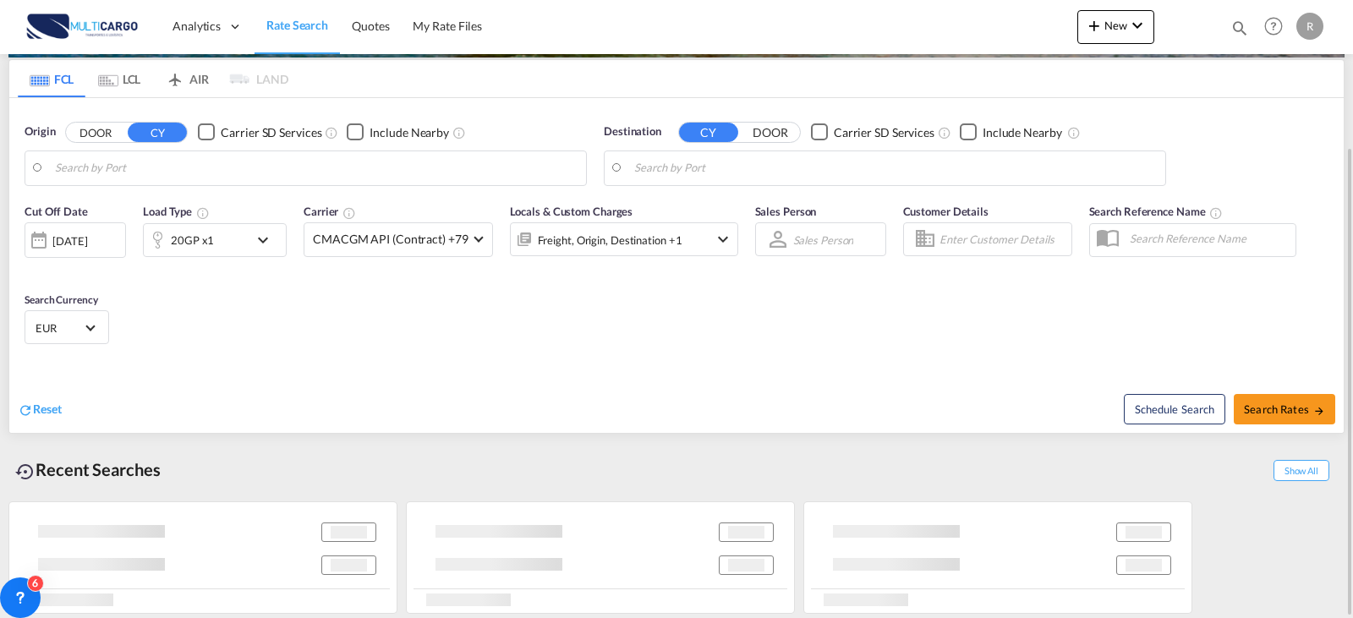
type input "Leixoes, PTLEI"
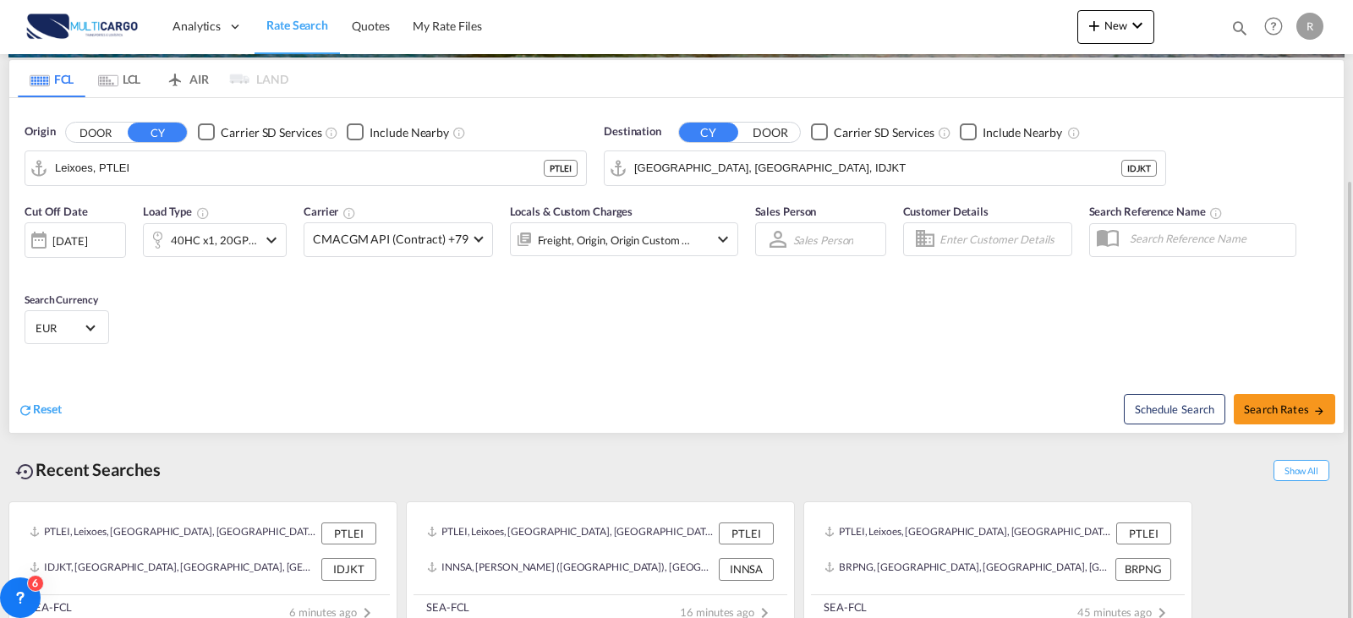
scroll to position [214, 0]
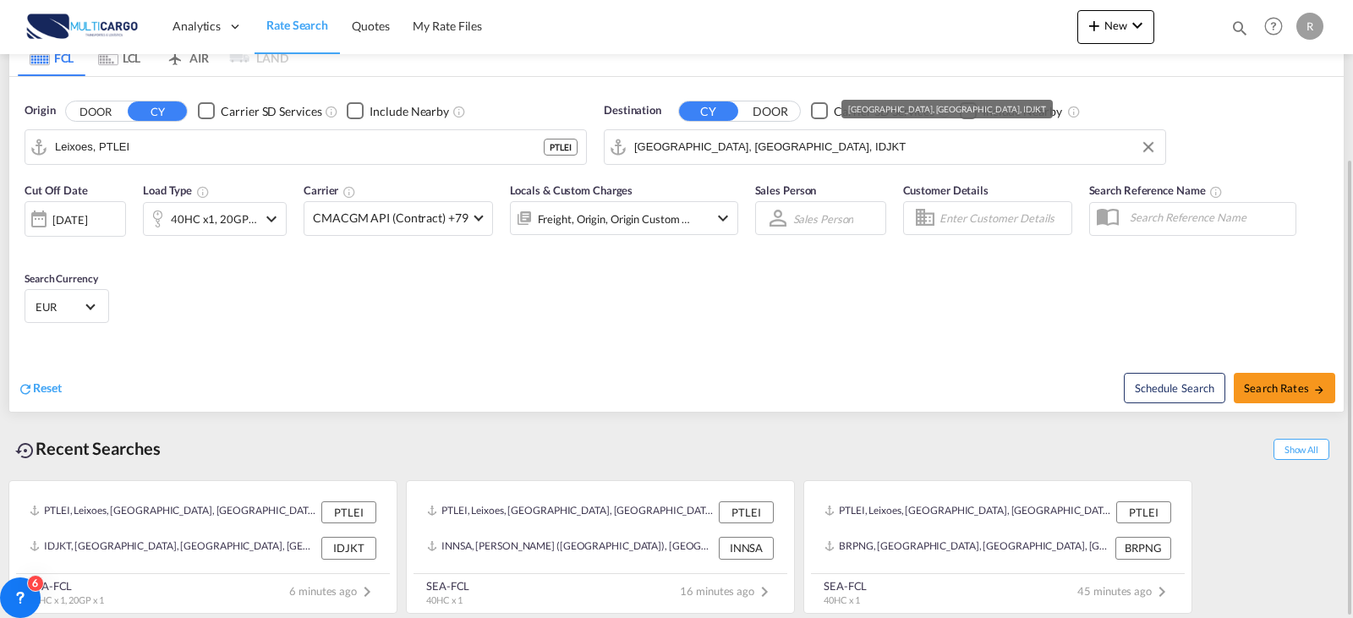
click at [743, 145] on input "[GEOGRAPHIC_DATA], [GEOGRAPHIC_DATA], IDJKT" at bounding box center [895, 146] width 523 height 25
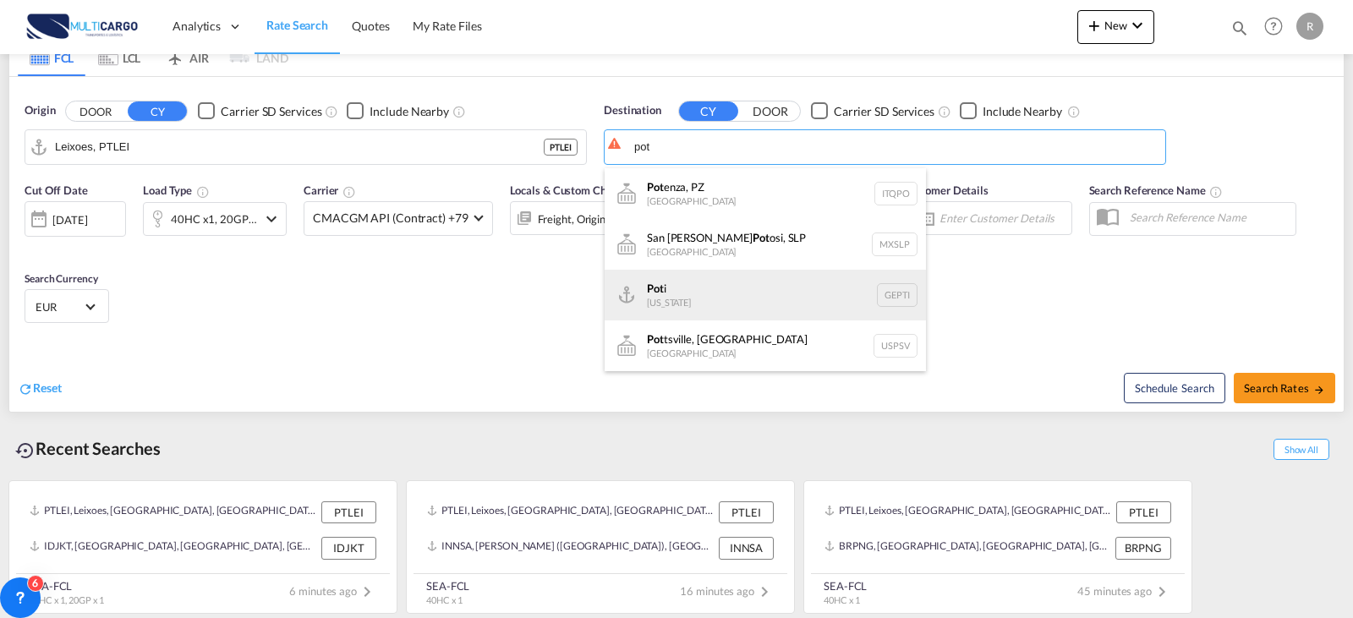
click at [787, 293] on div "Pot i [US_STATE] GEPTI" at bounding box center [765, 295] width 321 height 51
type input "Poti, GEPTI"
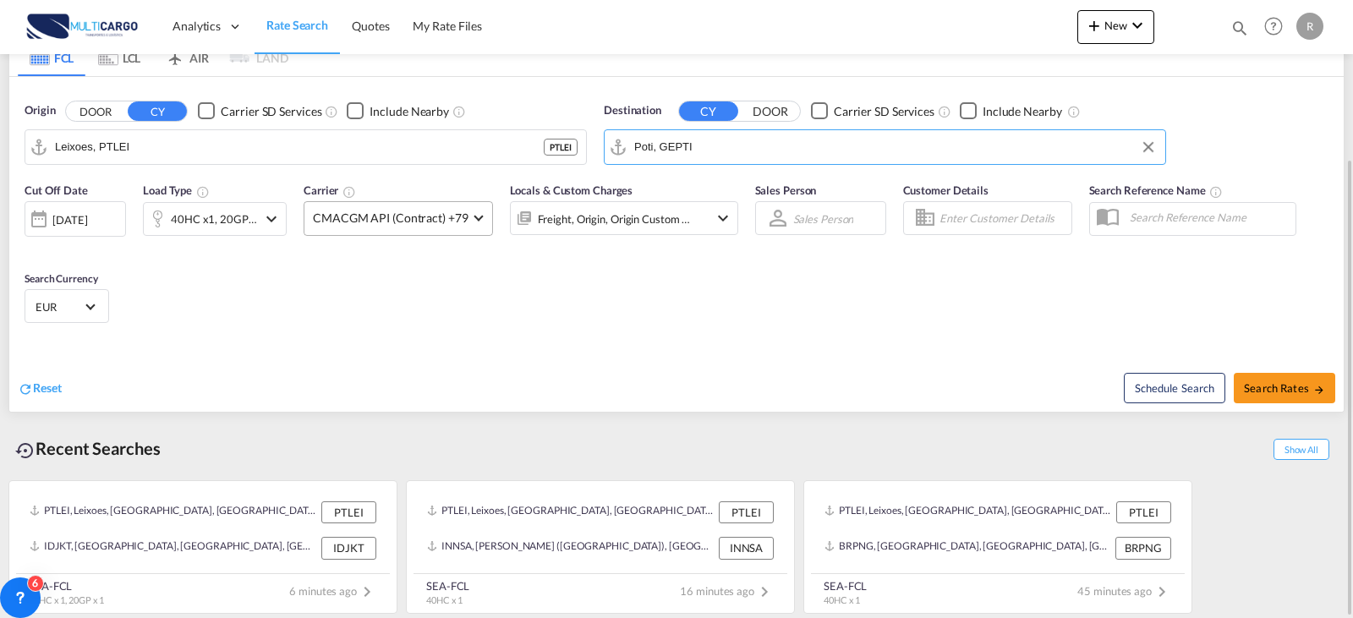
click at [359, 210] on span "CMACGM API (Contract) +79" at bounding box center [391, 218] width 156 height 17
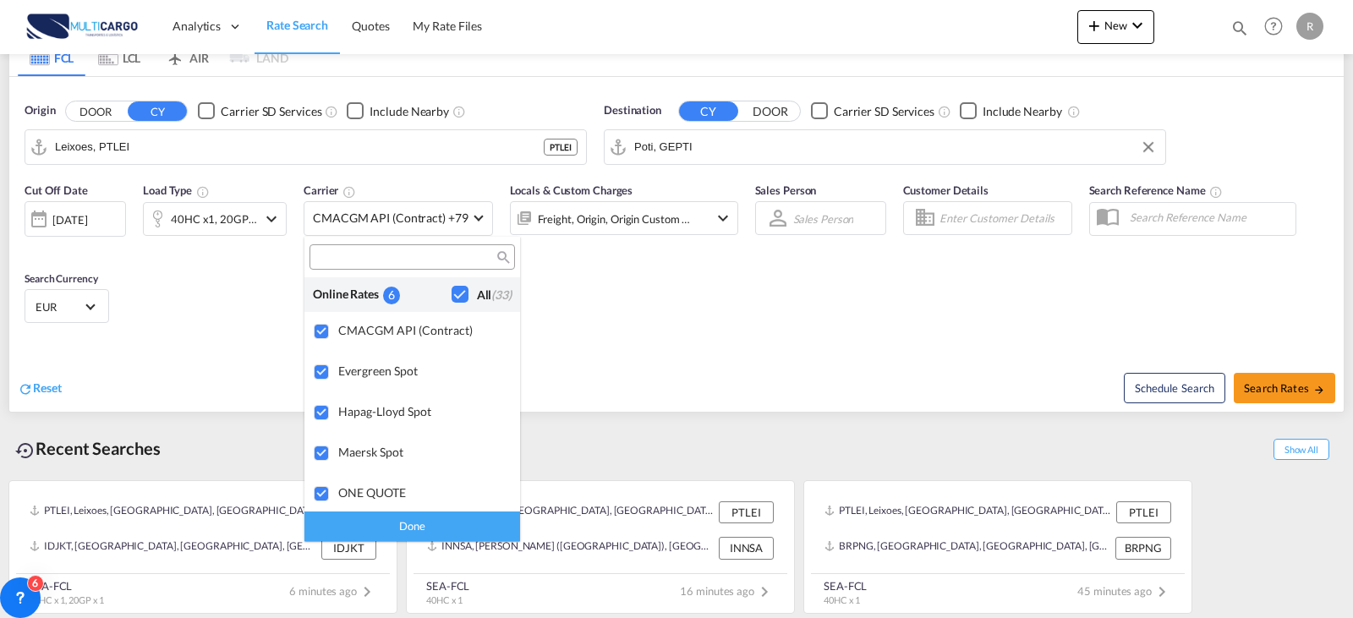
click at [673, 343] on md-backdrop at bounding box center [676, 309] width 1353 height 618
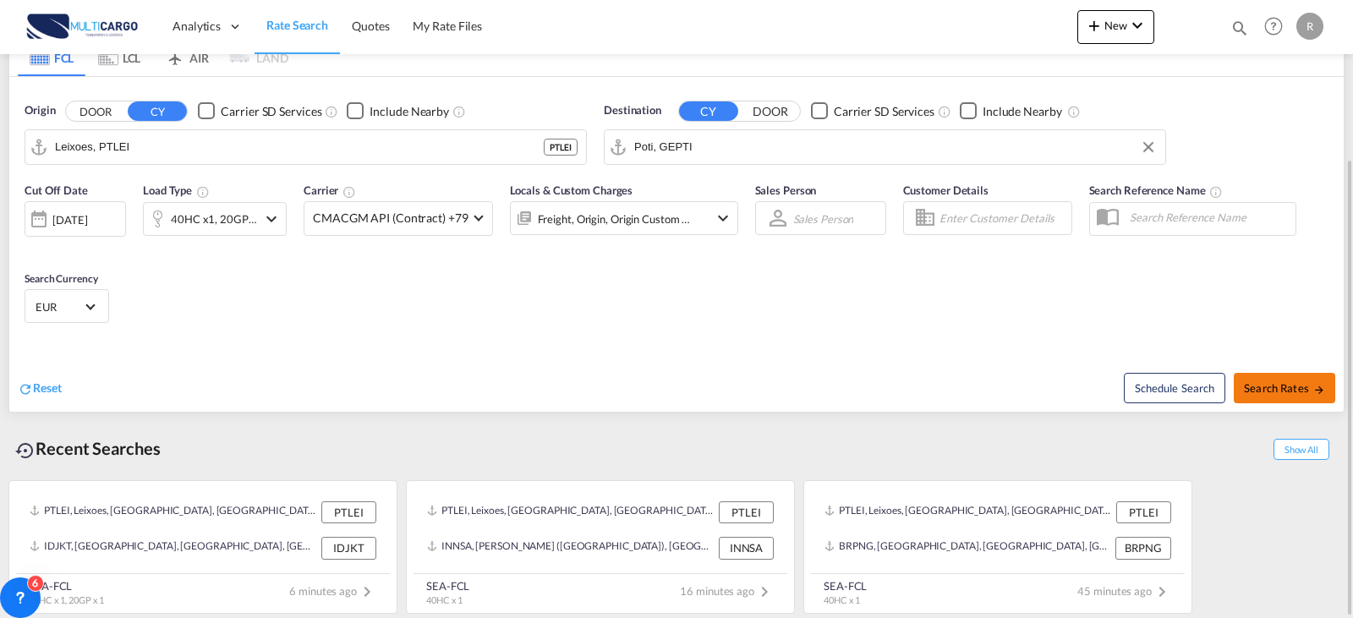
click at [1291, 390] on span "Search Rates" at bounding box center [1284, 388] width 81 height 14
type input "PTLEI to GEPTI / [DATE]"
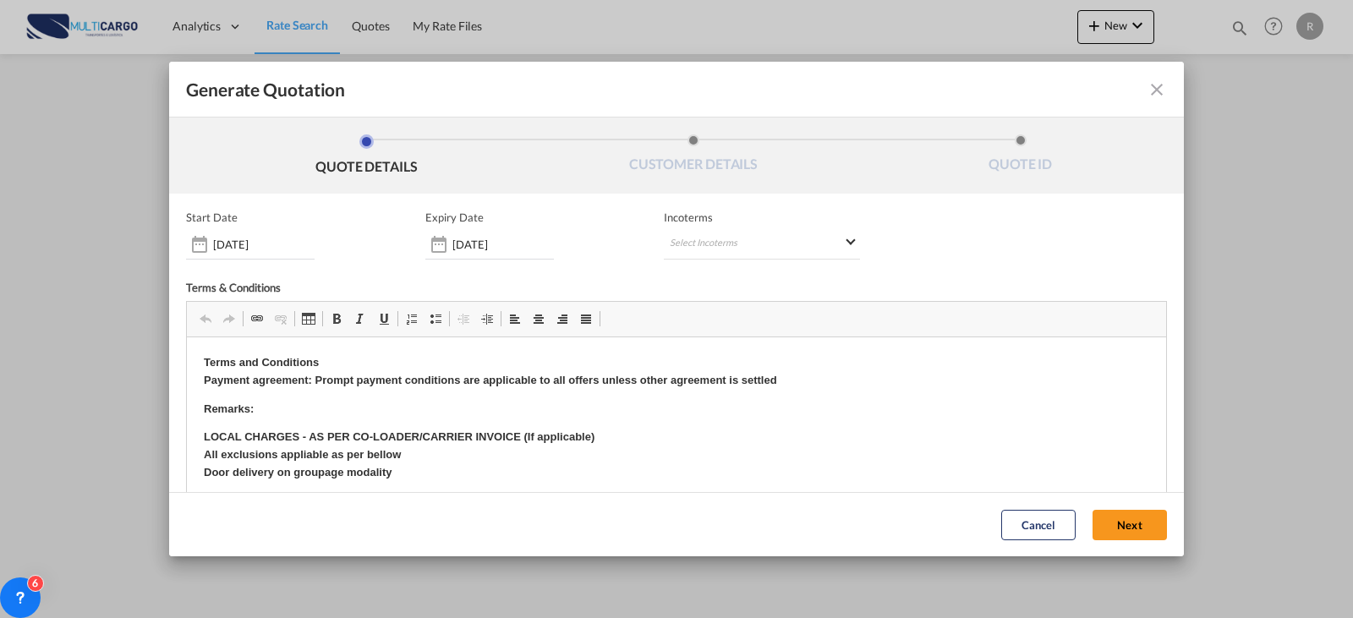
click at [741, 227] on div "Incoterms Select Incoterms CFR - import Cost and Freight CPT - export Carrier P…" at bounding box center [762, 235] width 196 height 49
click at [744, 236] on md-select "Select Incoterms CFR - import Cost and Freight CPT - export Carrier Paid to DPU…" at bounding box center [762, 244] width 196 height 30
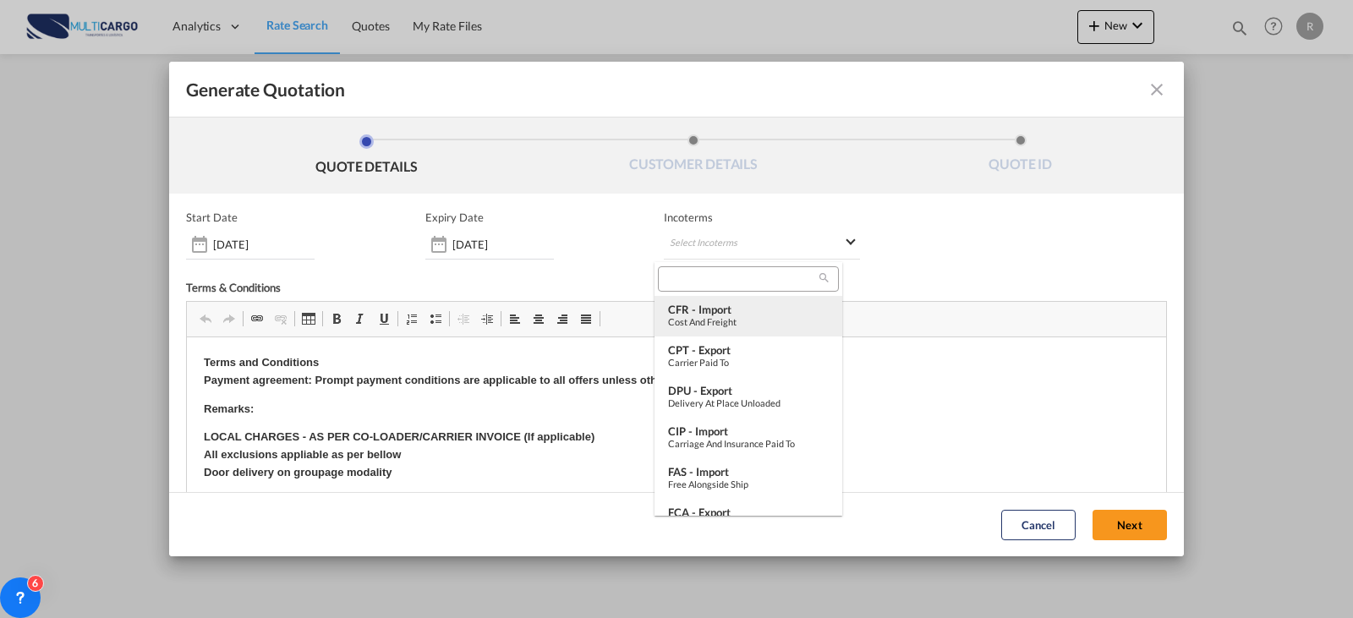
type md-option "[object Object]"
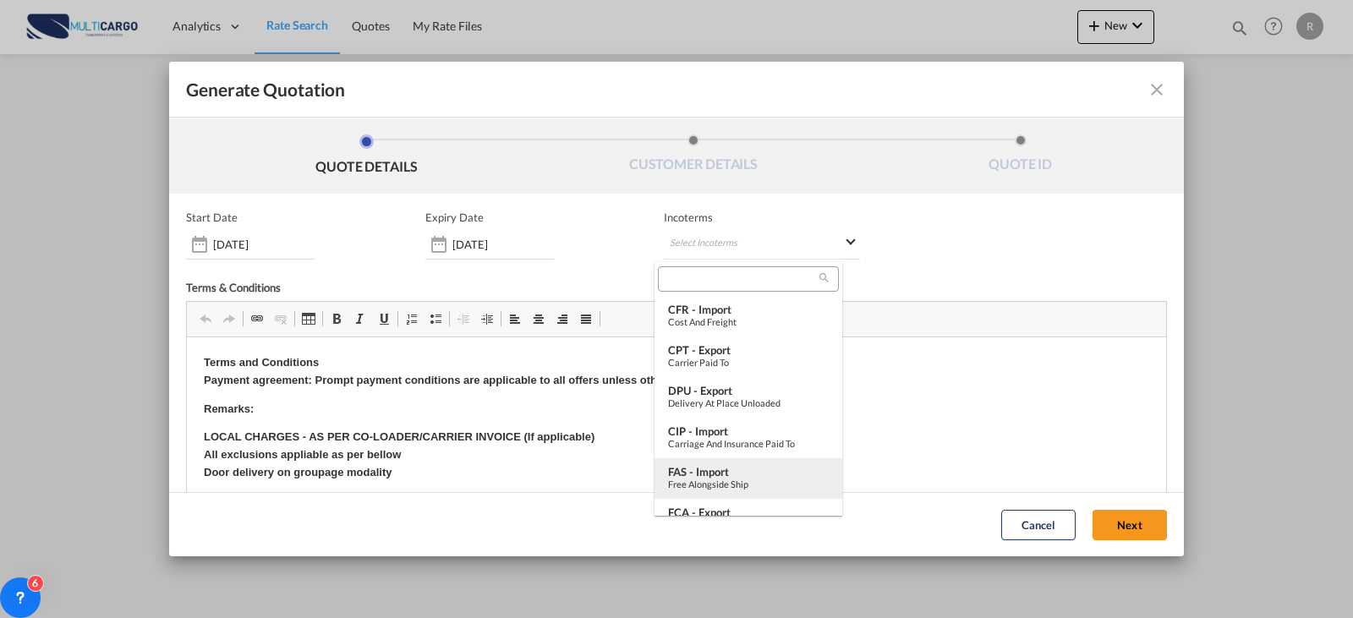
type md-option "[object Object]"
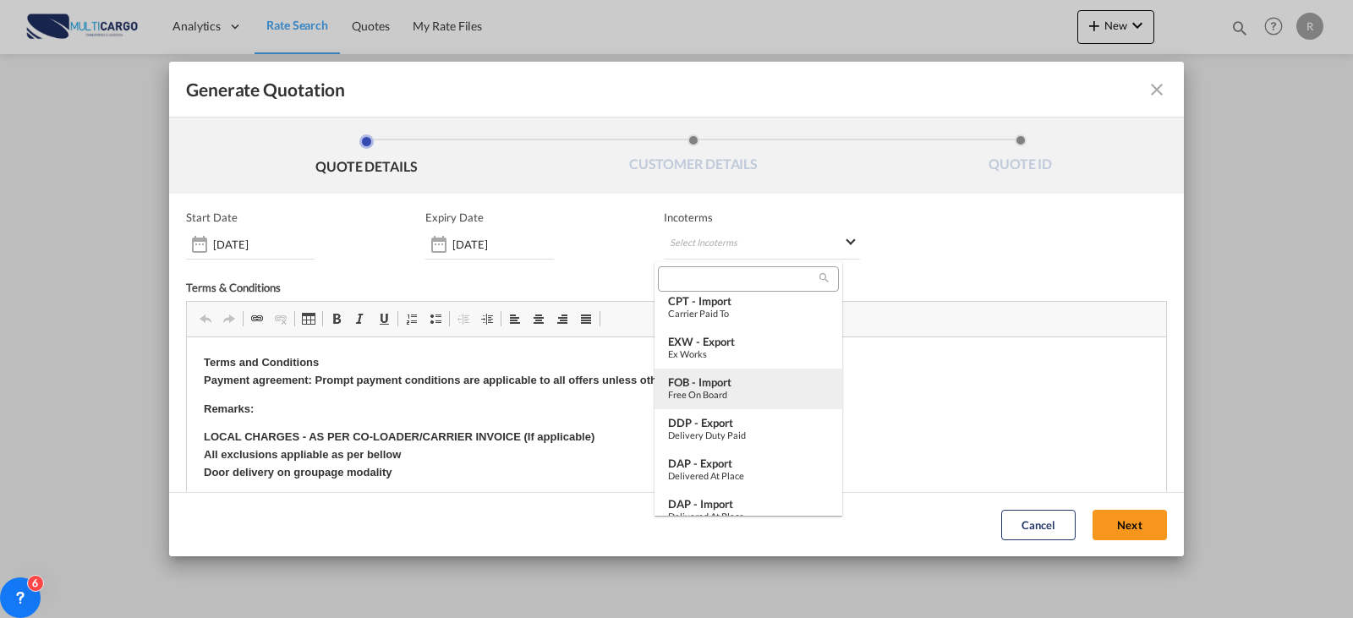
type md-option "[object Object]"
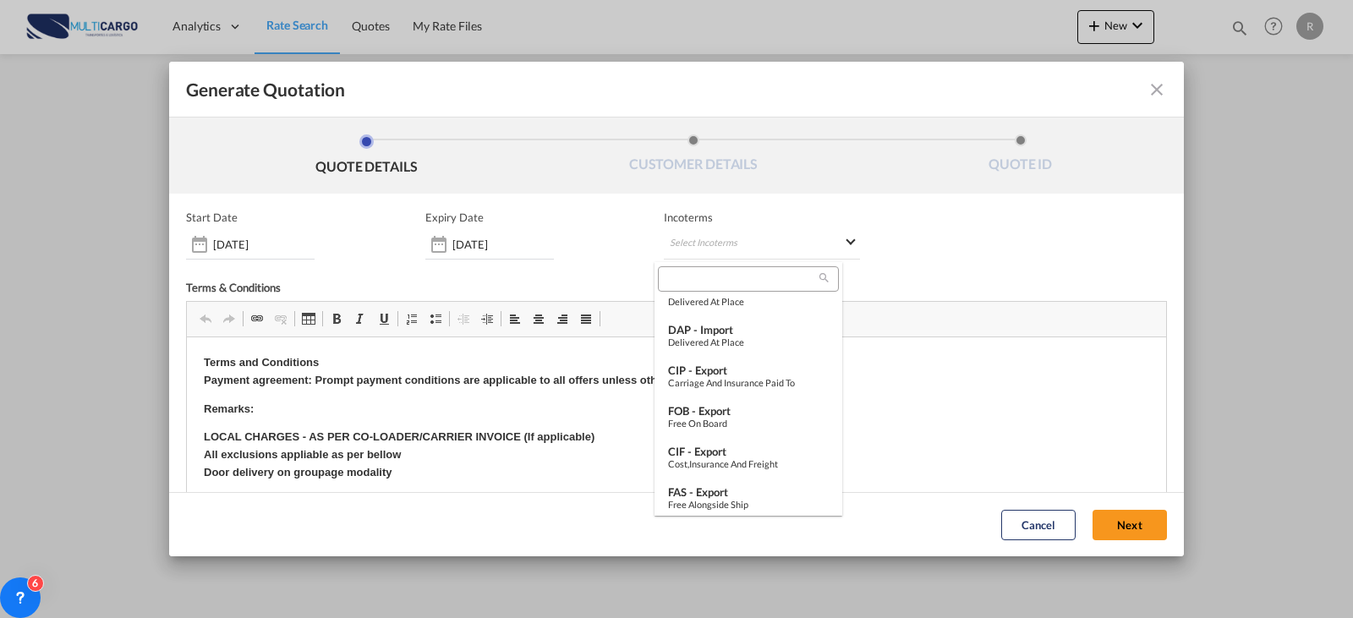
scroll to position [592, 0]
click at [729, 376] on div "Cost,Insurance and Freight" at bounding box center [748, 379] width 161 height 11
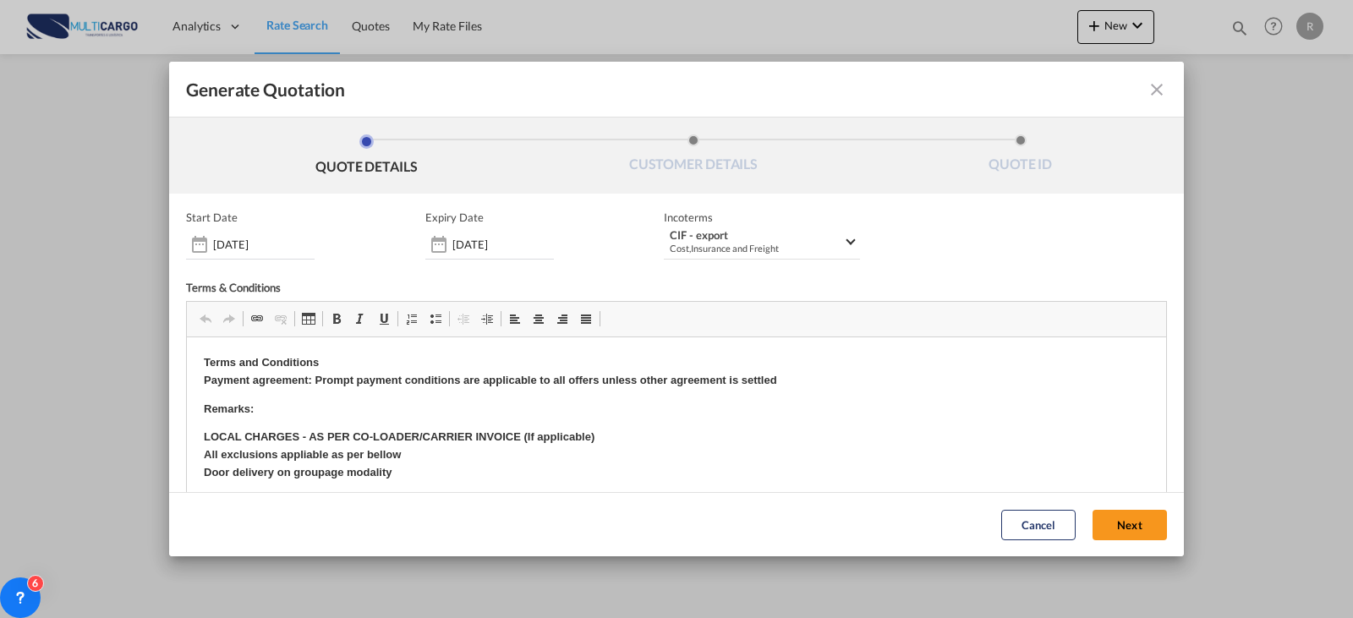
click at [765, 221] on span "Incoterms" at bounding box center [762, 218] width 196 height 14
click at [765, 244] on div "Cost,Insurance and Freight" at bounding box center [756, 248] width 173 height 13
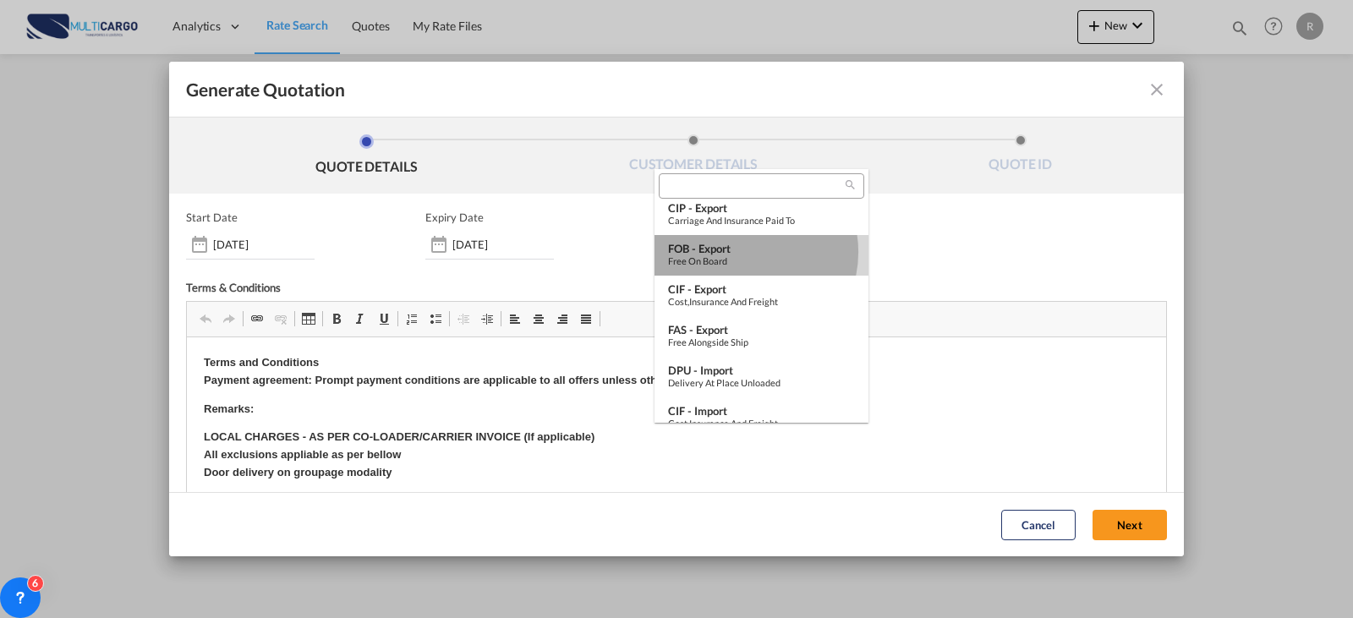
click at [743, 252] on div "FOB - export" at bounding box center [761, 249] width 187 height 14
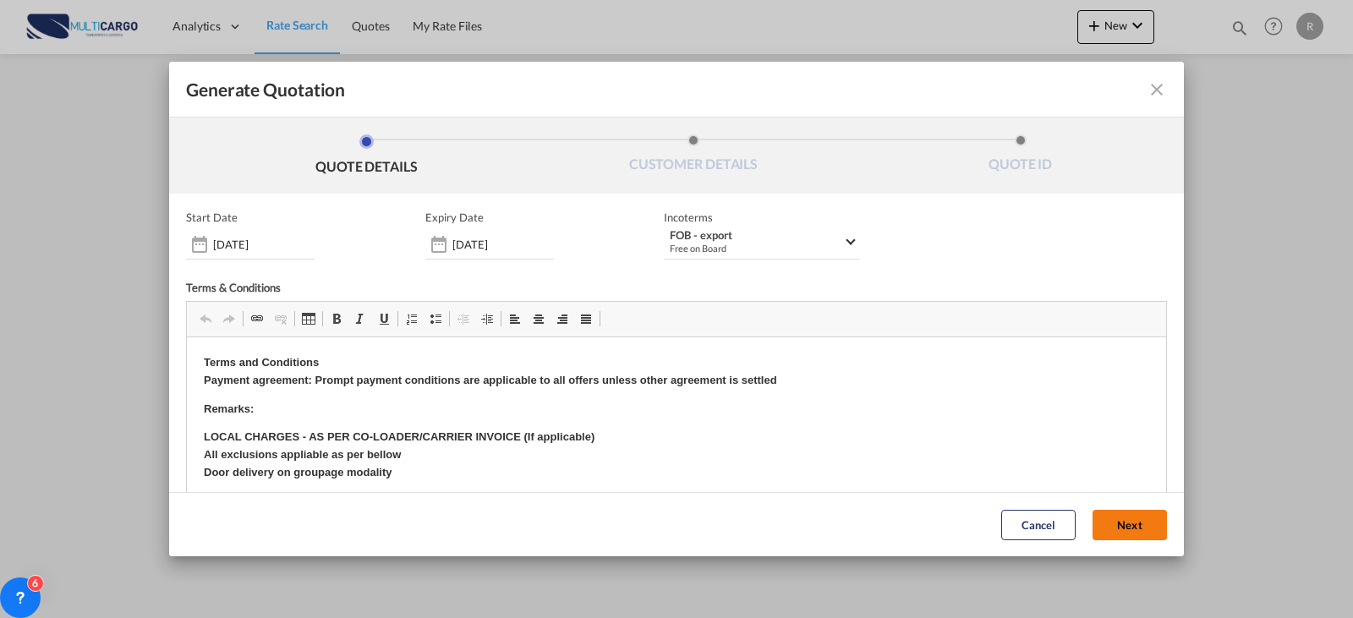
click at [1107, 539] on button "Next" at bounding box center [1130, 525] width 74 height 30
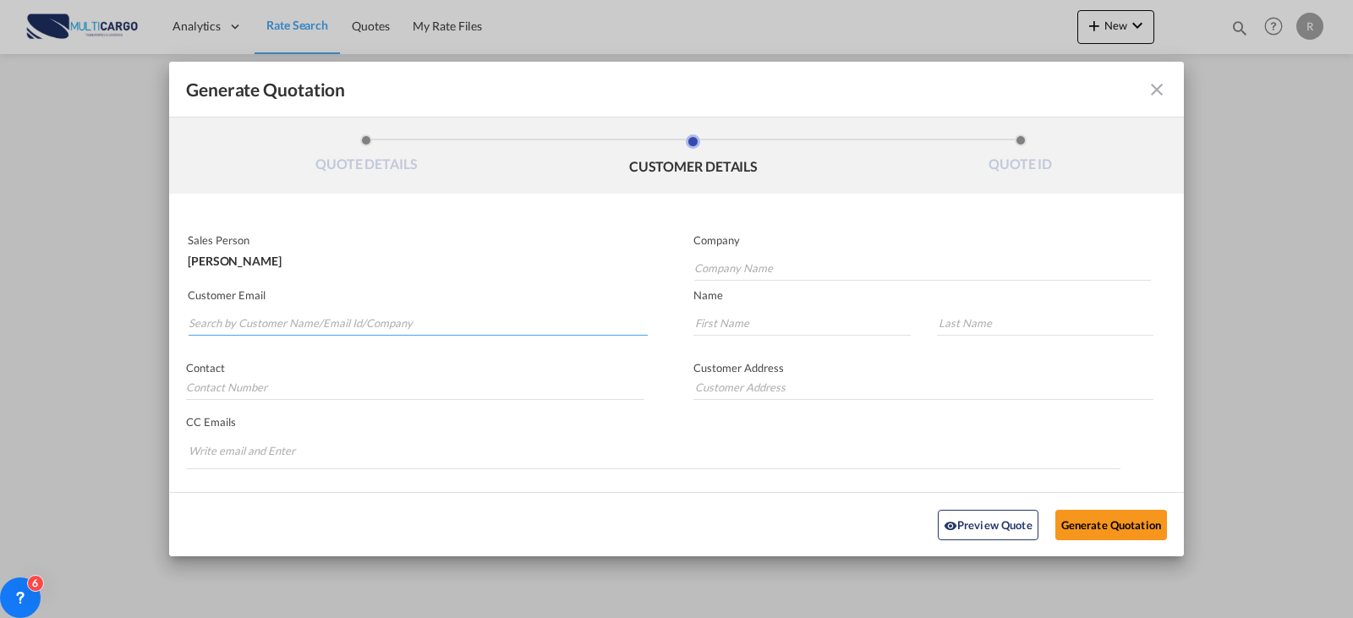
click at [247, 331] on input "Search by Customer Name/Email Id/Company" at bounding box center [418, 322] width 459 height 25
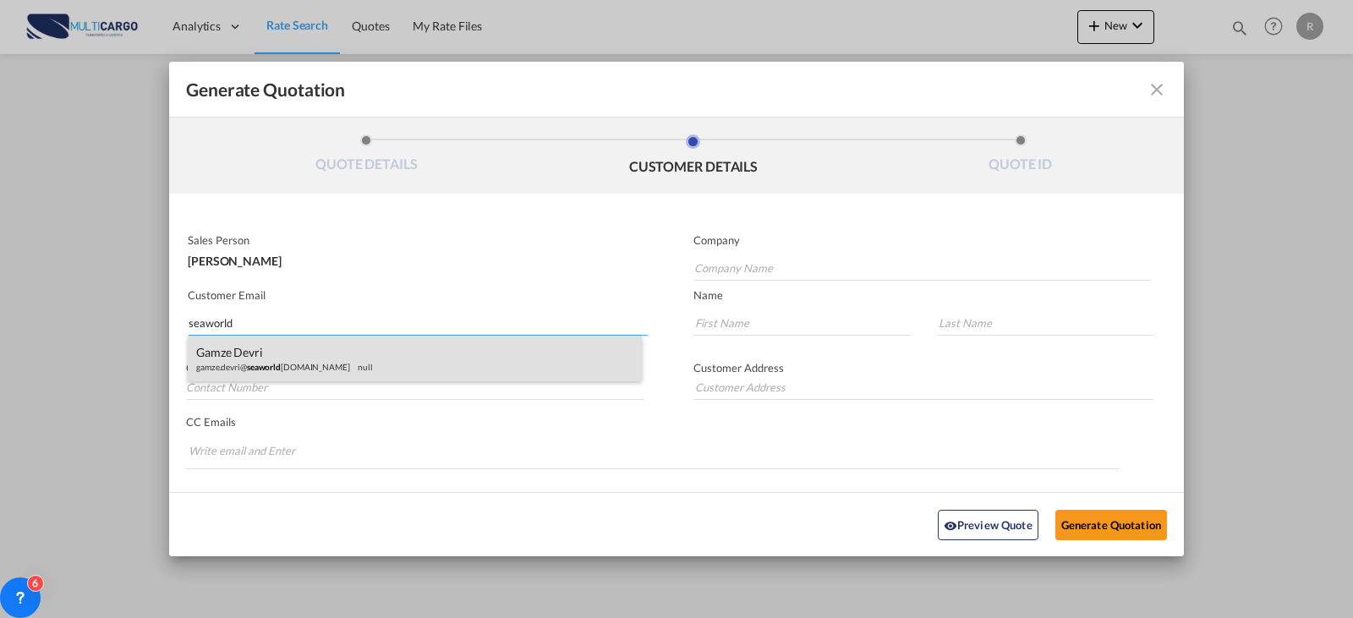
type input "seaworld"
click at [266, 359] on div "Gamze Devri gamze.devri@ seaworld [DOMAIN_NAME] null" at bounding box center [415, 359] width 454 height 46
type input "@[DOMAIN_NAME]"
type input "[EMAIL_ADDRESS][DOMAIN_NAME]"
type input "Gamze"
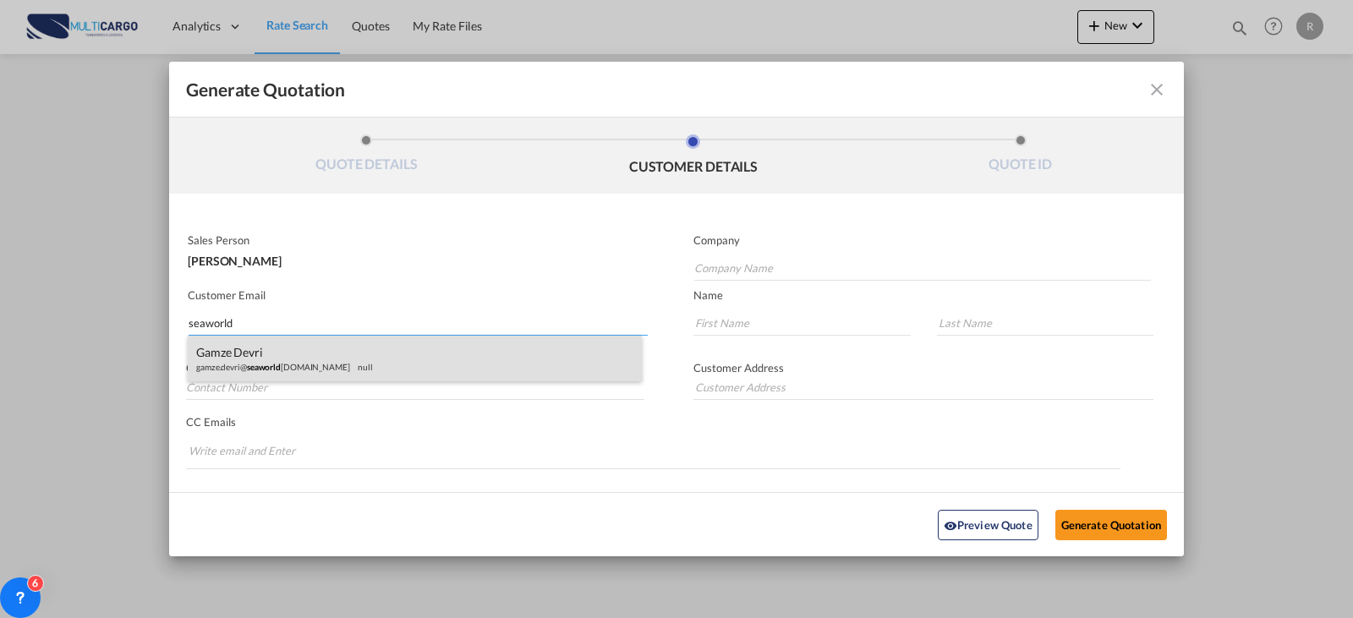
type input "Devri"
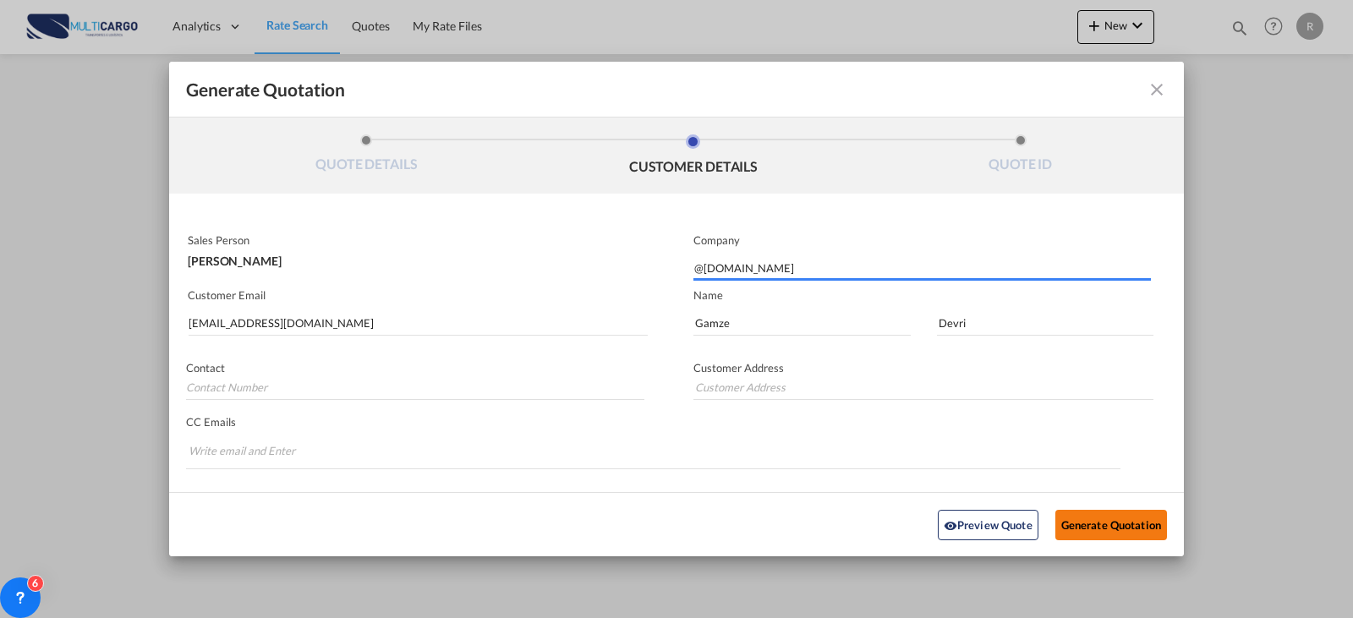
click at [1079, 522] on button "Generate Quotation" at bounding box center [1112, 524] width 112 height 30
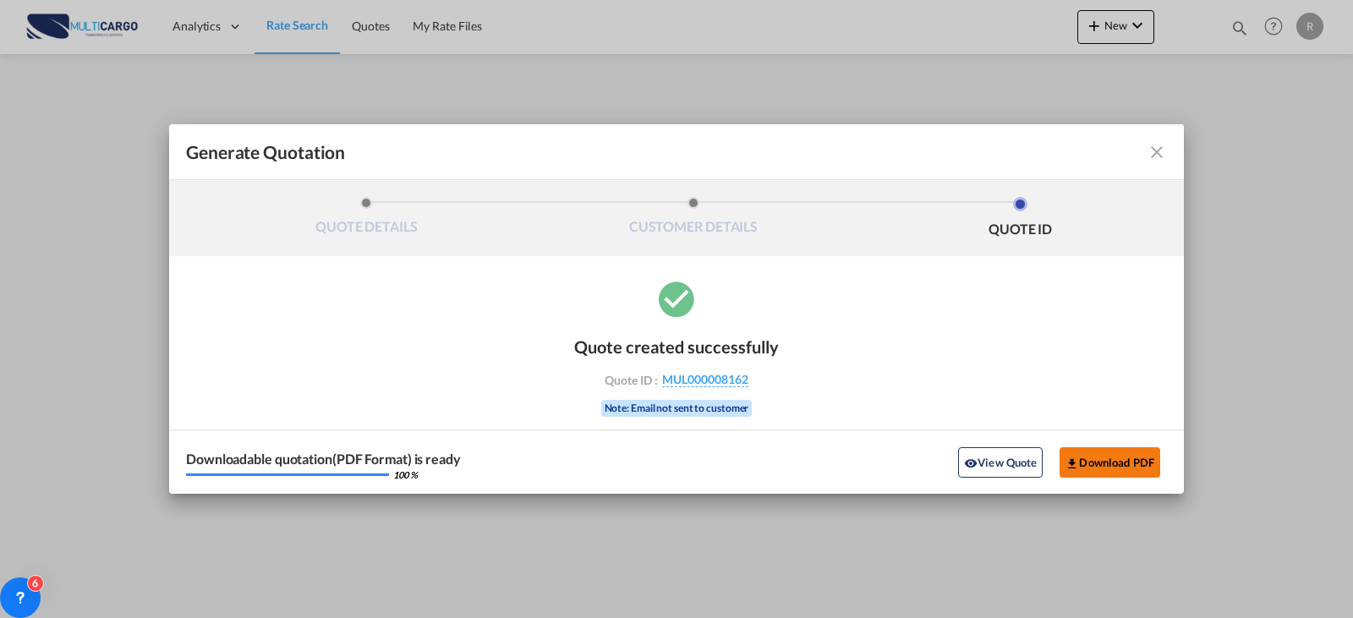
click at [1073, 459] on md-icon "icon-download" at bounding box center [1073, 464] width 14 height 14
